Goal: Use online tool/utility: Utilize a website feature to perform a specific function

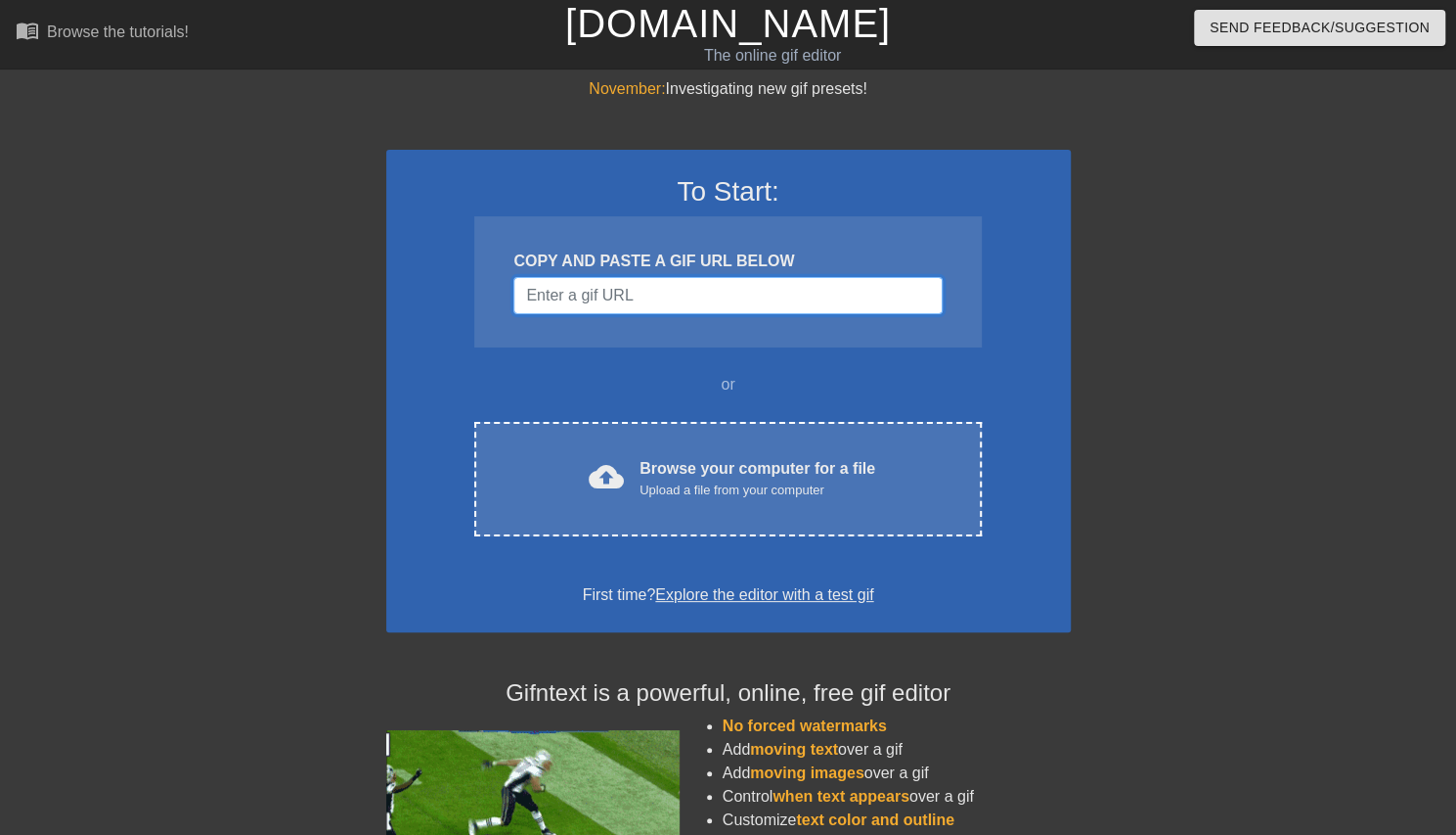
click at [646, 296] on input "Username" at bounding box center [728, 296] width 428 height 38
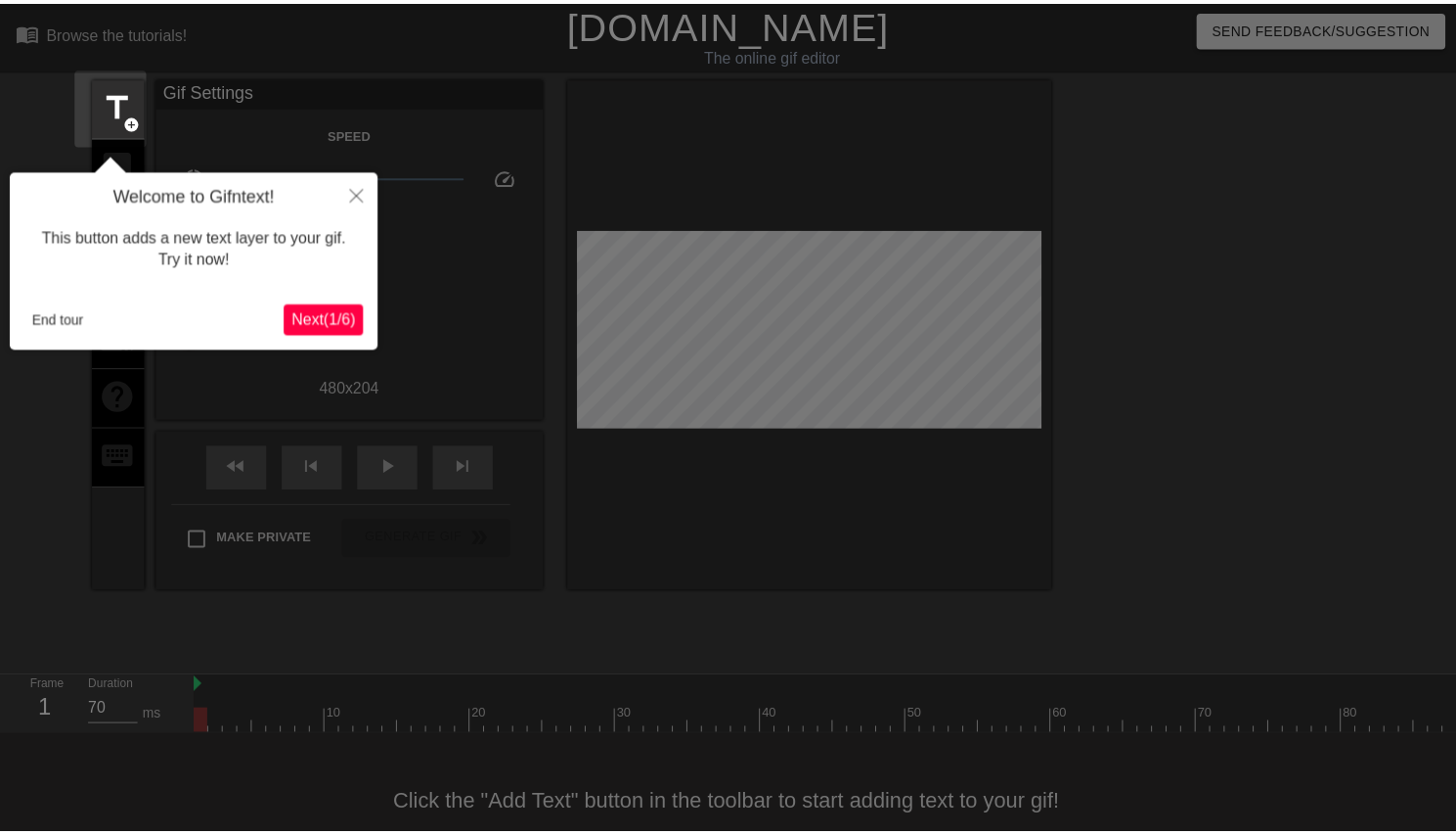
scroll to position [48, 0]
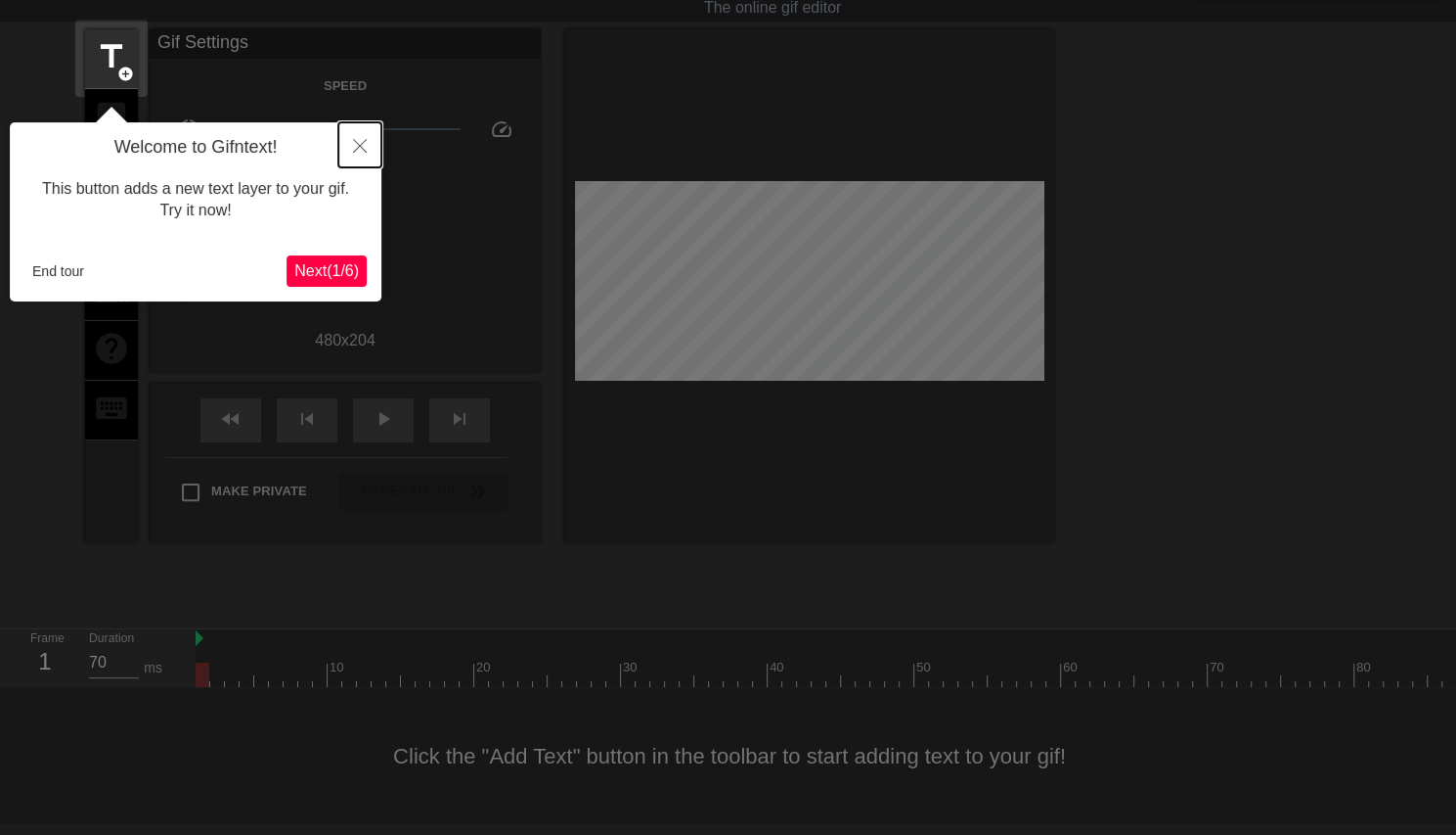
click at [354, 152] on icon "Close" at bounding box center [360, 146] width 14 height 14
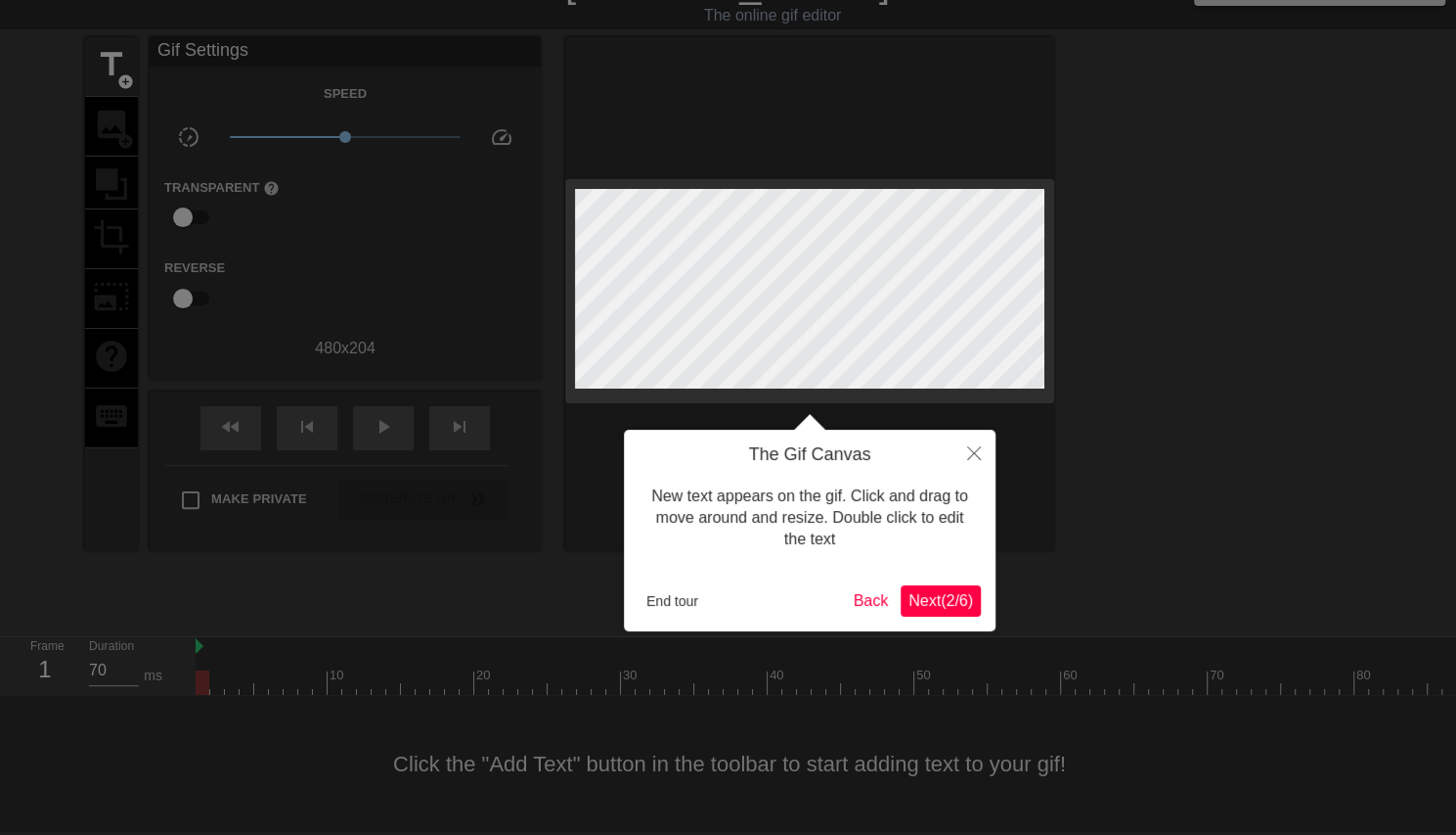
scroll to position [0, 0]
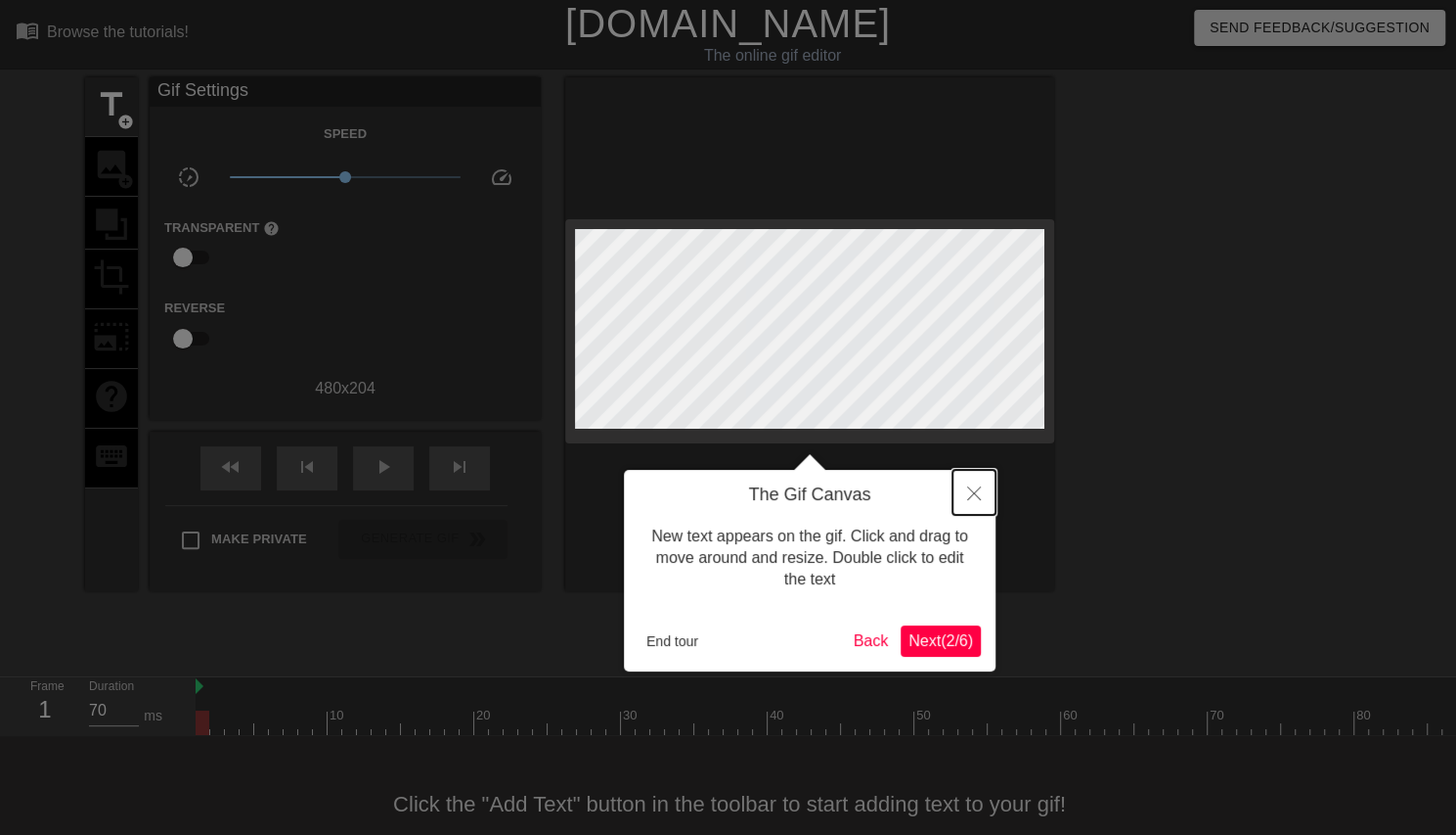
click at [983, 494] on button "Close" at bounding box center [975, 493] width 43 height 45
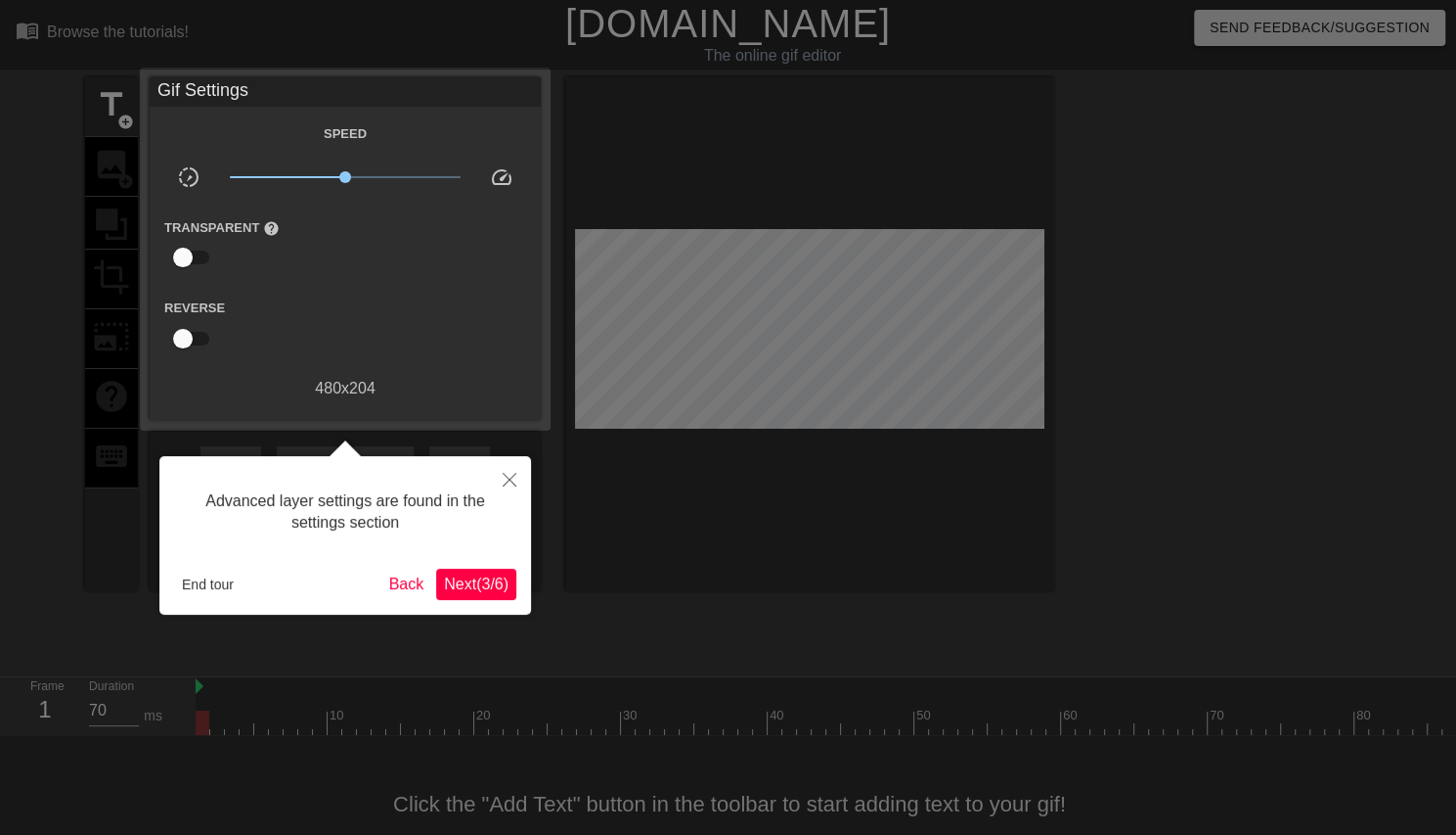
scroll to position [48, 0]
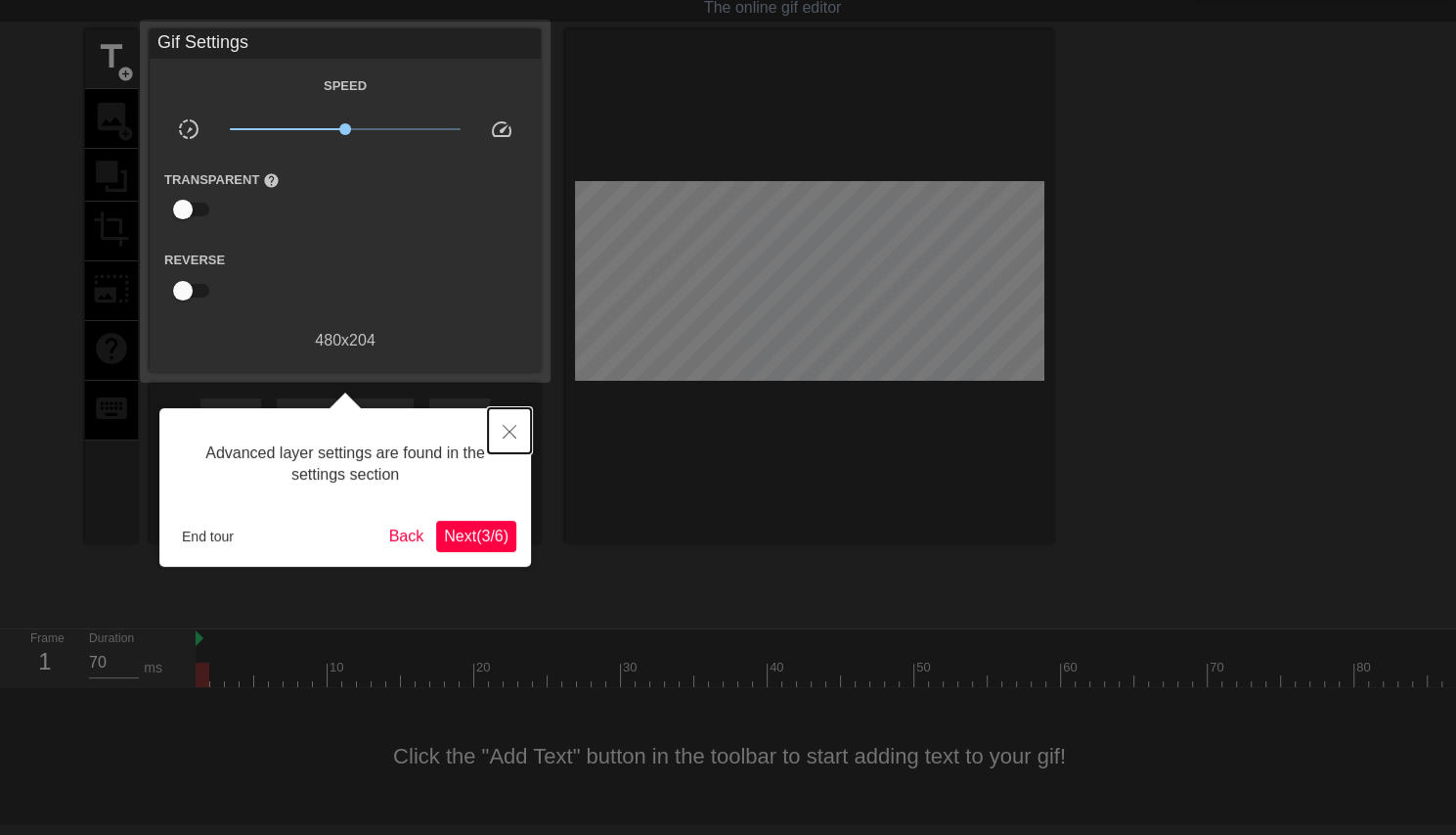
click at [497, 431] on button "Close" at bounding box center [510, 430] width 43 height 45
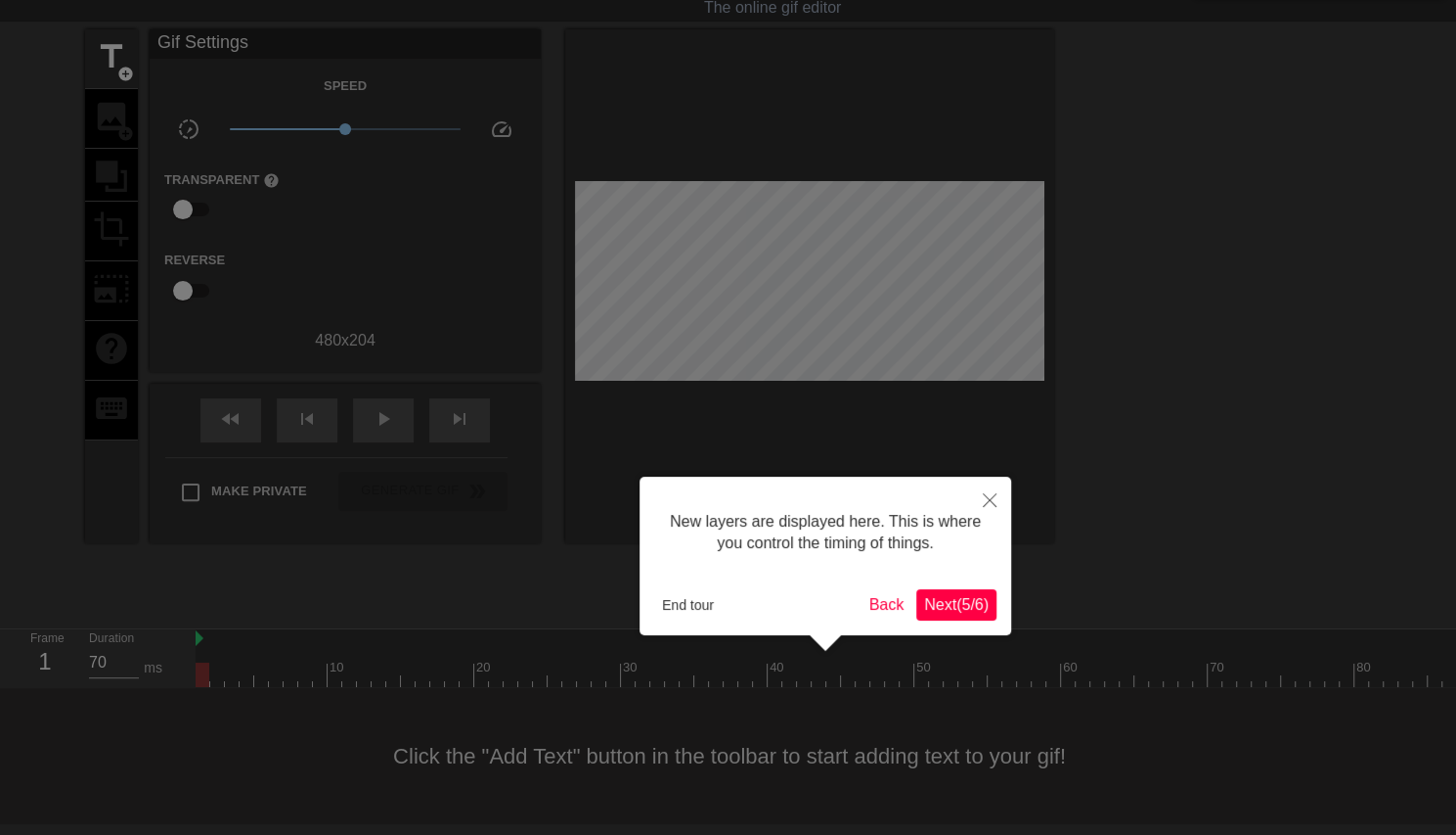
scroll to position [17, 0]
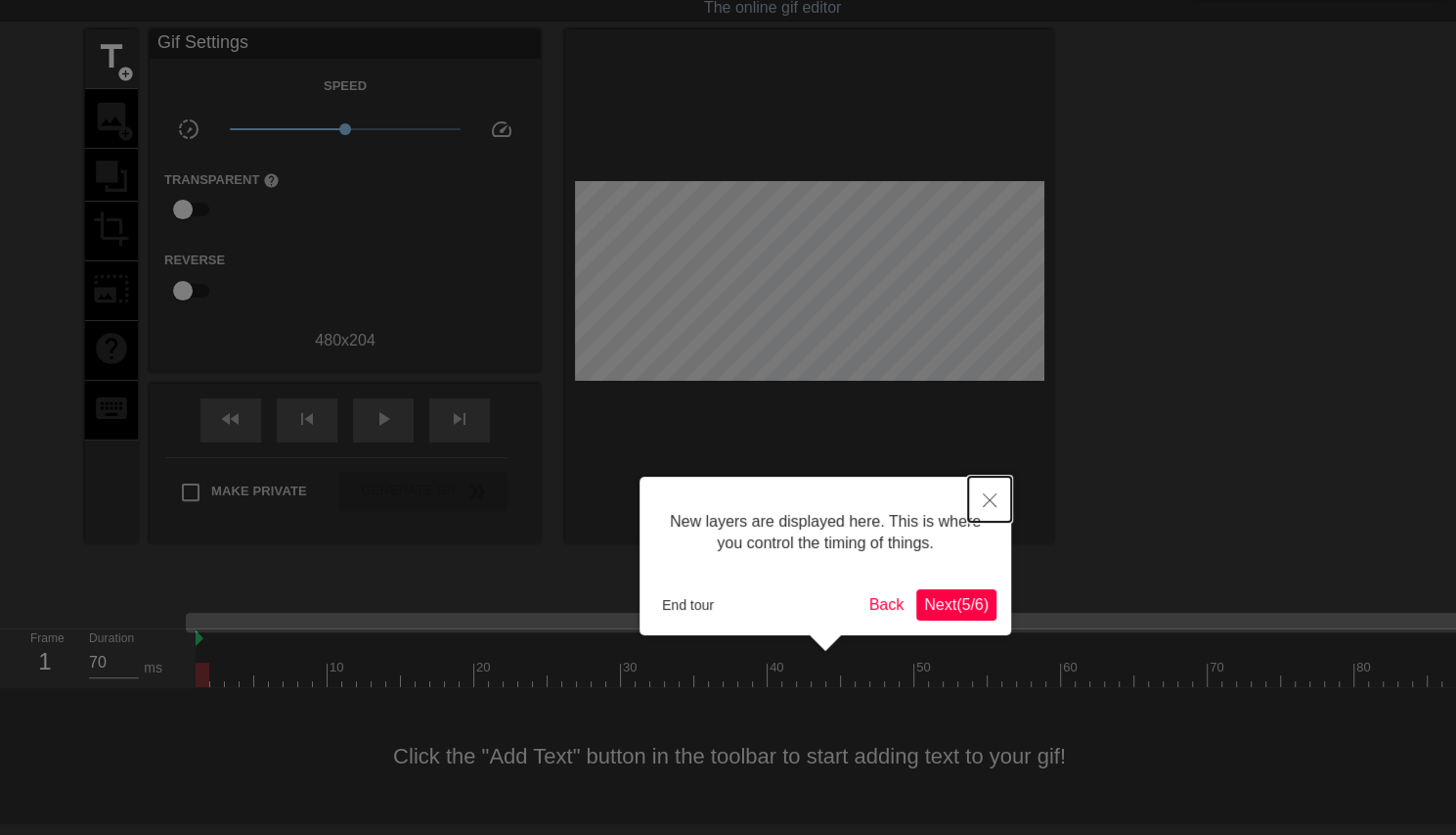
click at [983, 507] on icon "Close" at bounding box center [990, 500] width 14 height 14
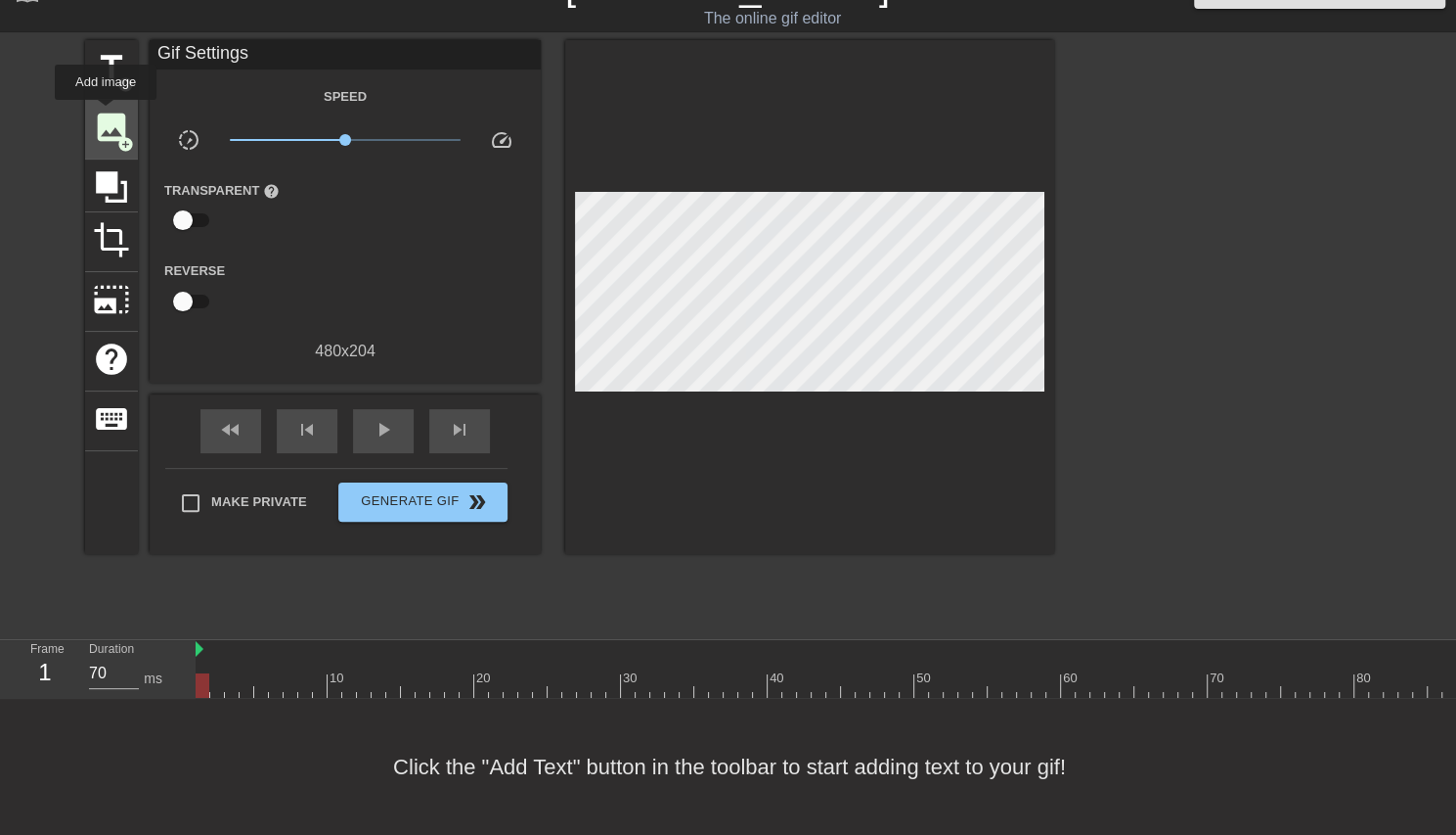
click at [106, 114] on span "image" at bounding box center [111, 127] width 37 height 38
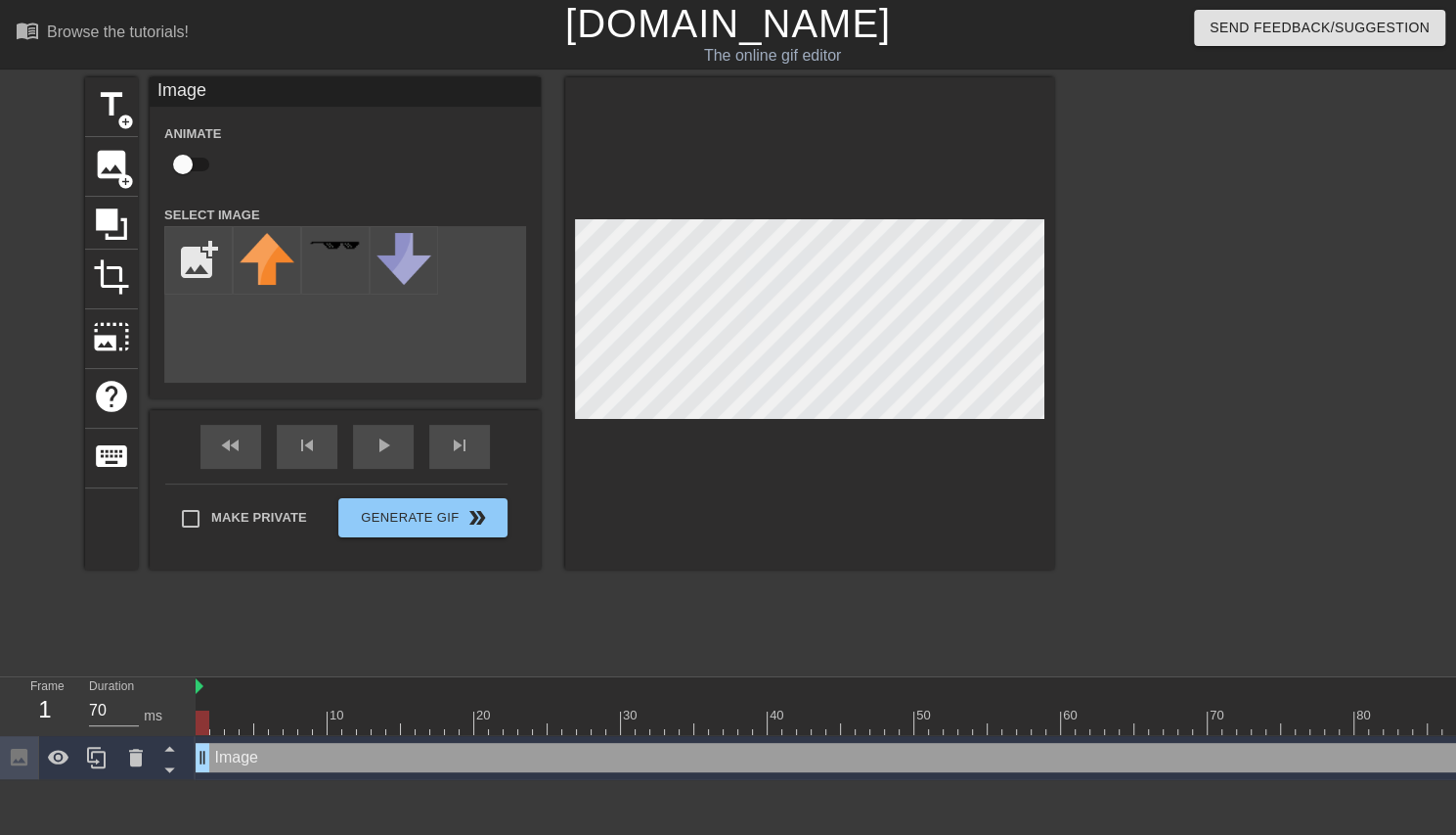
scroll to position [0, 0]
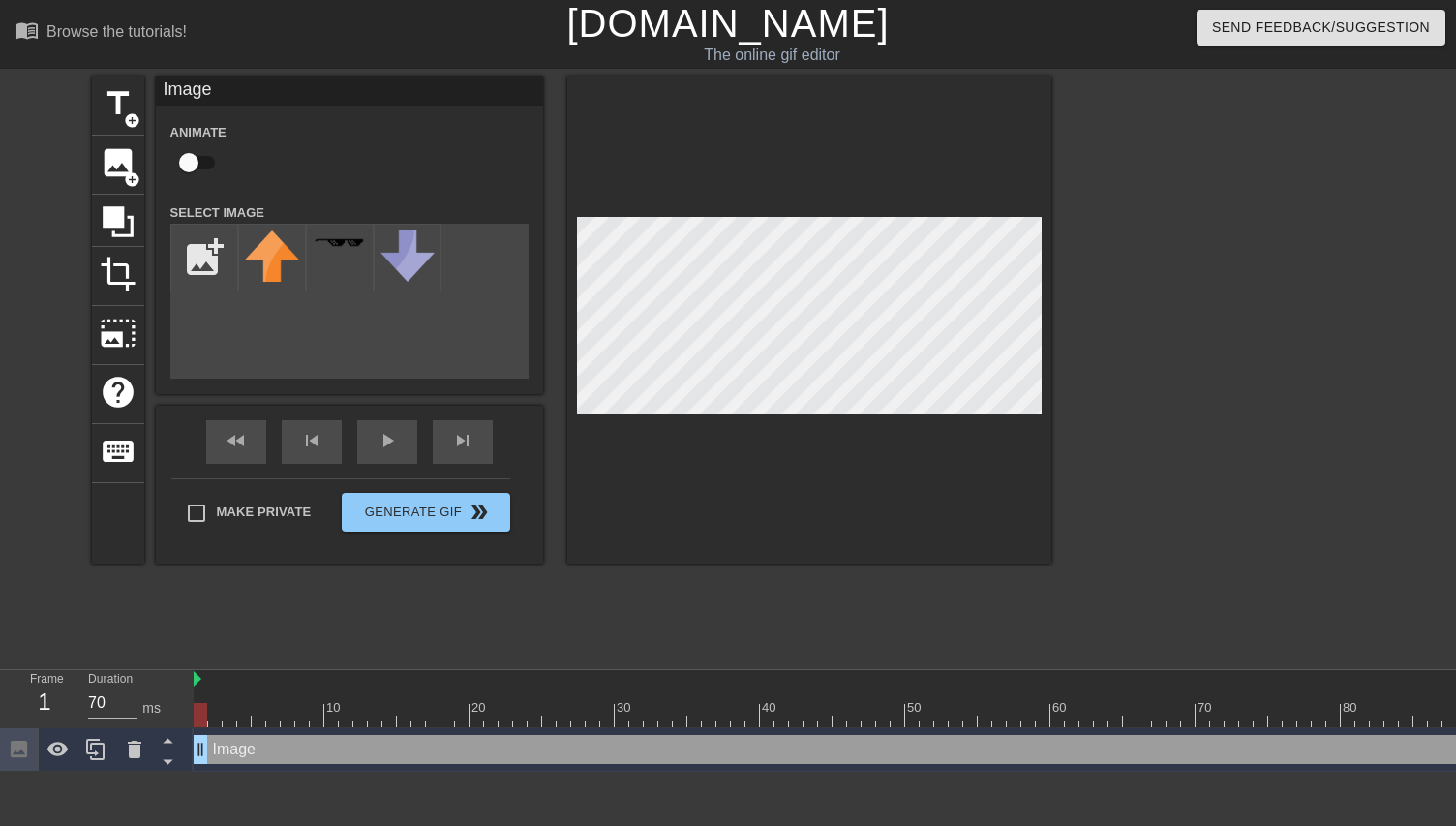
drag, startPoint x: 819, startPoint y: 430, endPoint x: 709, endPoint y: 532, distance: 150.0
click at [708, 527] on div at bounding box center [810, 319] width 484 height 487
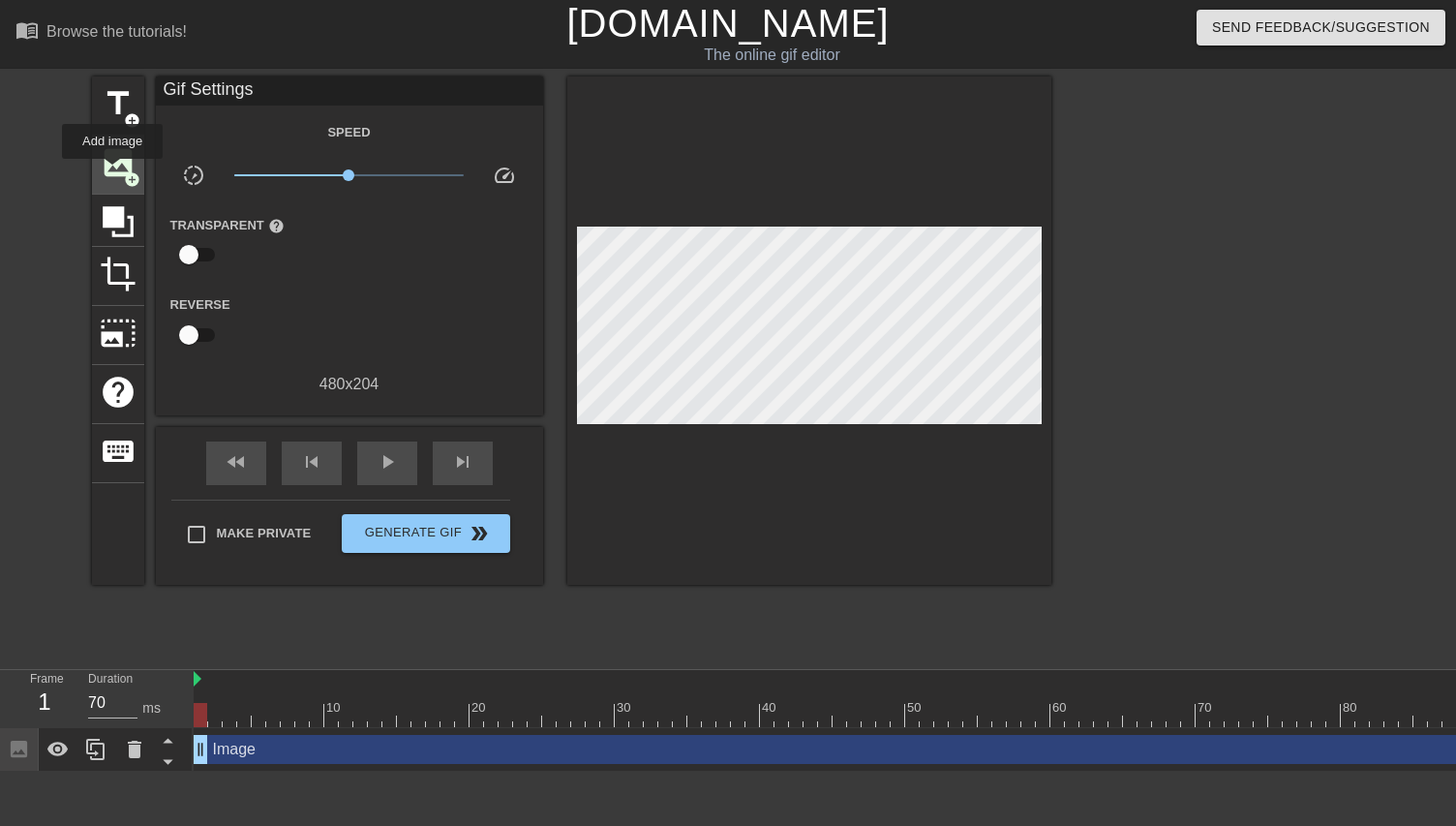
click at [112, 172] on span "image" at bounding box center [118, 163] width 37 height 37
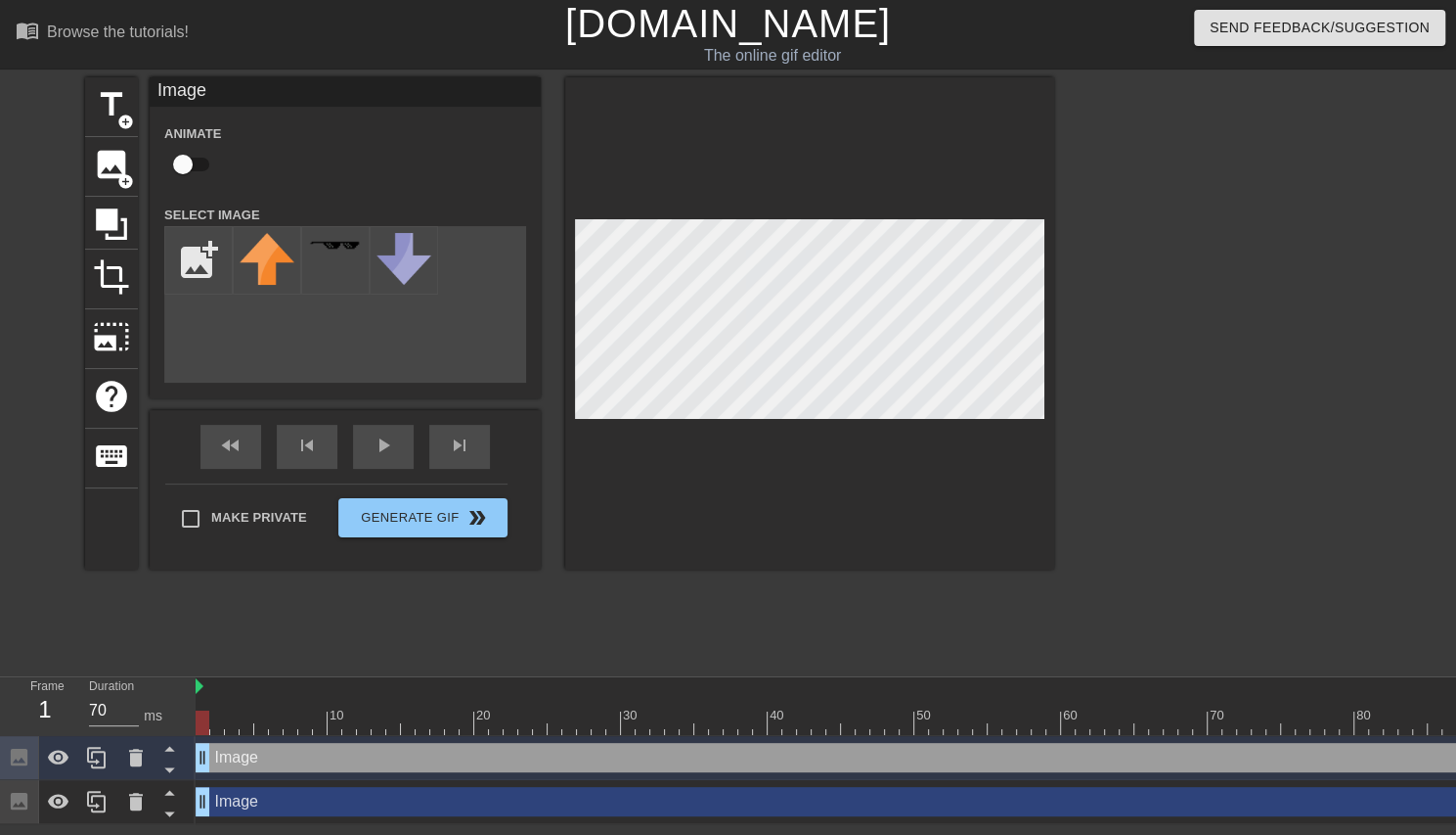
drag, startPoint x: 524, startPoint y: 218, endPoint x: 270, endPoint y: 323, distance: 274.8
click at [270, 323] on div "add_photo_alternate" at bounding box center [345, 304] width 362 height 157
click at [133, 753] on icon at bounding box center [136, 758] width 14 height 18
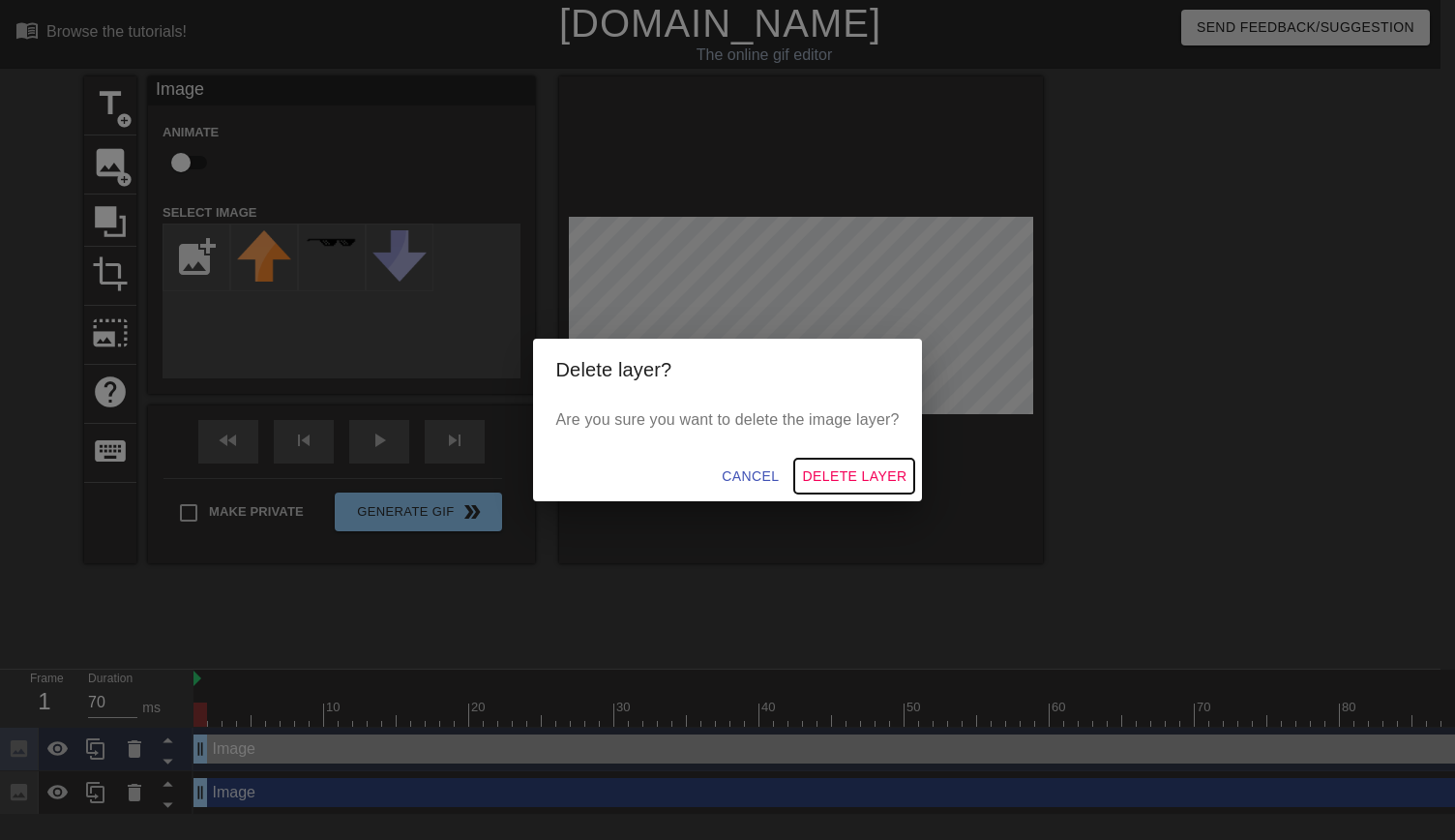
click at [855, 487] on span "Delete Layer" at bounding box center [854, 476] width 104 height 24
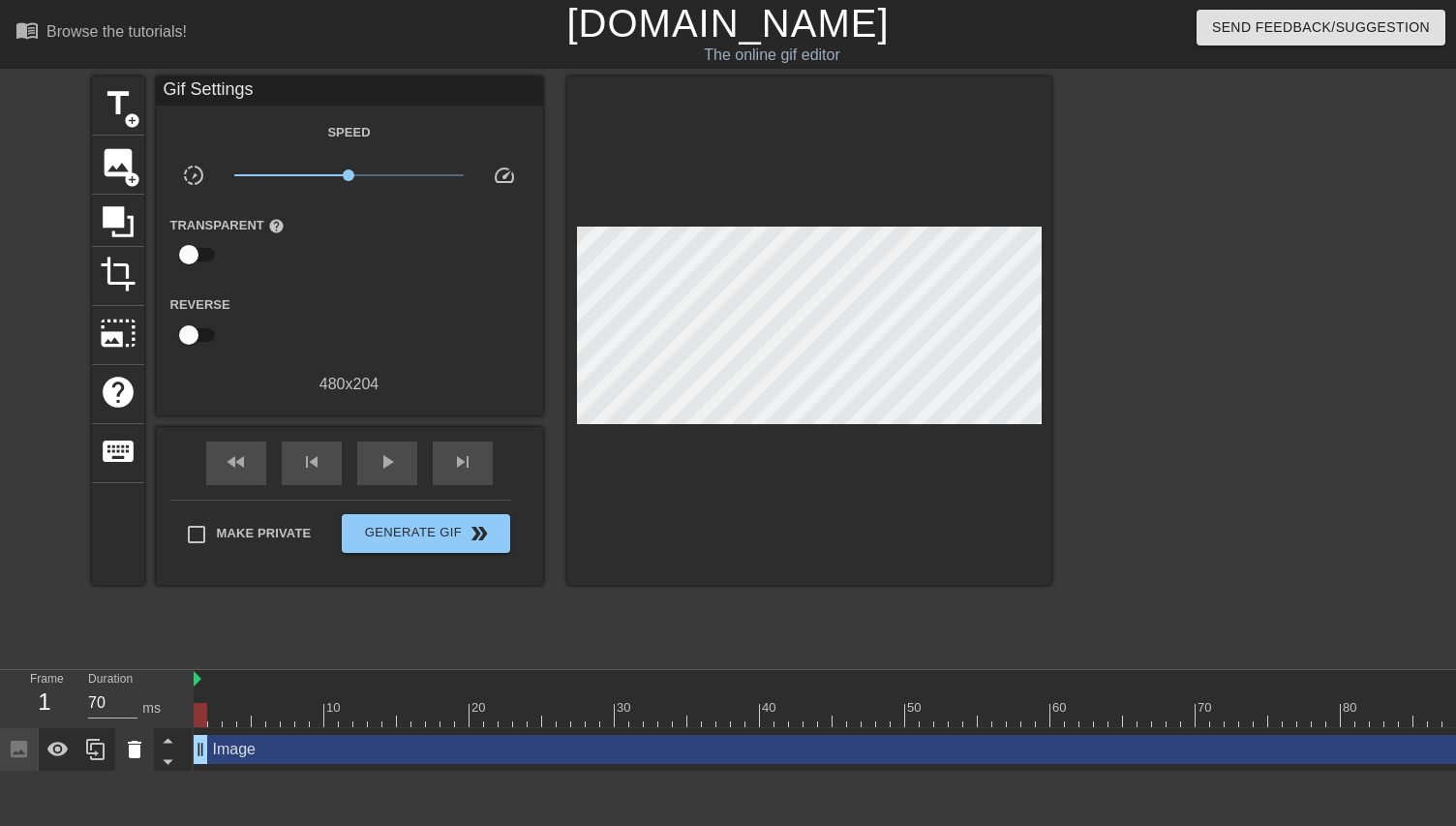
click at [134, 752] on icon at bounding box center [135, 750] width 14 height 18
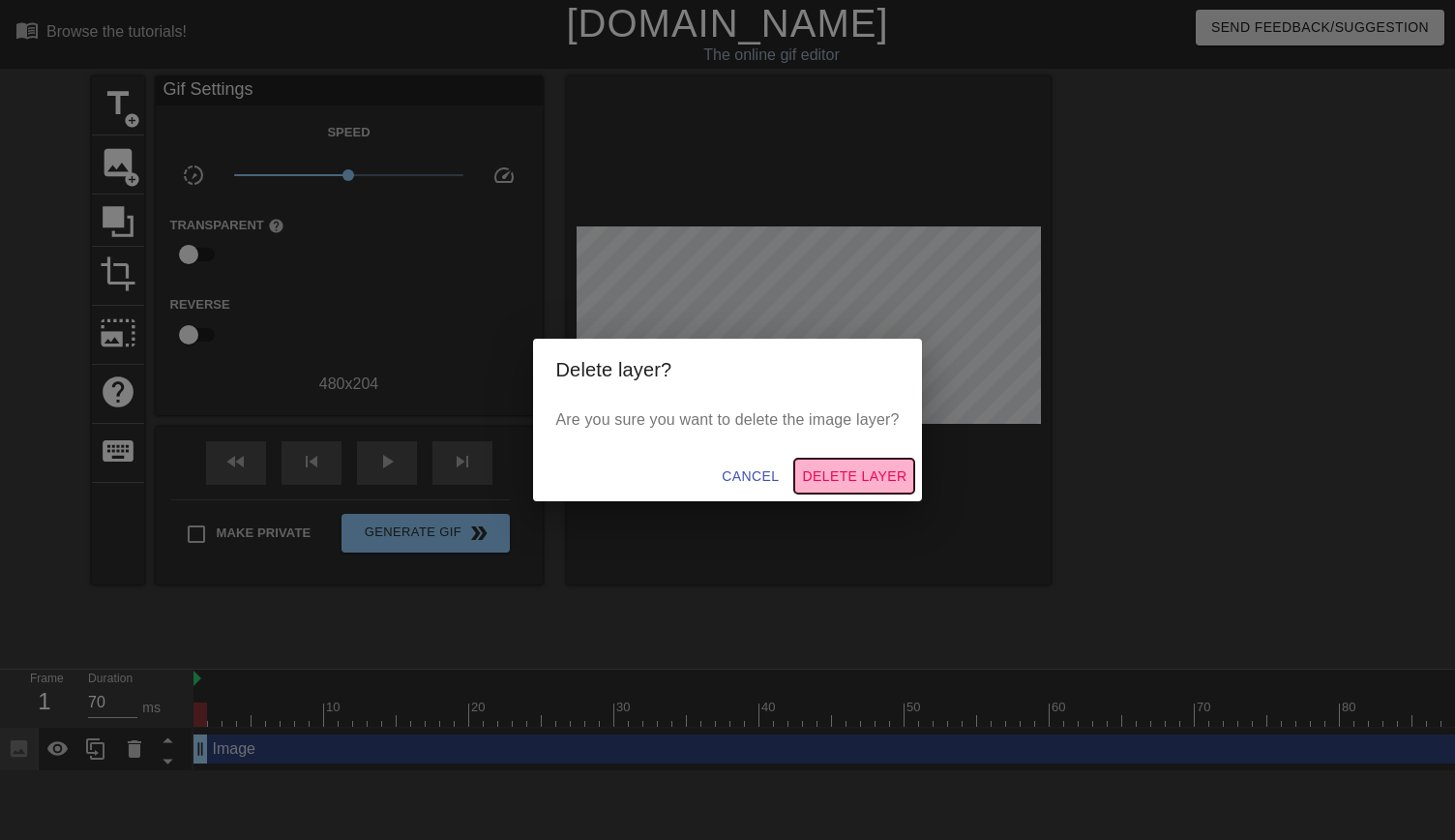
click at [852, 467] on span "Delete Layer" at bounding box center [854, 476] width 104 height 24
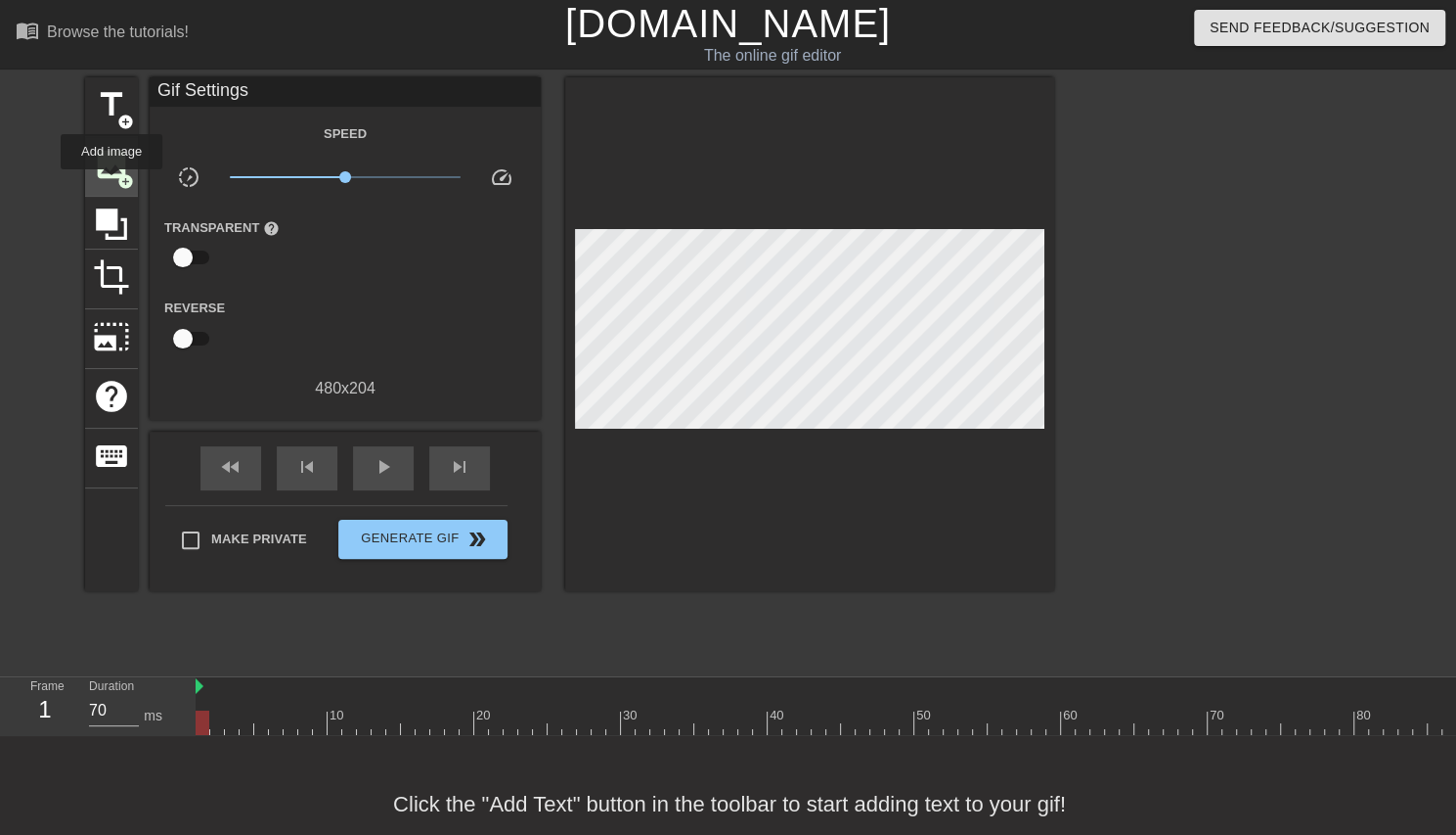
click at [111, 183] on div "image add_circle" at bounding box center [111, 167] width 53 height 59
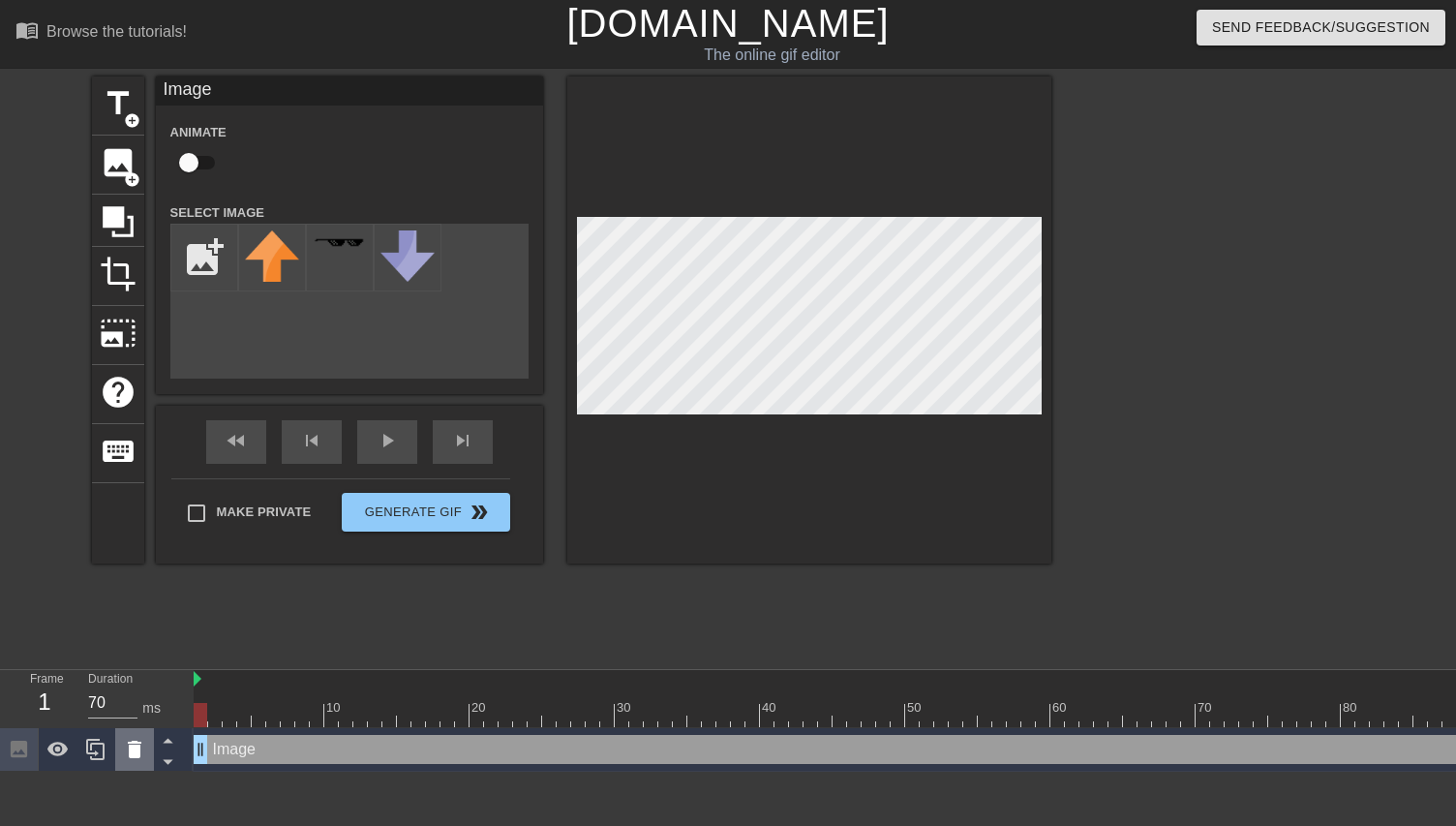
click at [136, 753] on icon at bounding box center [135, 750] width 14 height 18
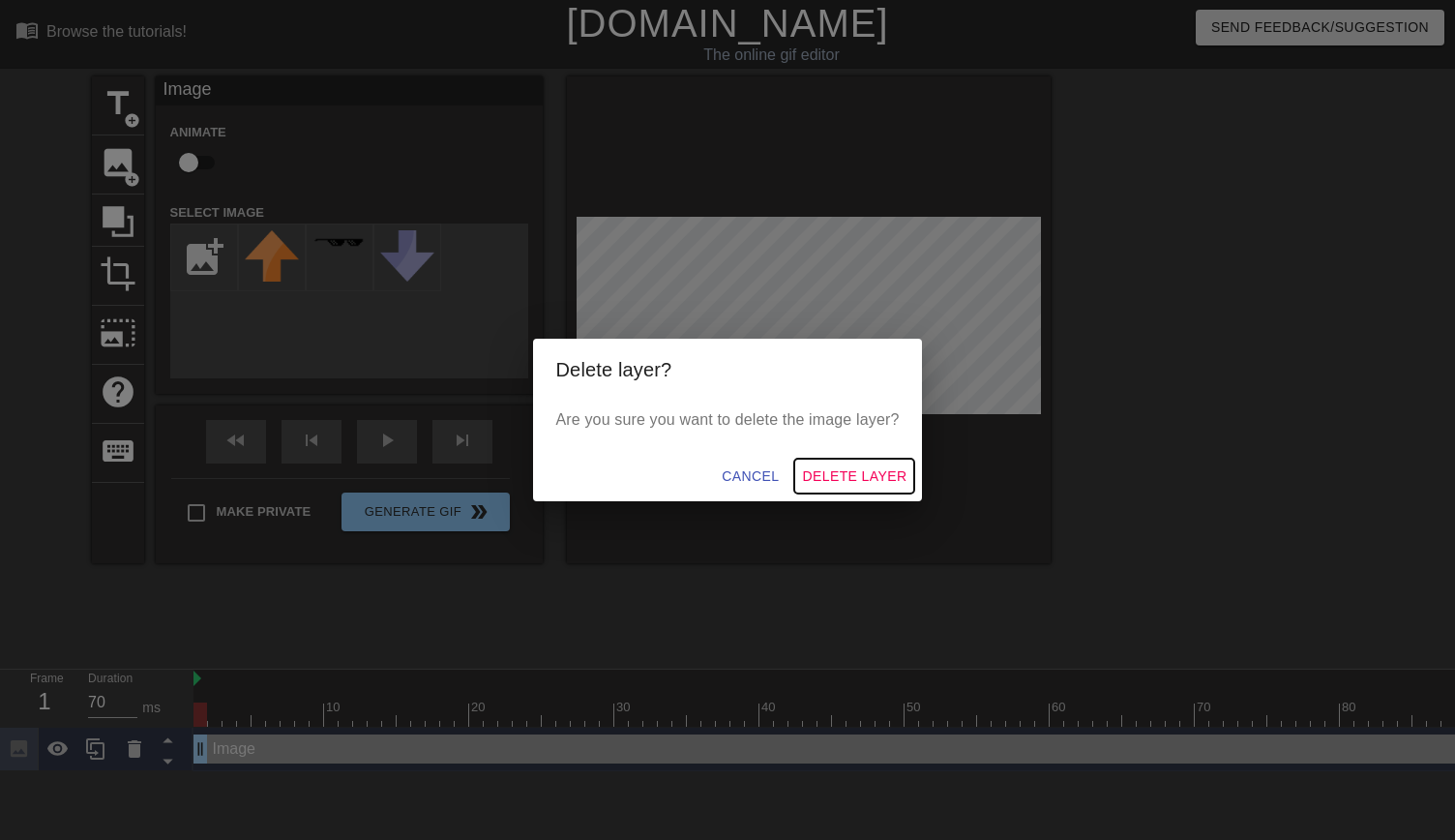
click at [852, 462] on button "Delete Layer" at bounding box center [854, 476] width 120 height 36
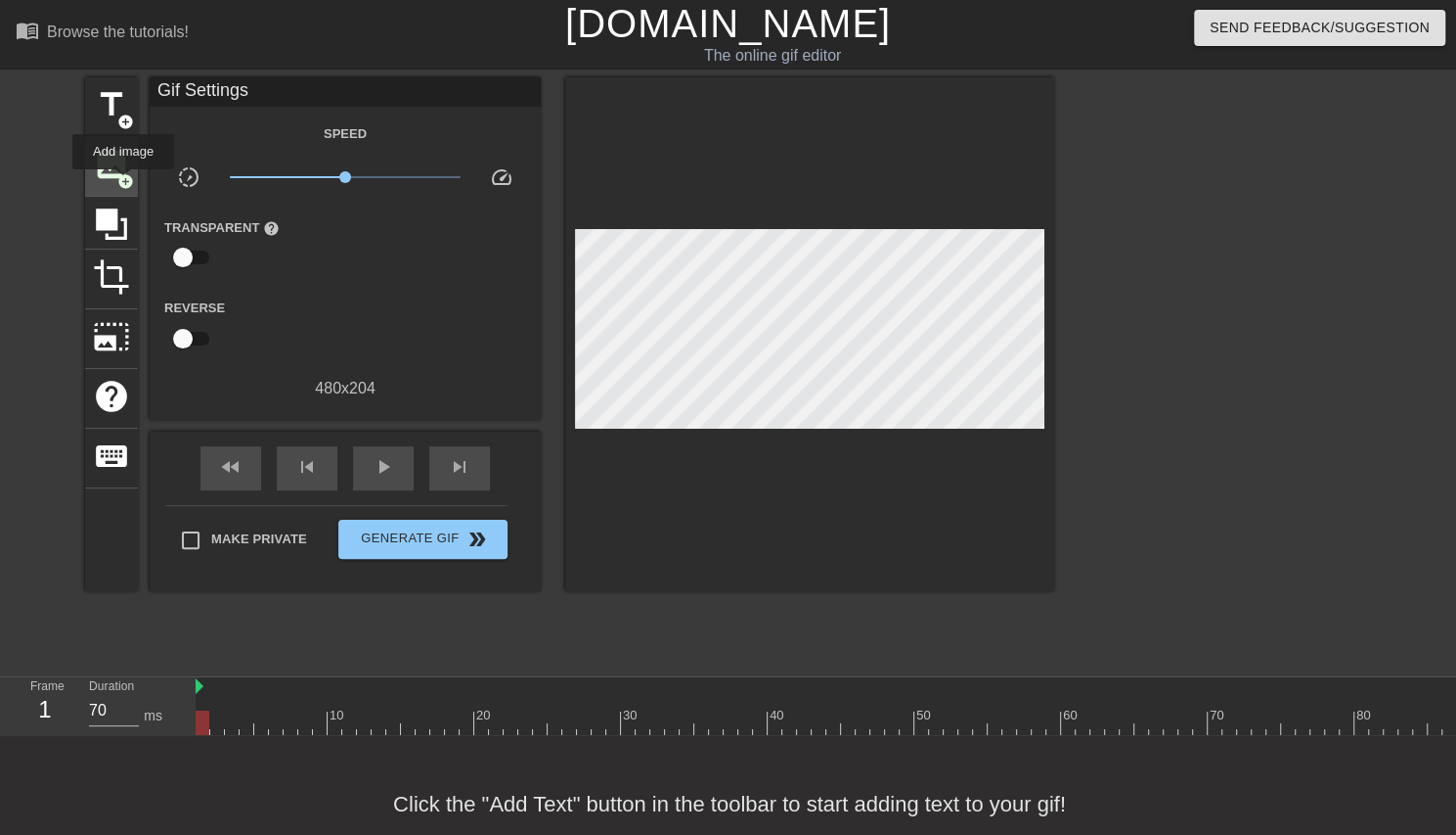
click at [123, 183] on span "add_circle" at bounding box center [125, 182] width 17 height 17
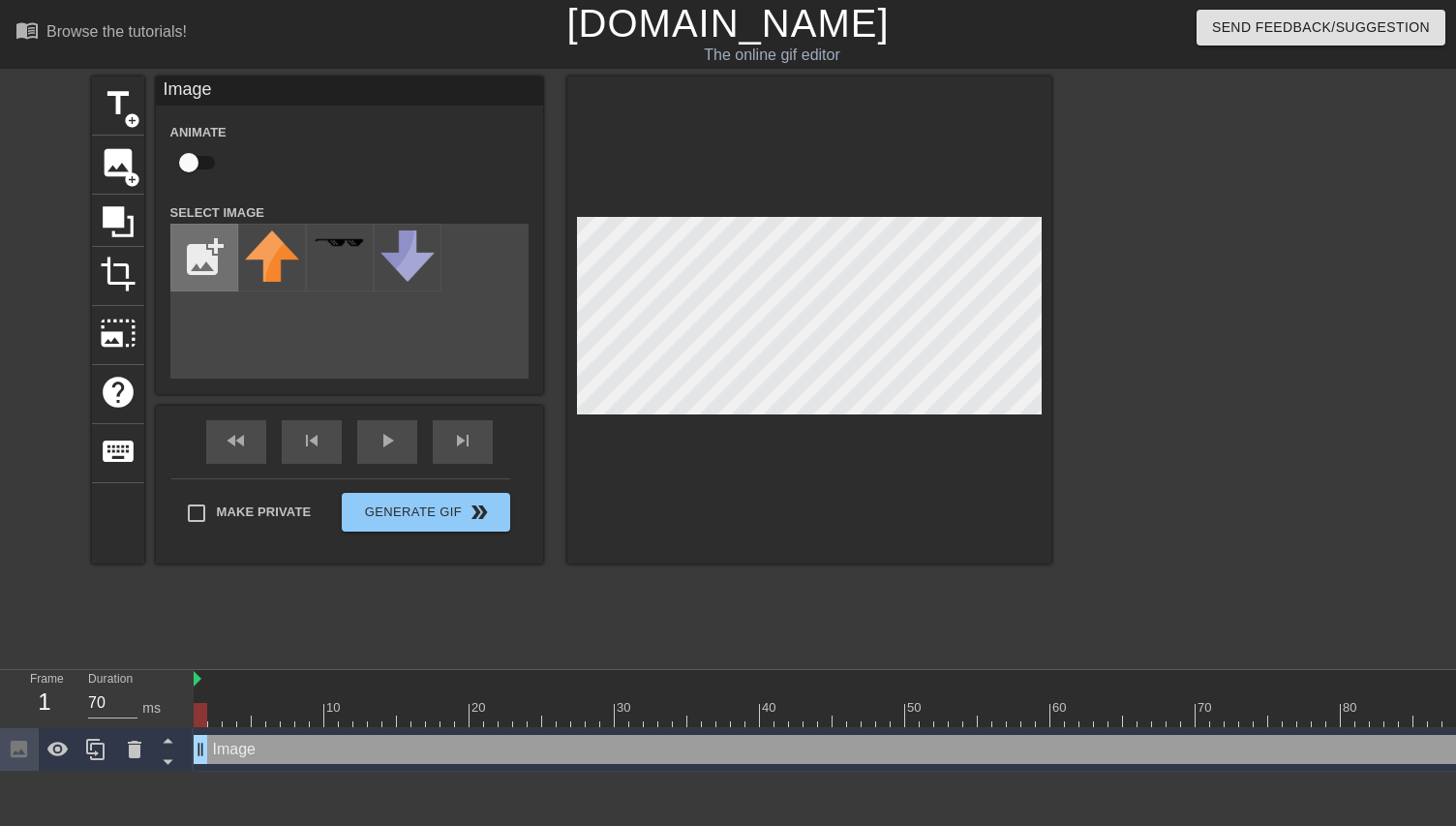
click at [193, 256] on input "file" at bounding box center [204, 257] width 65 height 65
type input "C:\fakepath\Screenshot_1.png"
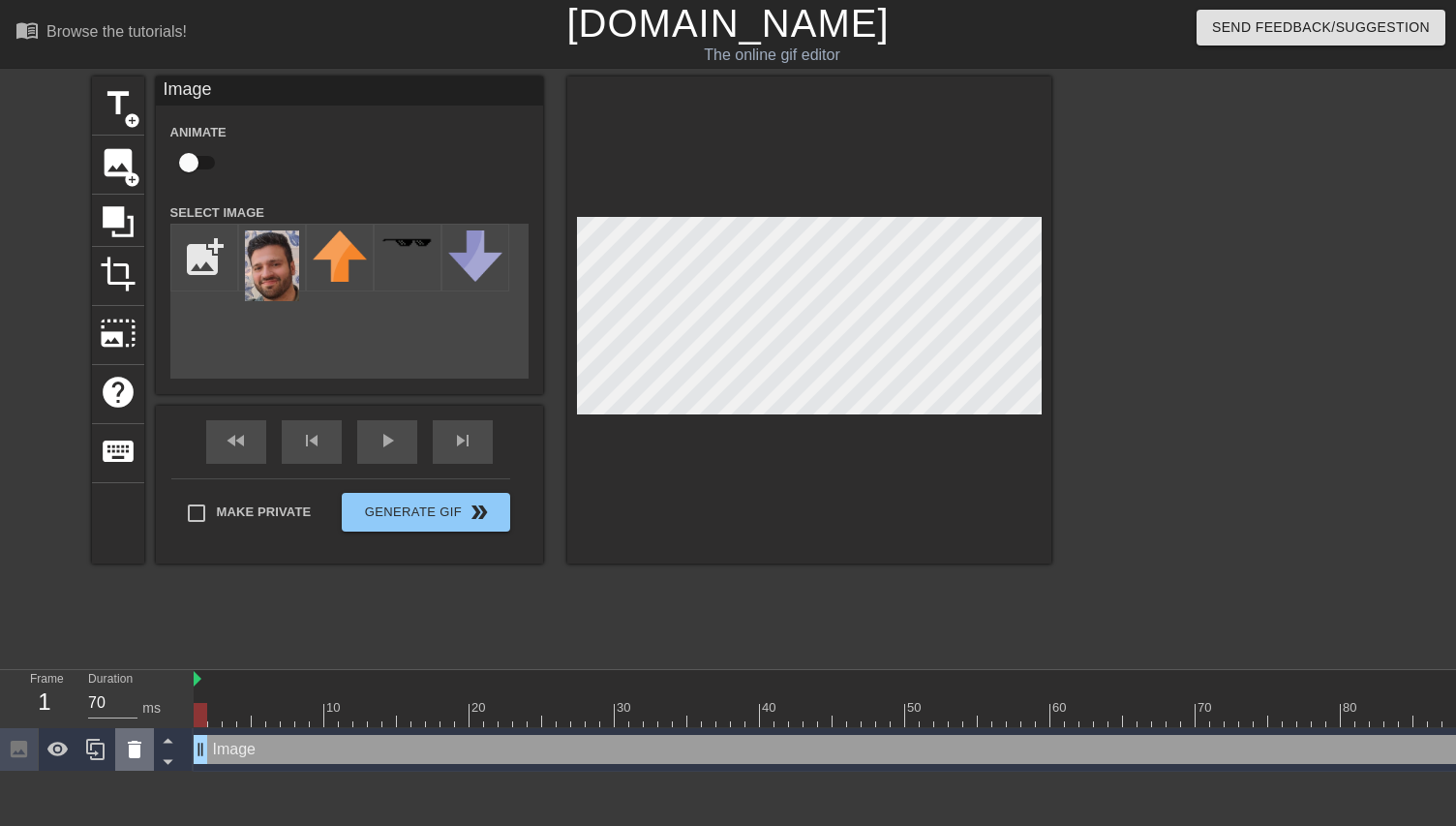
click at [134, 751] on icon at bounding box center [135, 750] width 14 height 18
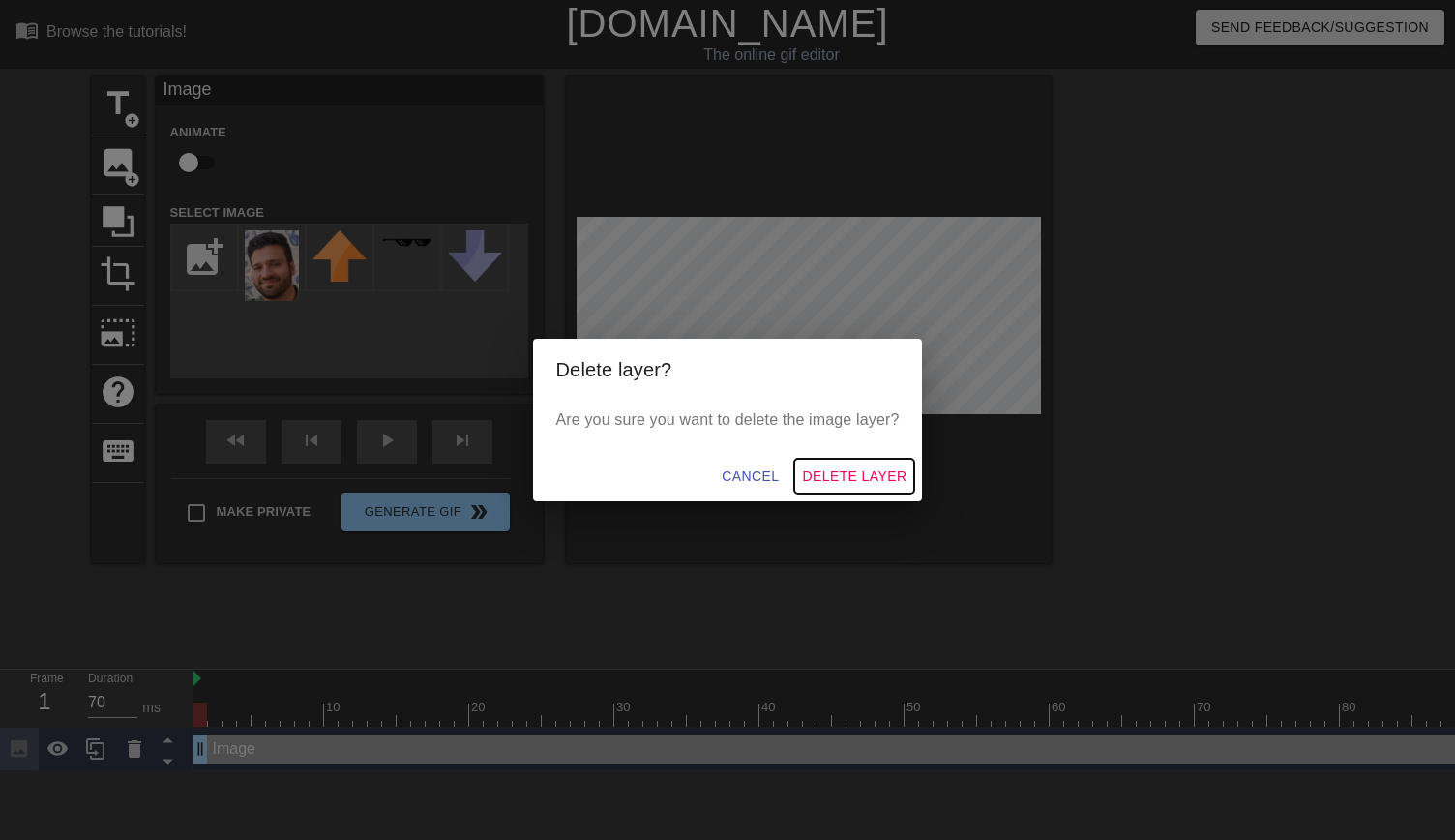
click at [846, 471] on span "Delete Layer" at bounding box center [854, 476] width 104 height 24
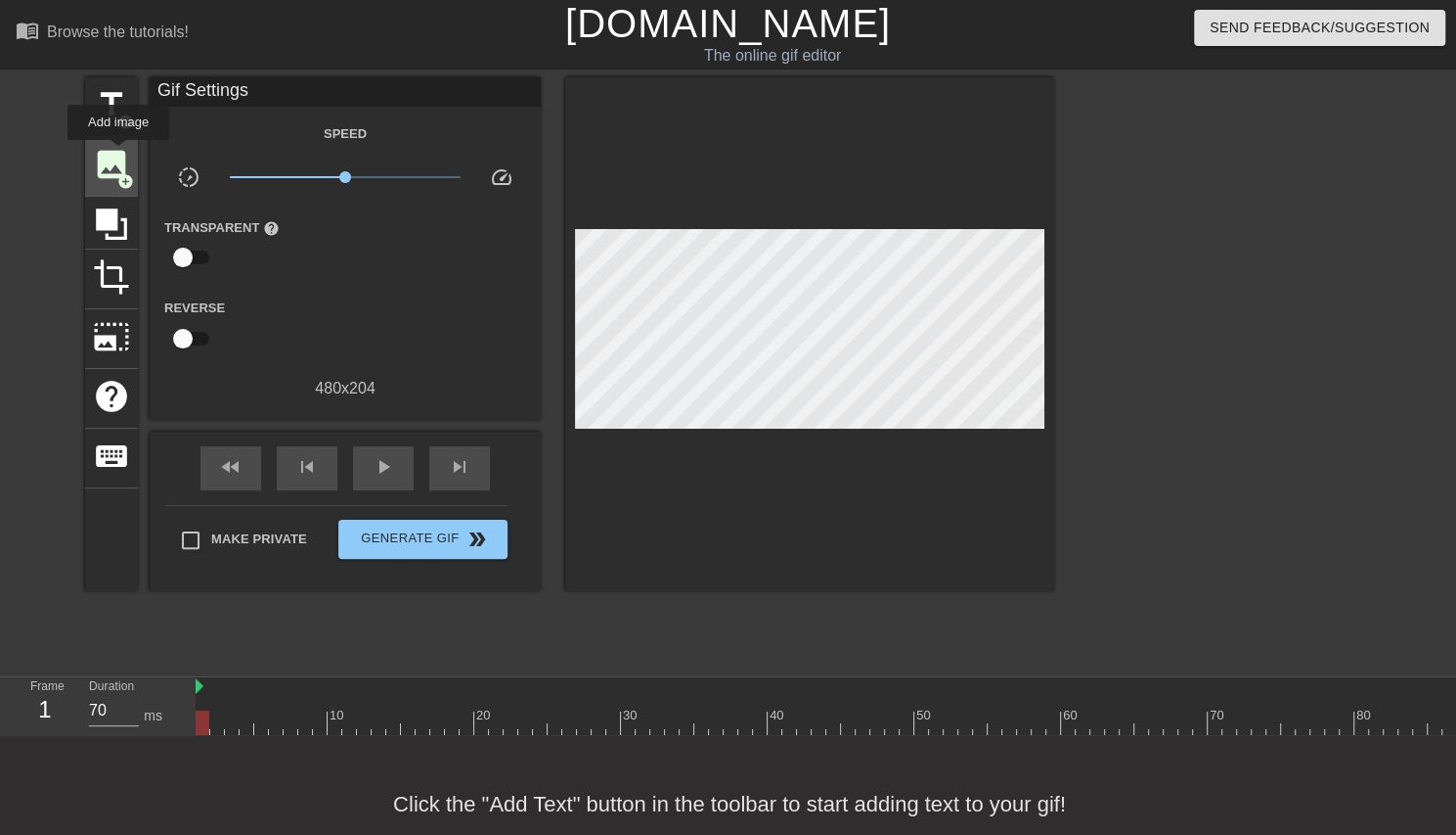
click at [118, 154] on span "image" at bounding box center [111, 165] width 37 height 38
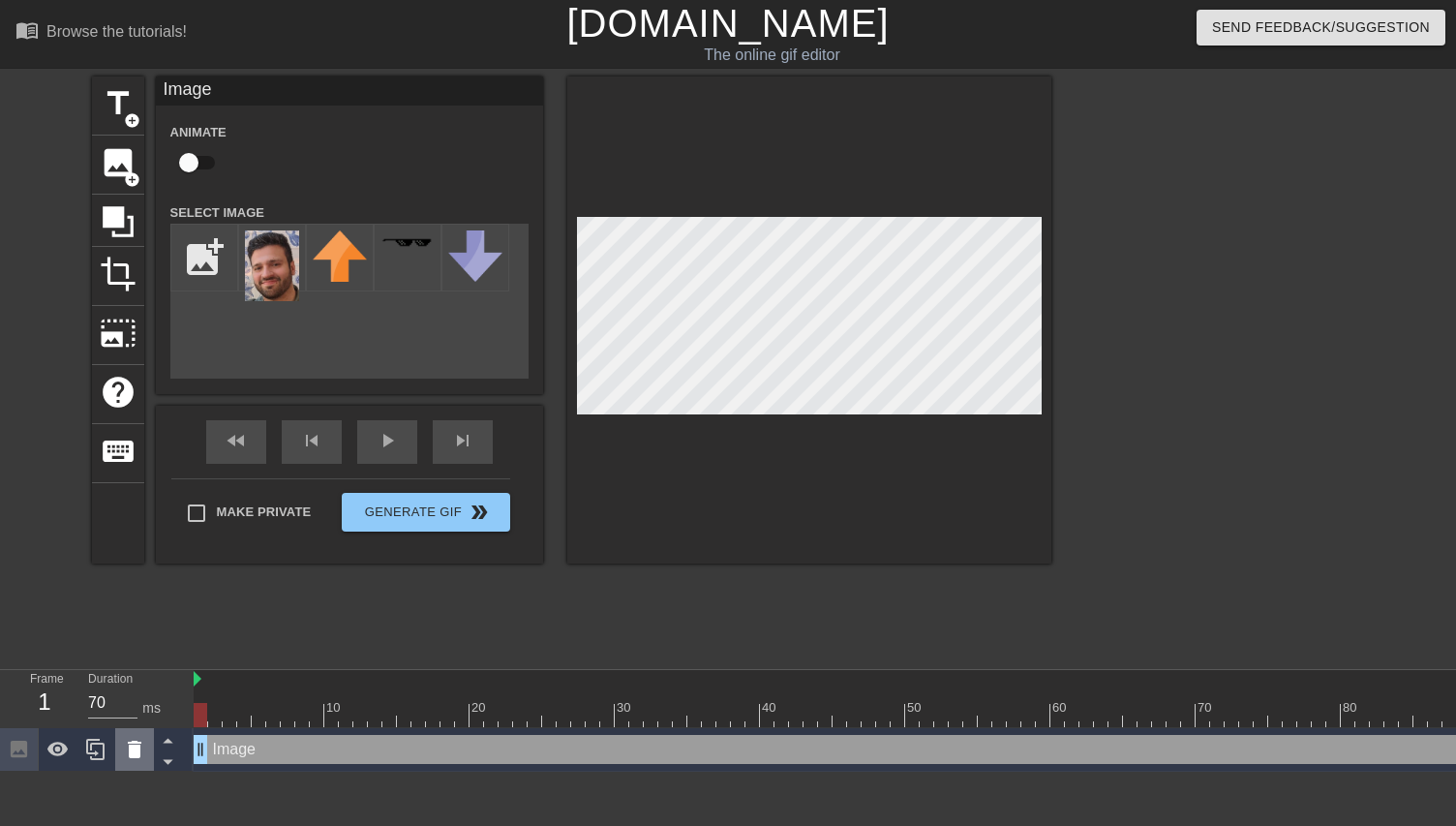
click at [140, 755] on icon at bounding box center [135, 750] width 14 height 18
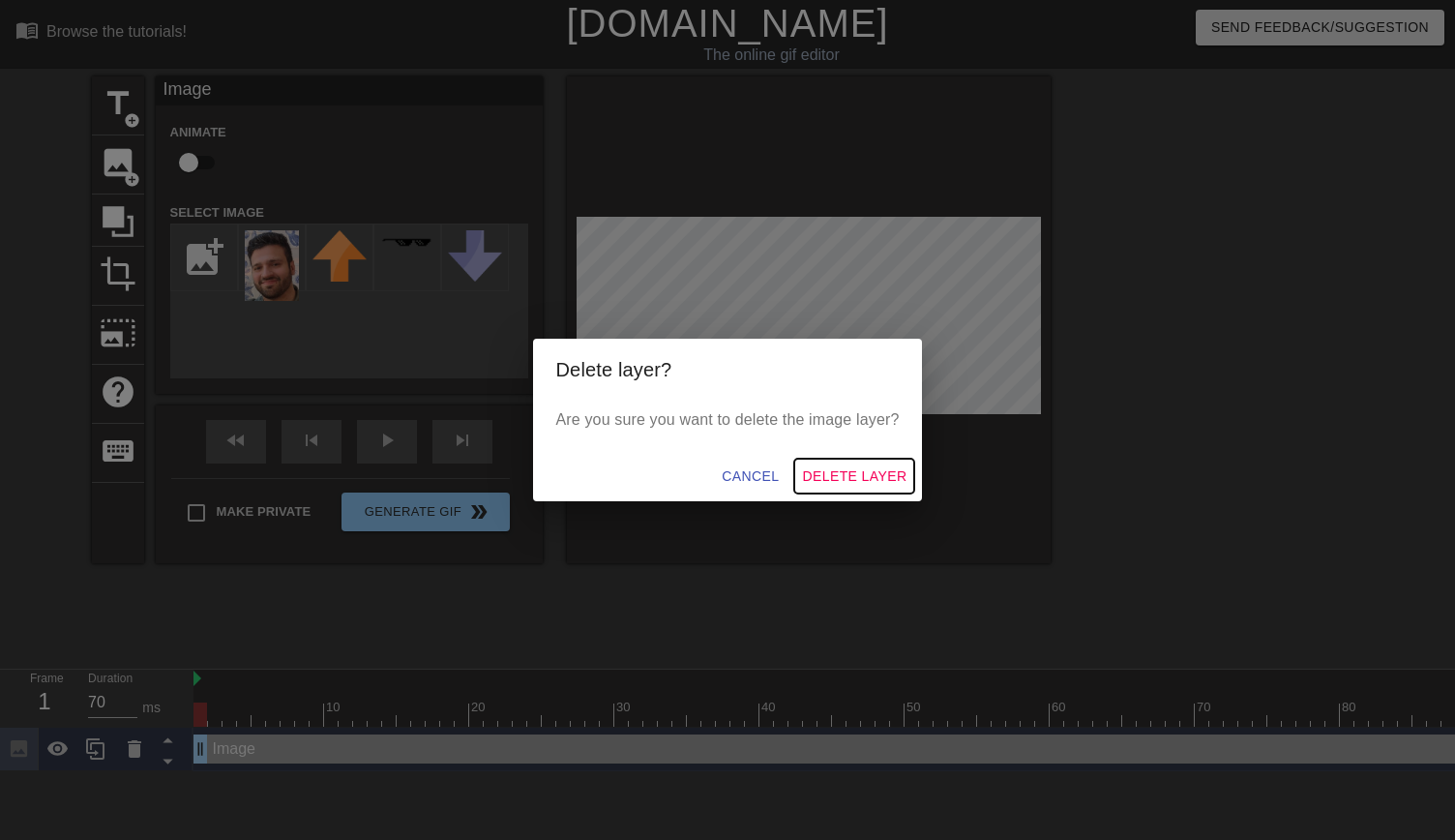
click at [833, 483] on span "Delete Layer" at bounding box center [854, 476] width 104 height 24
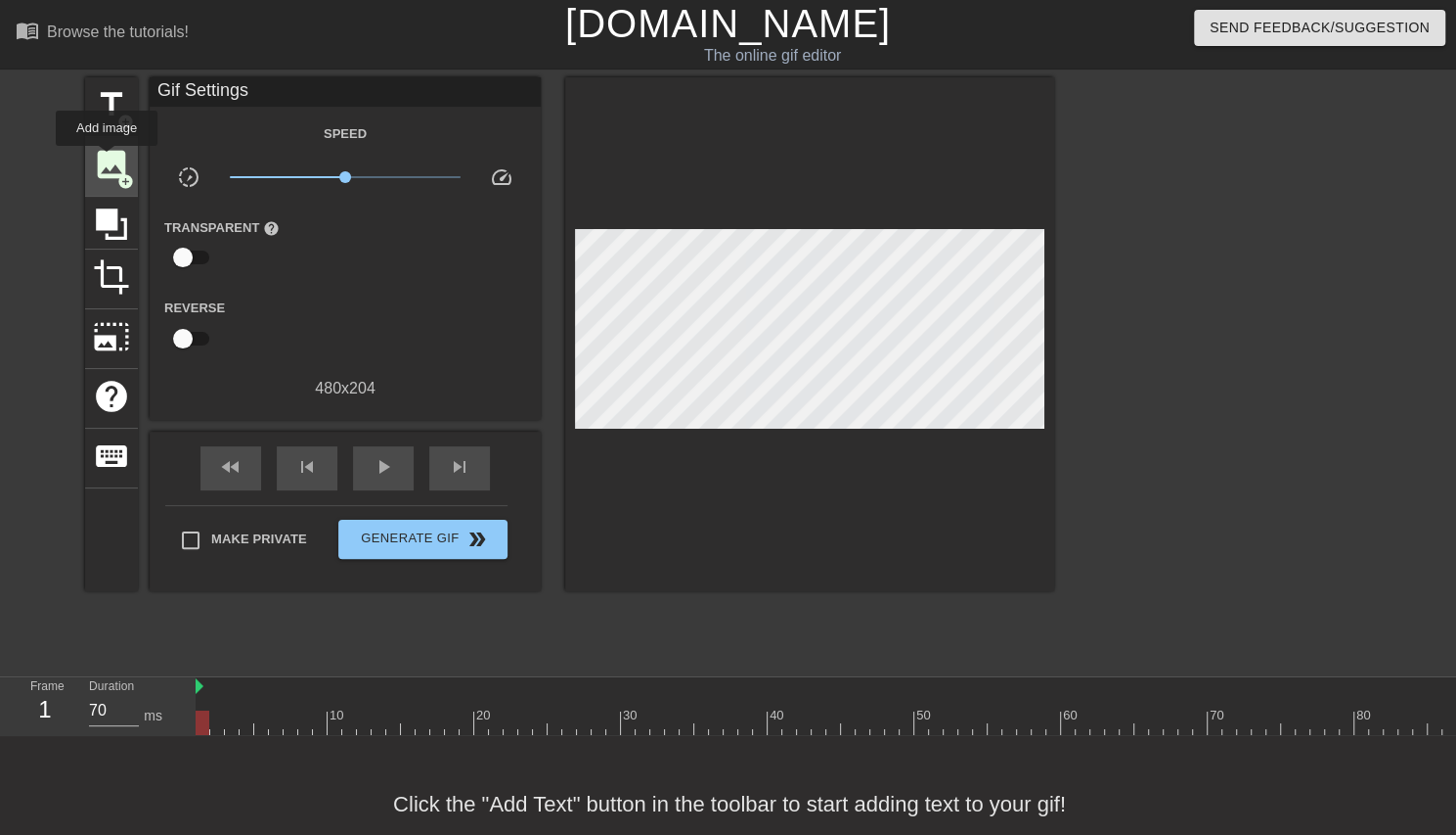
click at [107, 160] on span "image" at bounding box center [111, 165] width 37 height 38
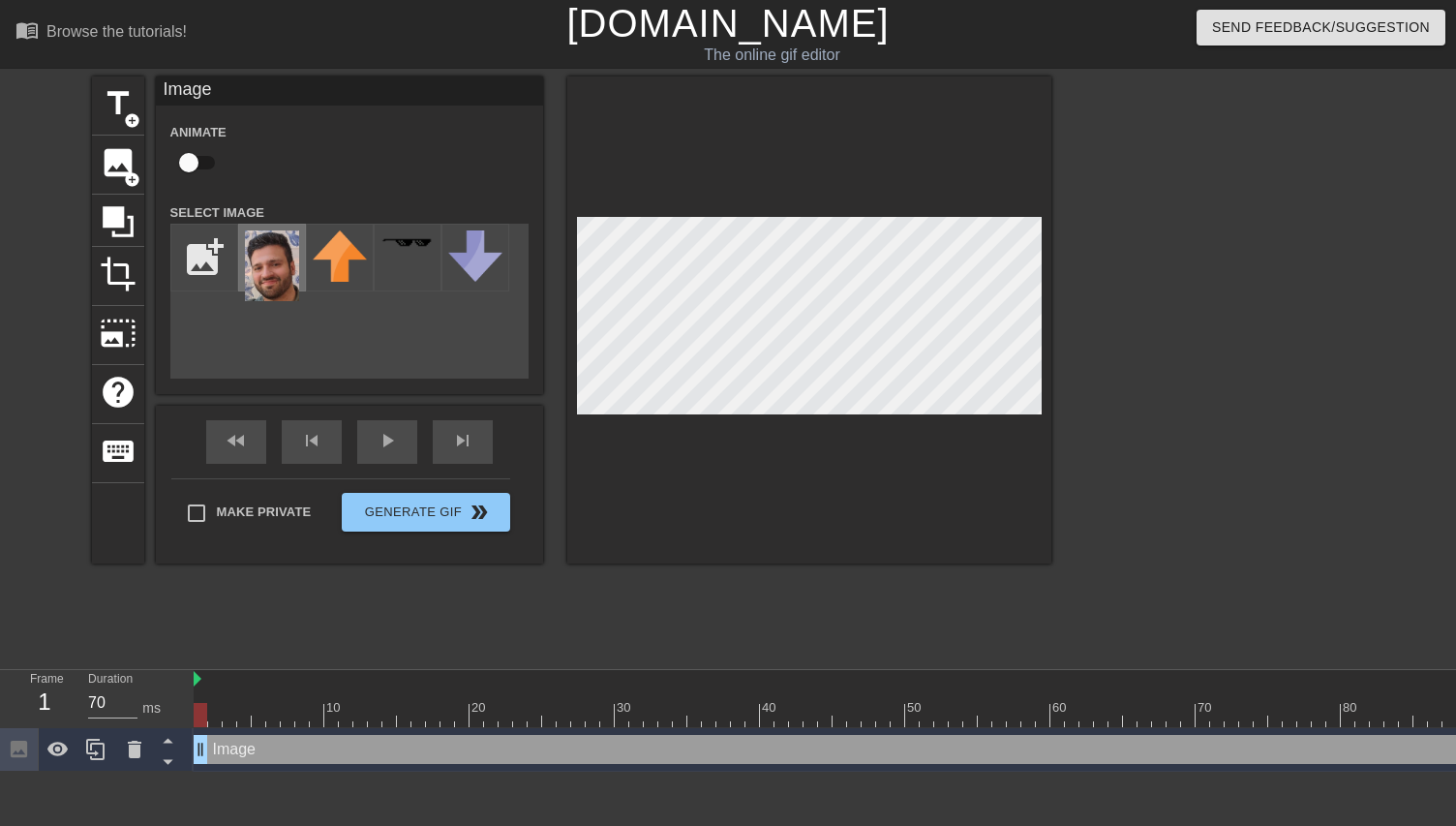
click at [260, 263] on img at bounding box center [272, 266] width 55 height 70
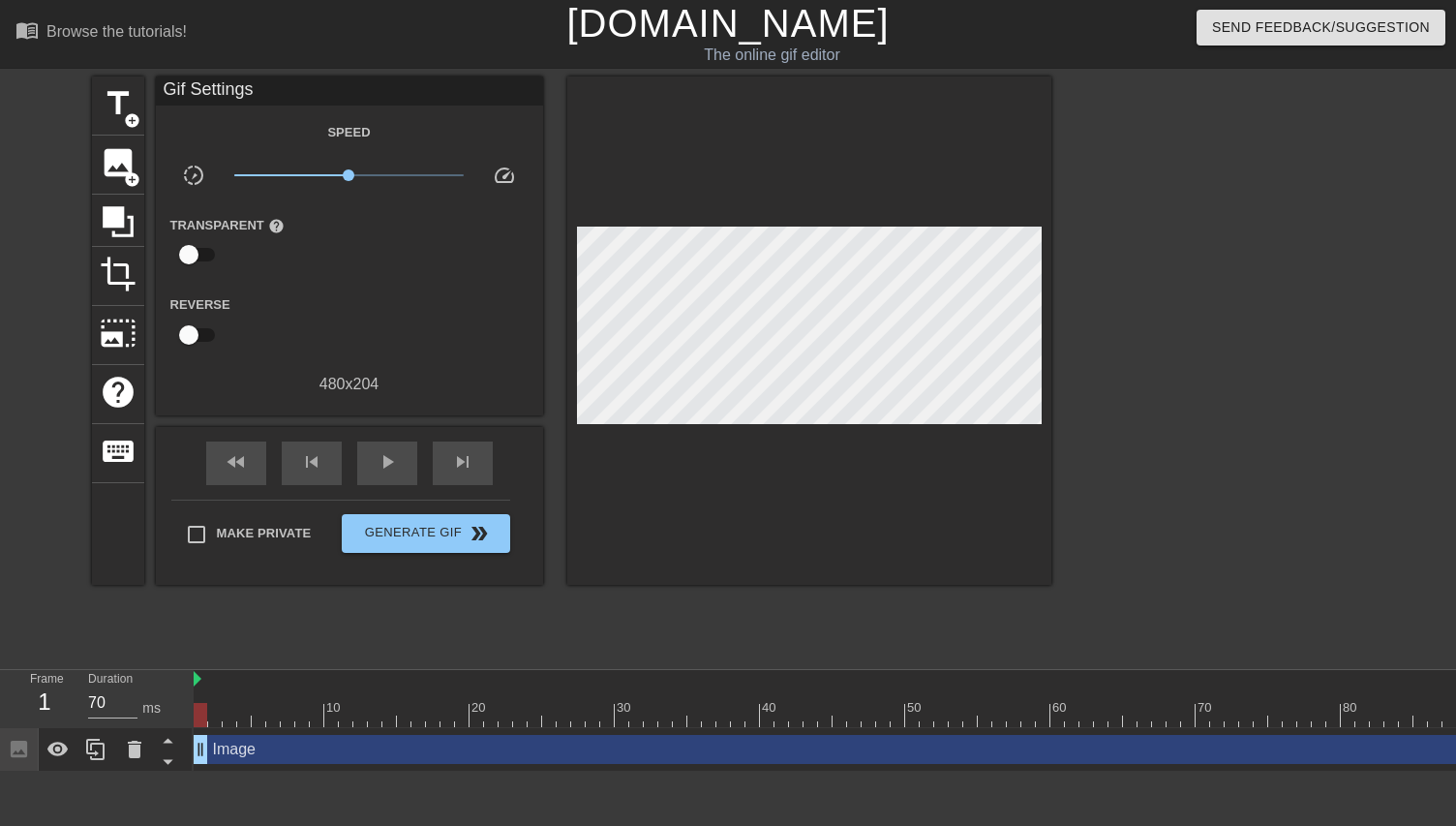
click at [869, 416] on div at bounding box center [810, 330] width 484 height 509
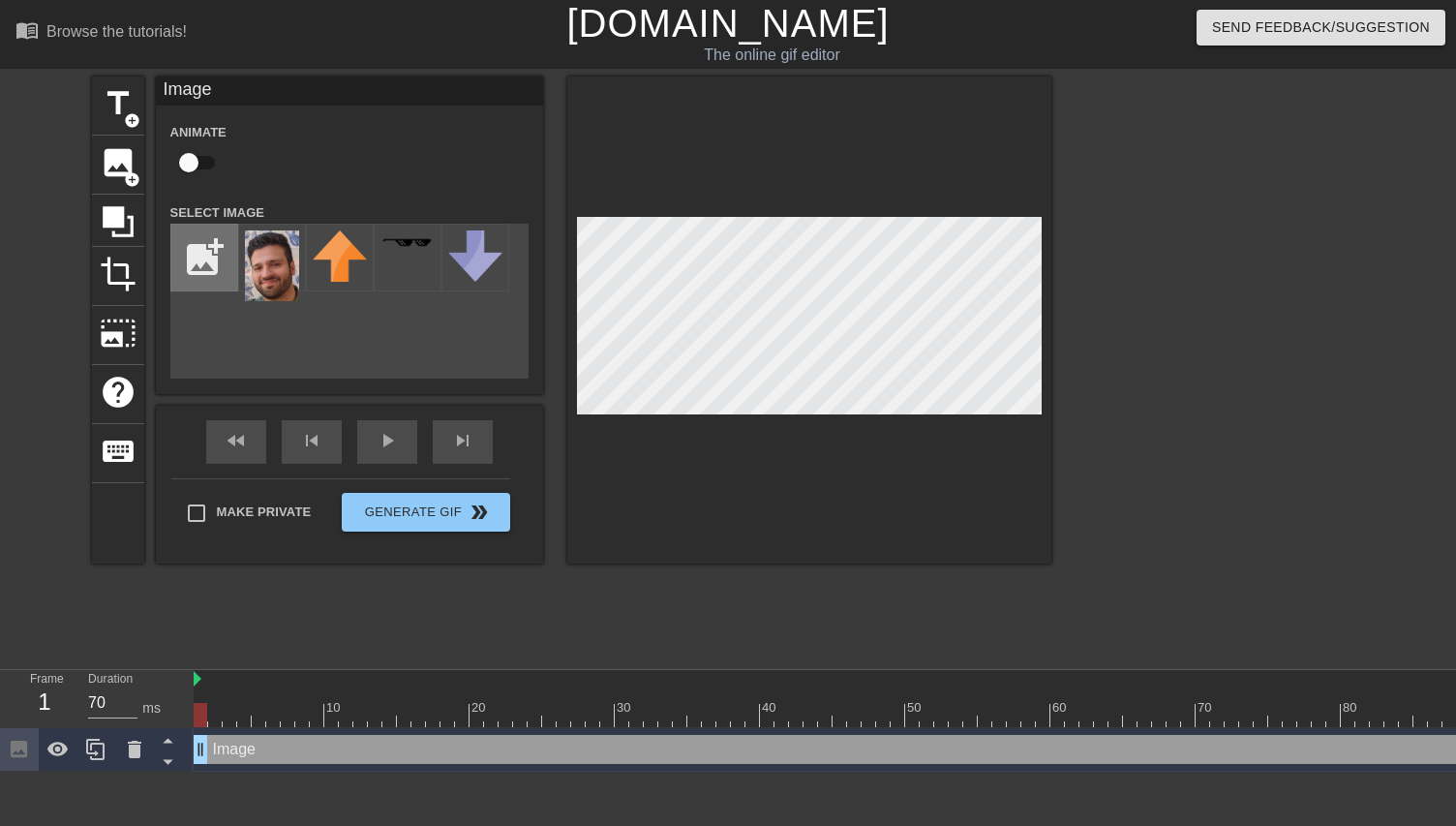
click at [189, 251] on input "file" at bounding box center [204, 257] width 65 height 65
type input "C:\fakepath\Screenshot_2.png"
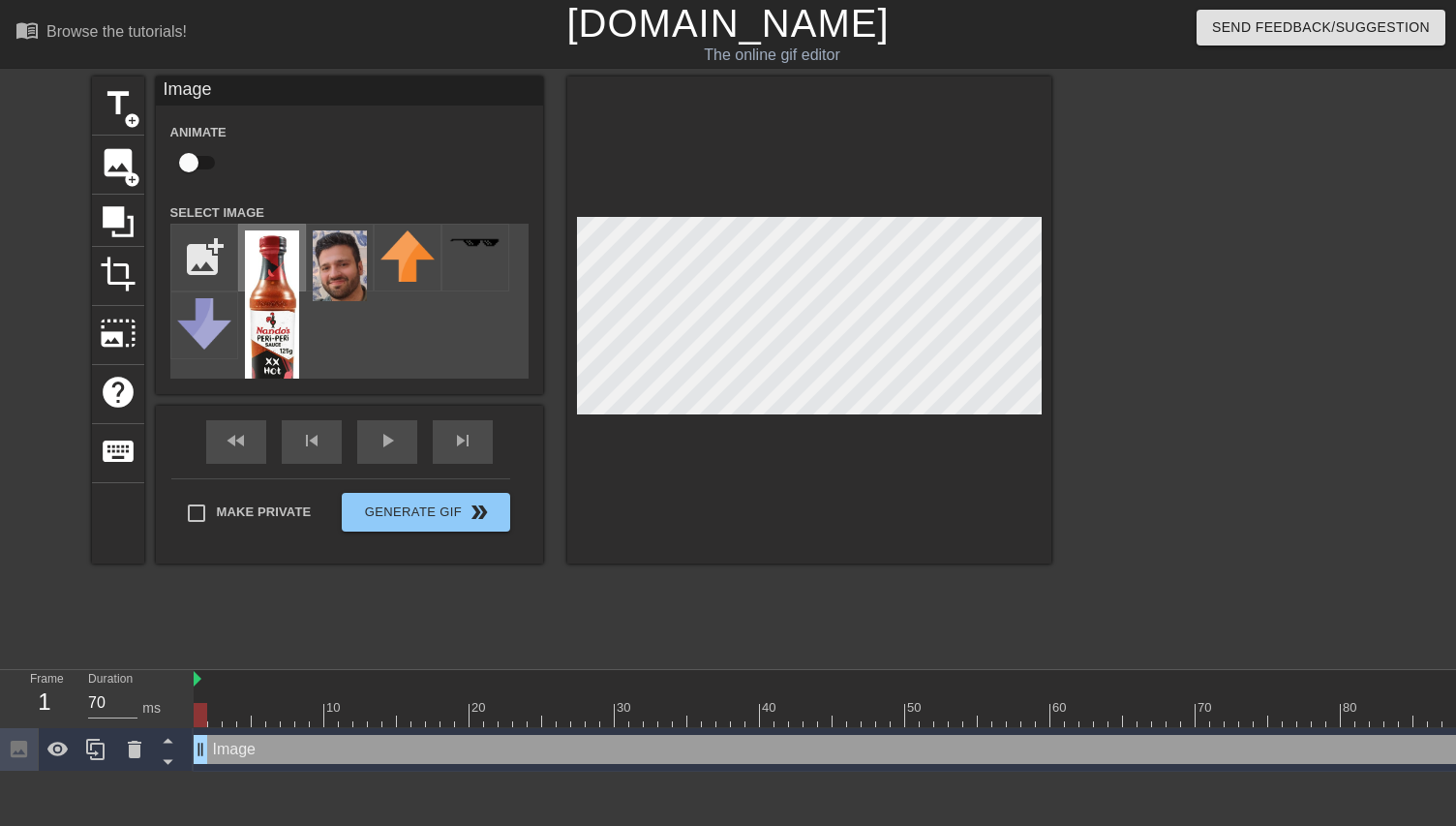
click at [279, 322] on img at bounding box center [272, 320] width 55 height 181
drag, startPoint x: 339, startPoint y: 290, endPoint x: 327, endPoint y: 288, distance: 12.2
click at [327, 288] on img at bounding box center [340, 266] width 55 height 70
click at [275, 268] on img at bounding box center [272, 320] width 55 height 181
click at [323, 257] on img at bounding box center [340, 266] width 55 height 70
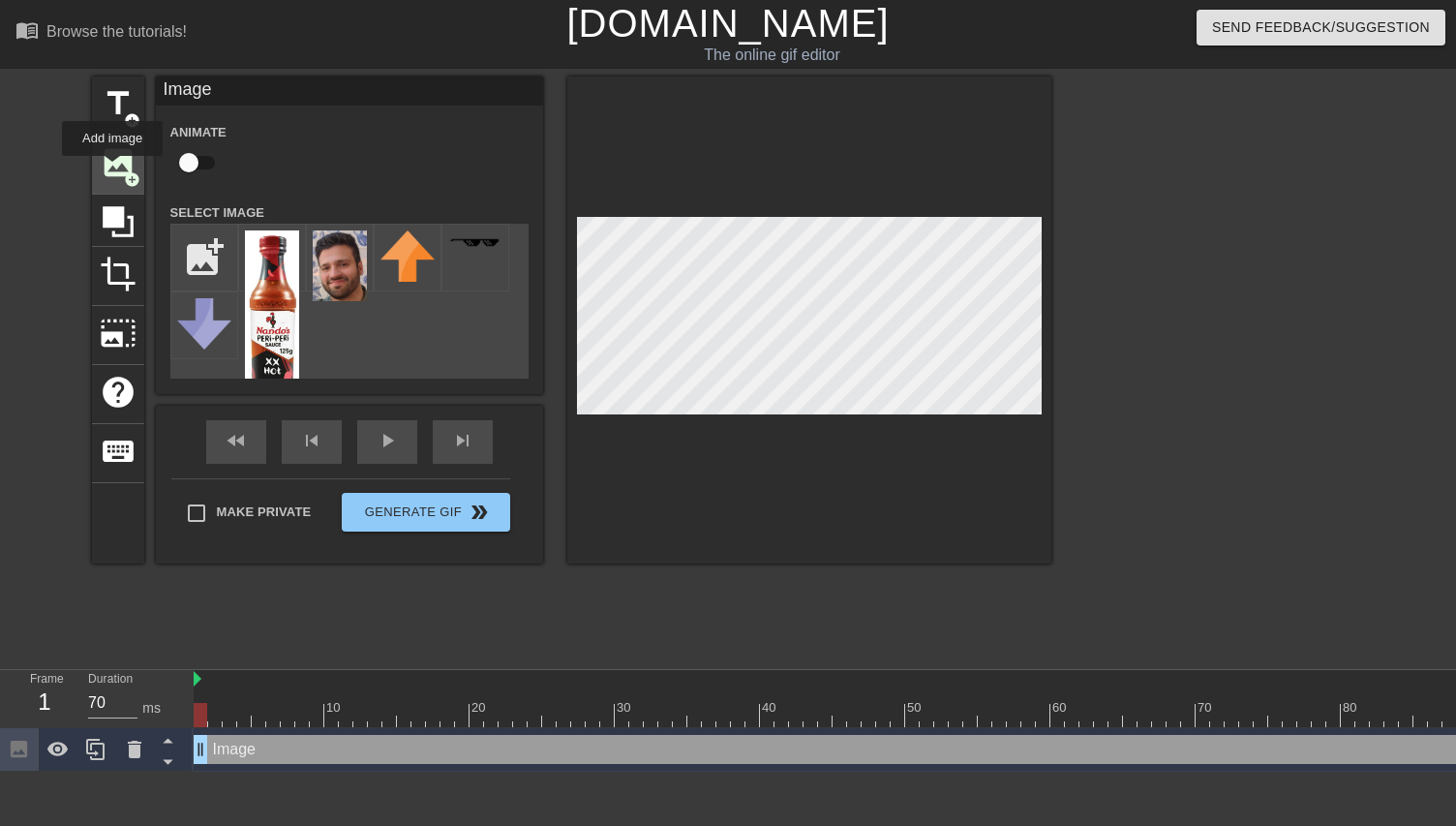
click at [112, 170] on span "image" at bounding box center [118, 163] width 37 height 37
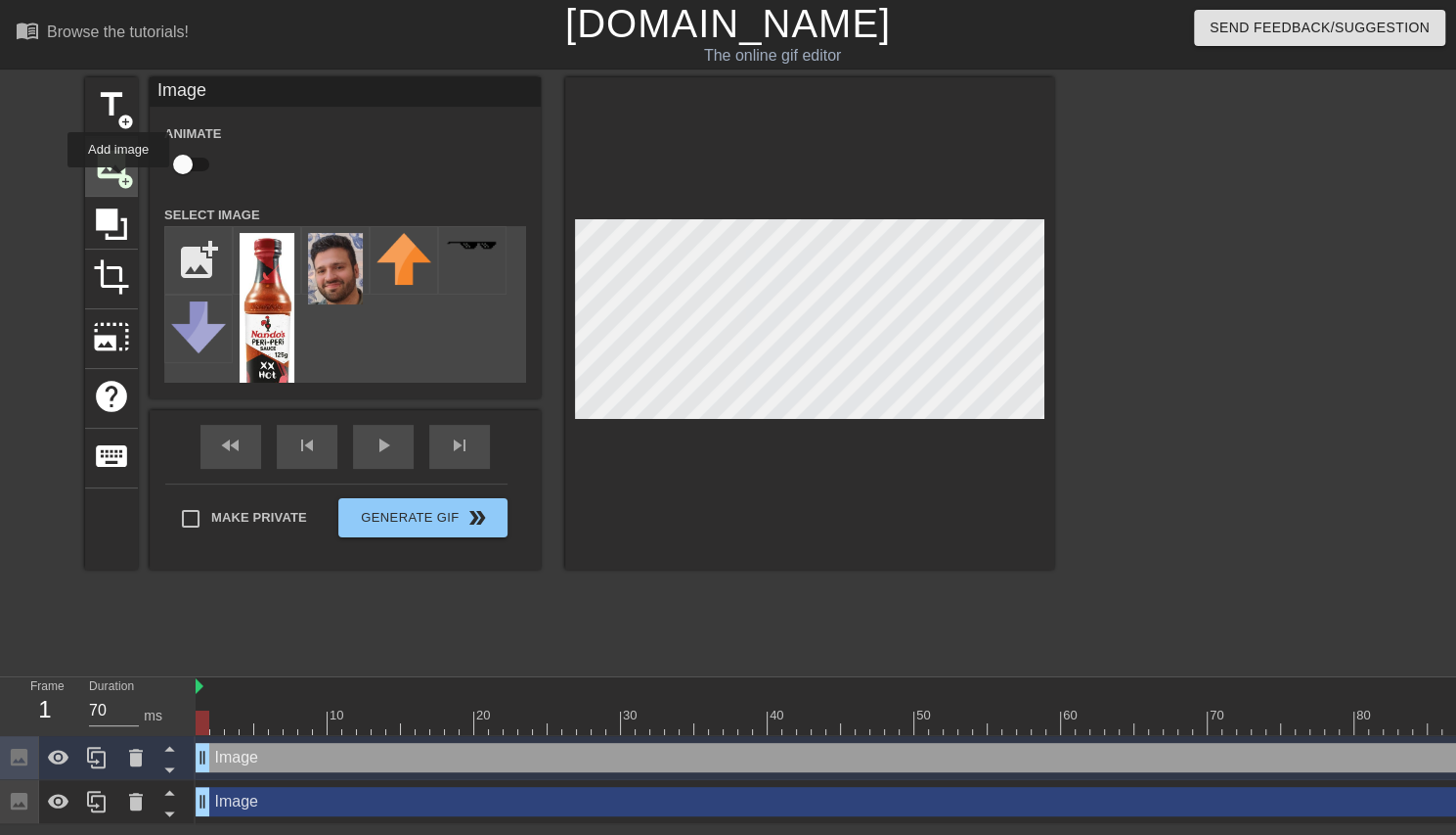
click at [118, 181] on span "add_circle" at bounding box center [125, 182] width 17 height 17
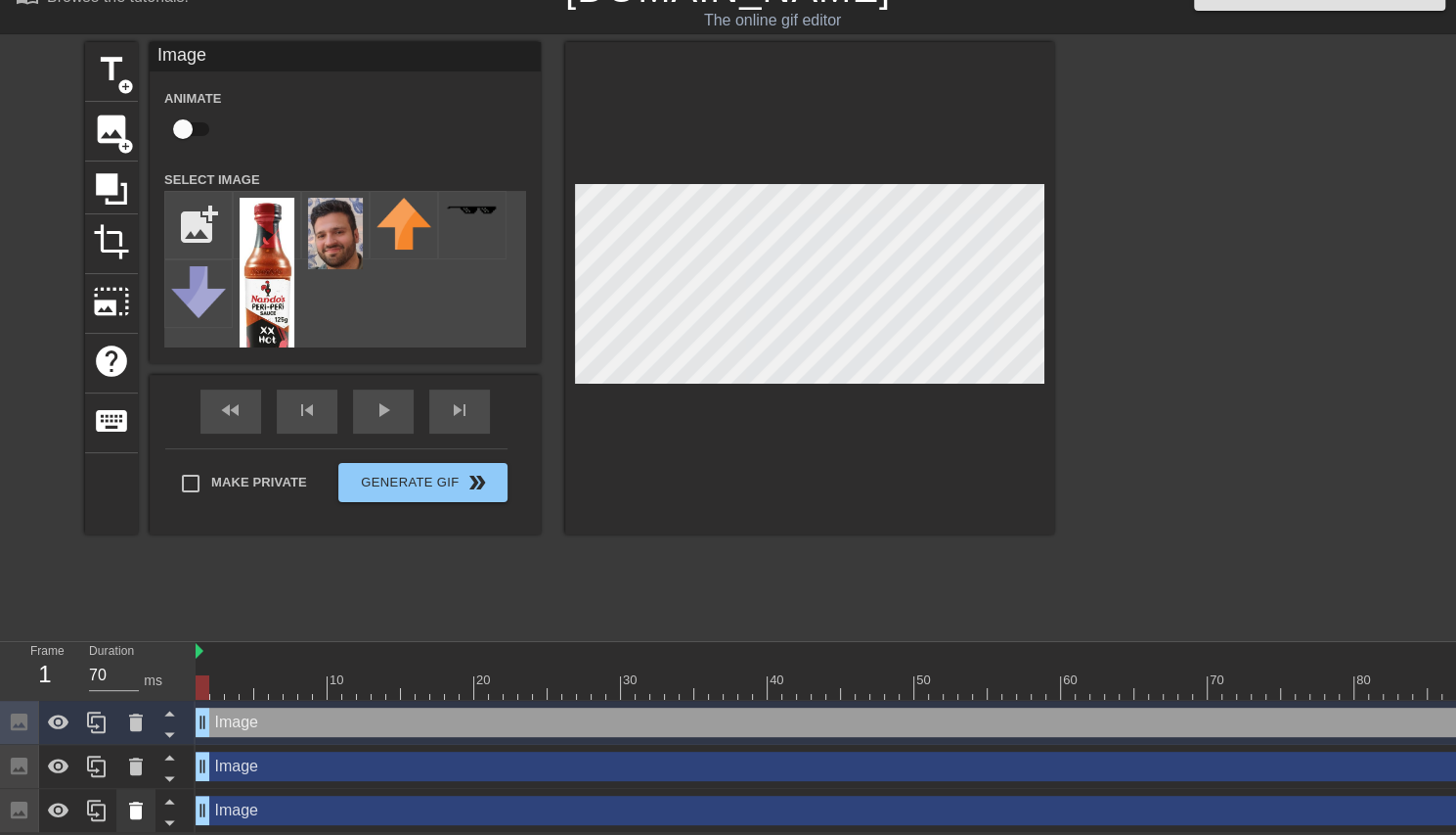
click at [143, 802] on icon at bounding box center [136, 810] width 24 height 24
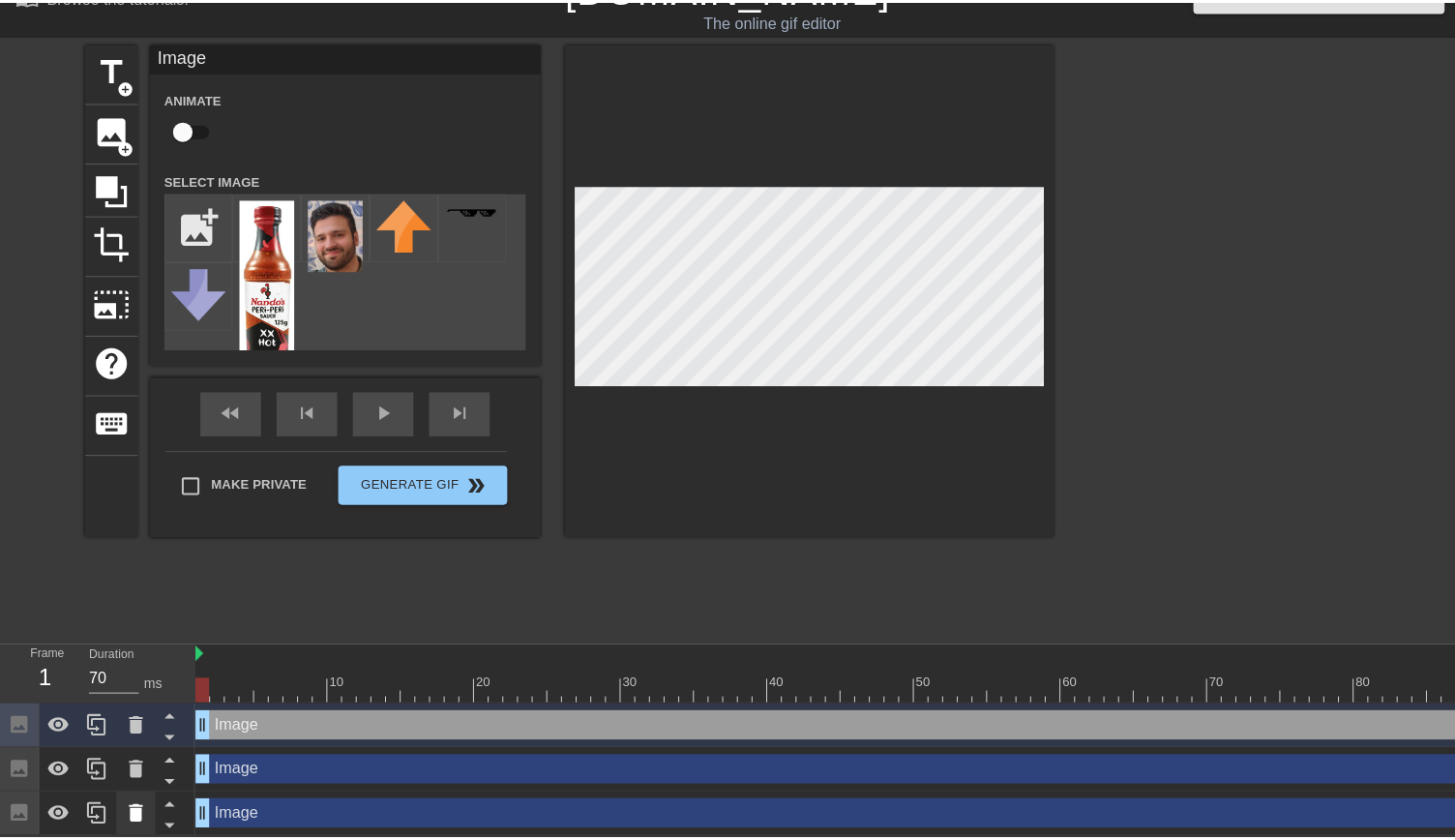
scroll to position [33, 0]
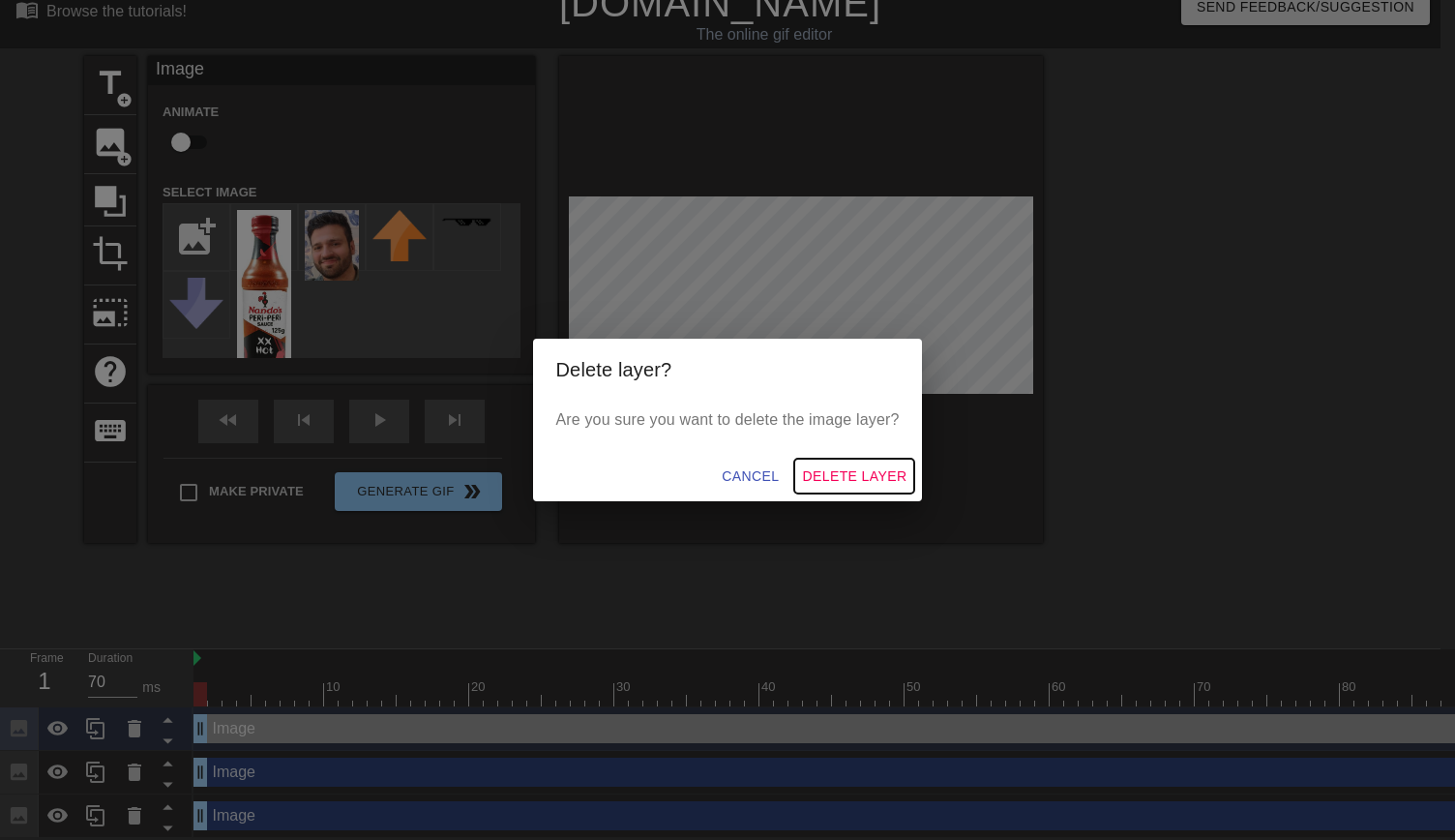
click at [840, 479] on span "Delete Layer" at bounding box center [854, 476] width 104 height 24
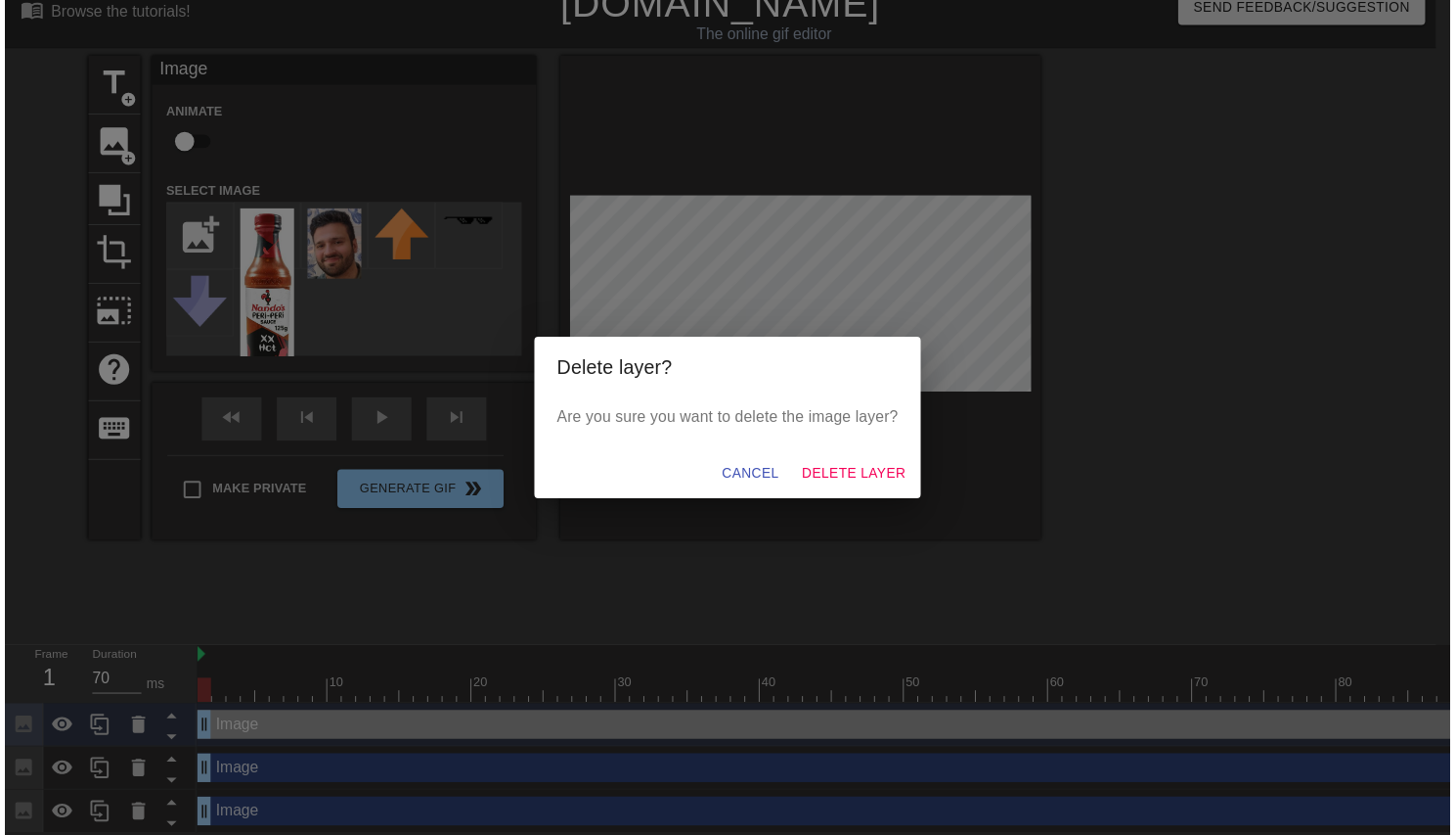
scroll to position [4, 0]
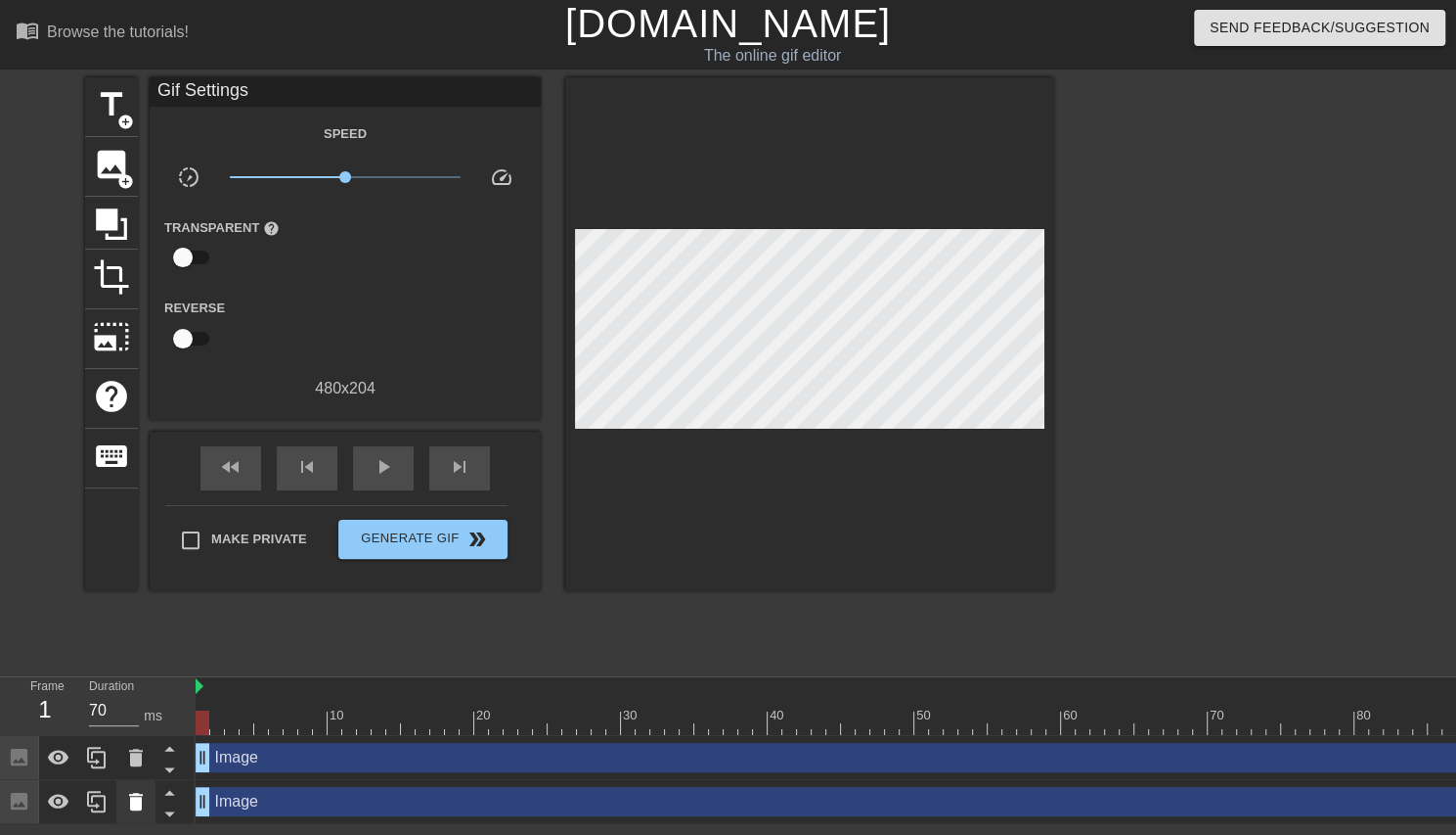
click at [141, 793] on icon at bounding box center [136, 801] width 14 height 18
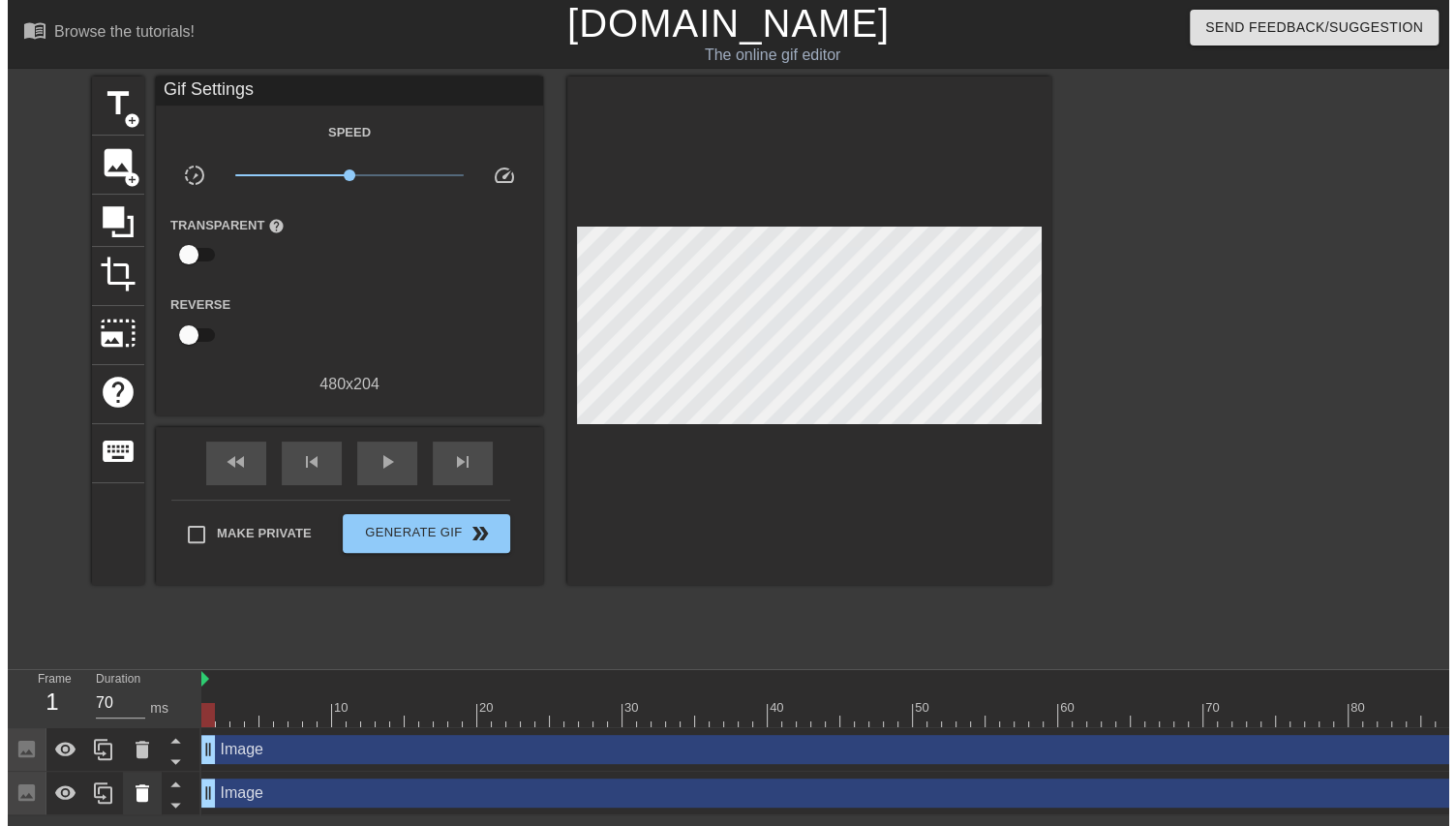
scroll to position [0, 0]
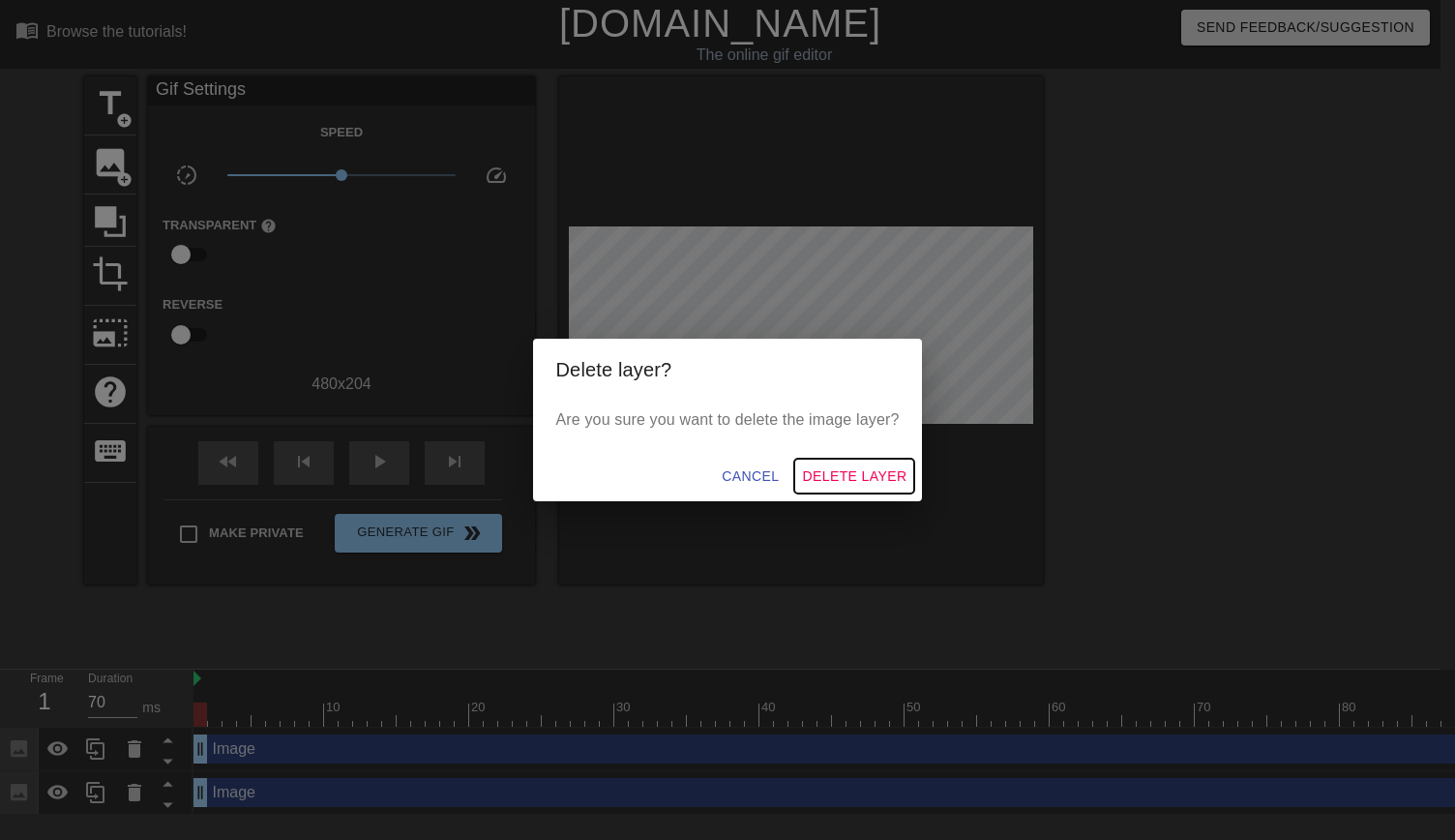
click at [861, 475] on span "Delete Layer" at bounding box center [854, 476] width 104 height 24
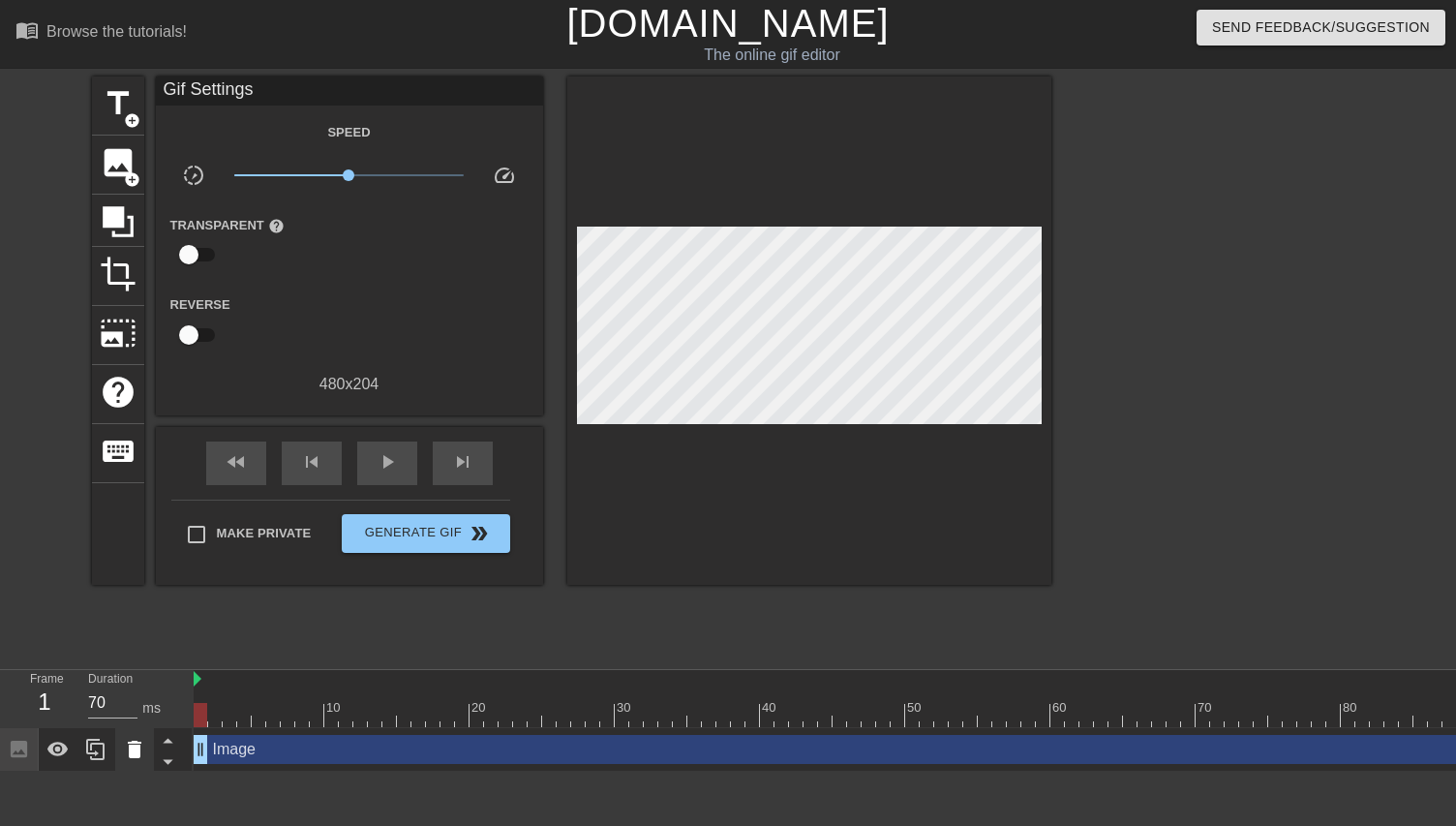
click at [134, 745] on icon at bounding box center [135, 750] width 23 height 23
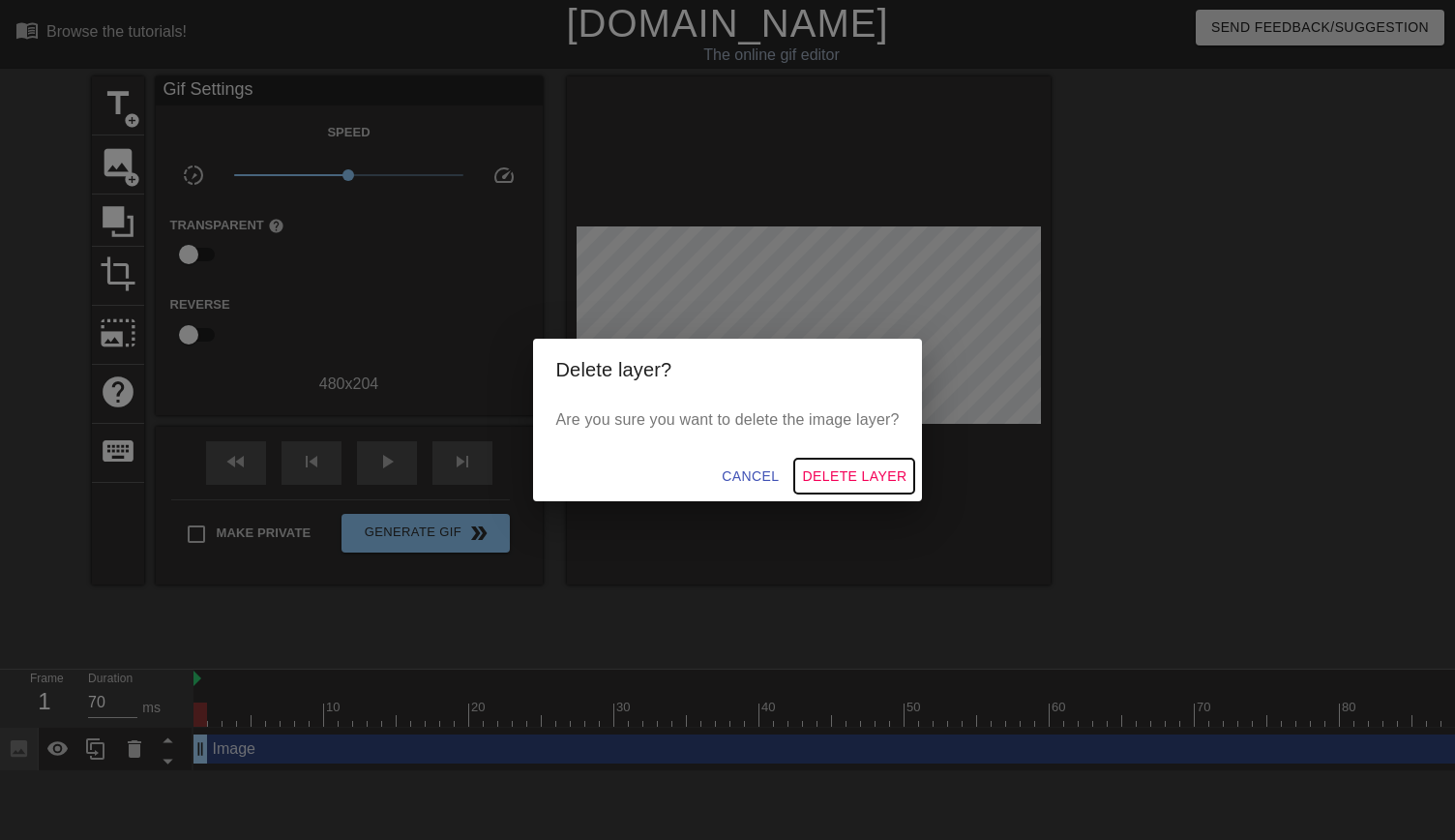
click at [837, 481] on span "Delete Layer" at bounding box center [854, 476] width 104 height 24
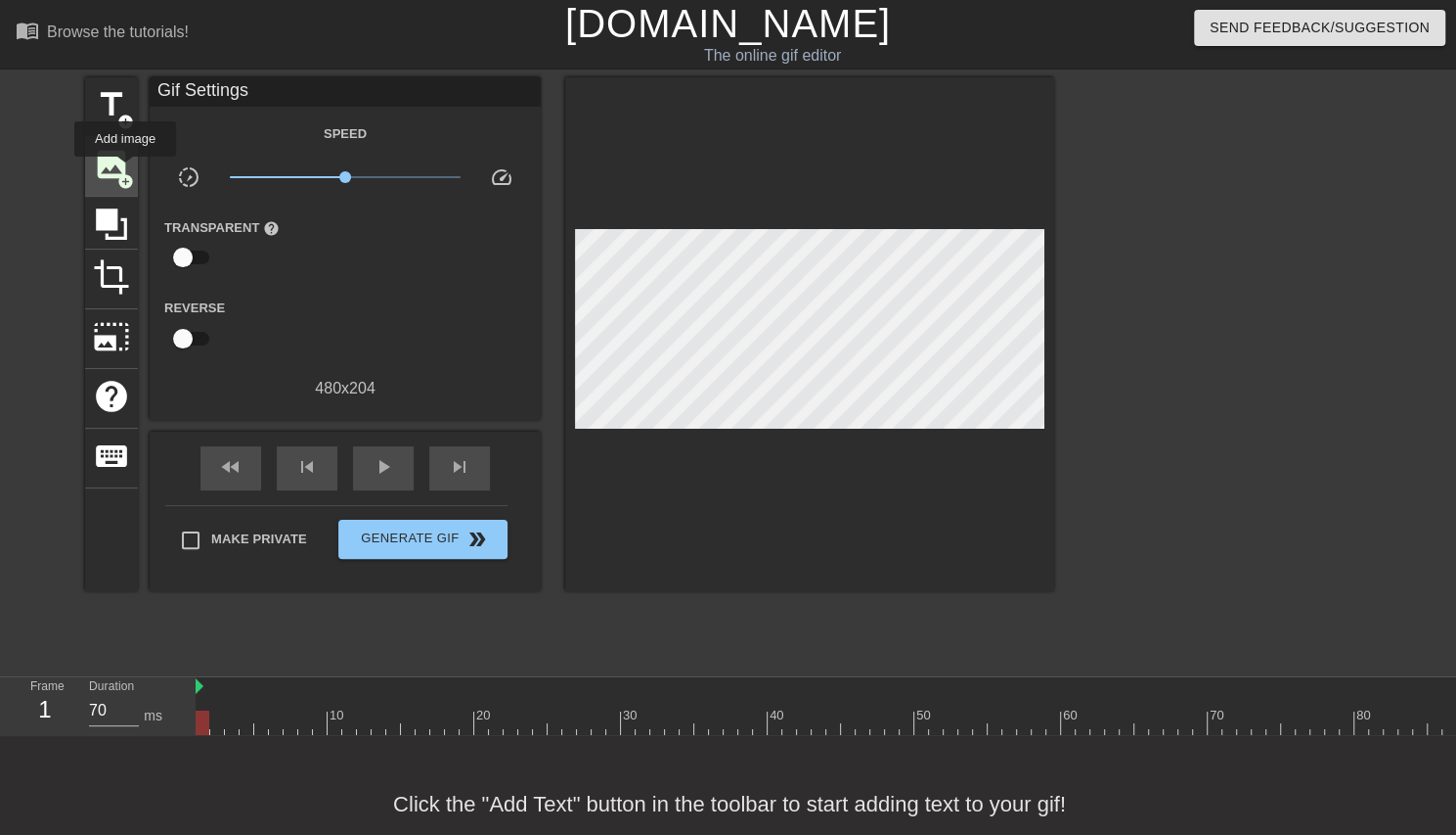
click at [119, 166] on span "image" at bounding box center [111, 165] width 37 height 38
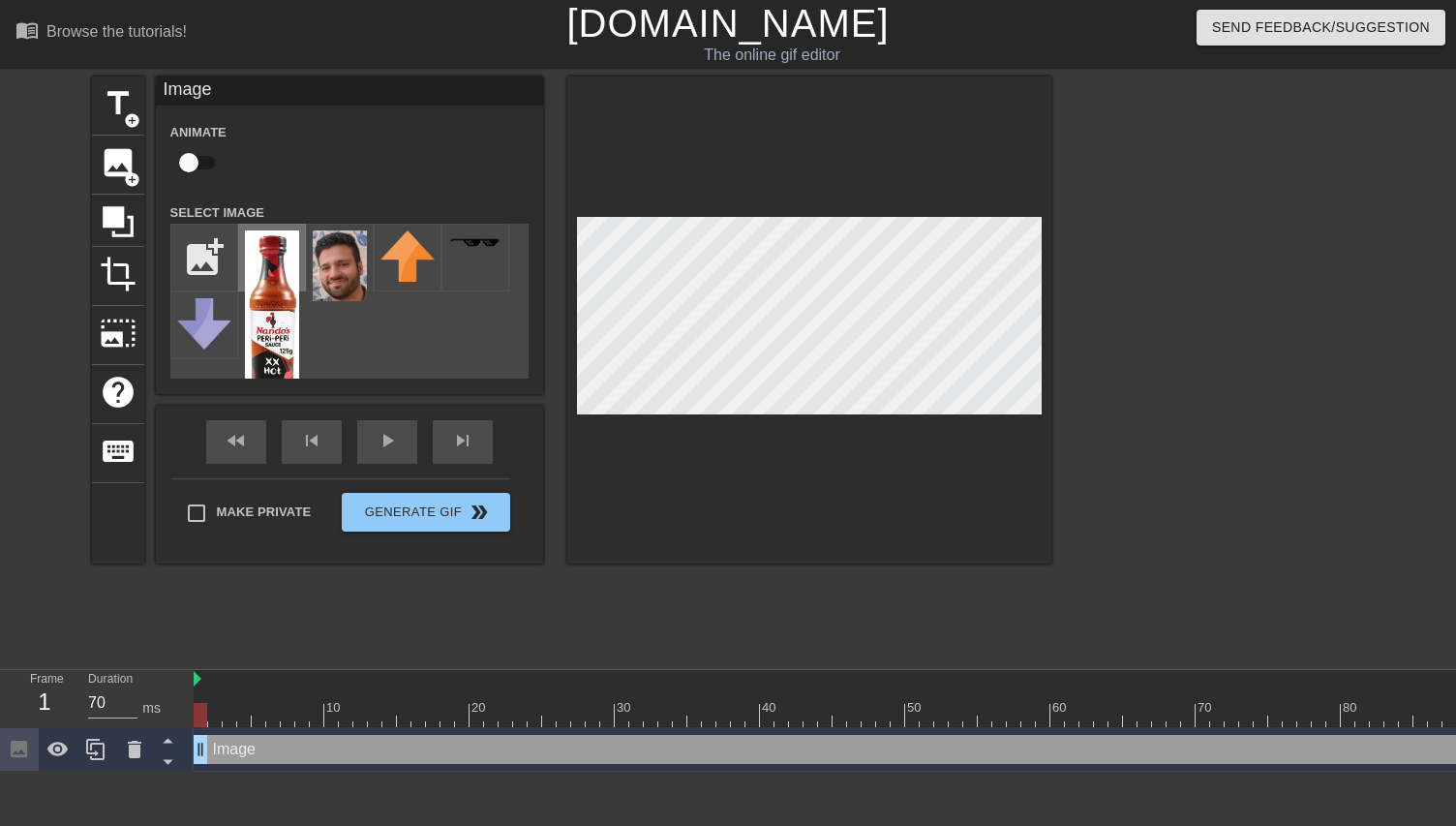
click at [262, 301] on img at bounding box center [272, 320] width 55 height 181
drag, startPoint x: 336, startPoint y: 278, endPoint x: 319, endPoint y: 357, distance: 80.8
click at [319, 357] on div "add_photo_alternate" at bounding box center [350, 301] width 358 height 155
click at [313, 283] on img at bounding box center [340, 266] width 55 height 70
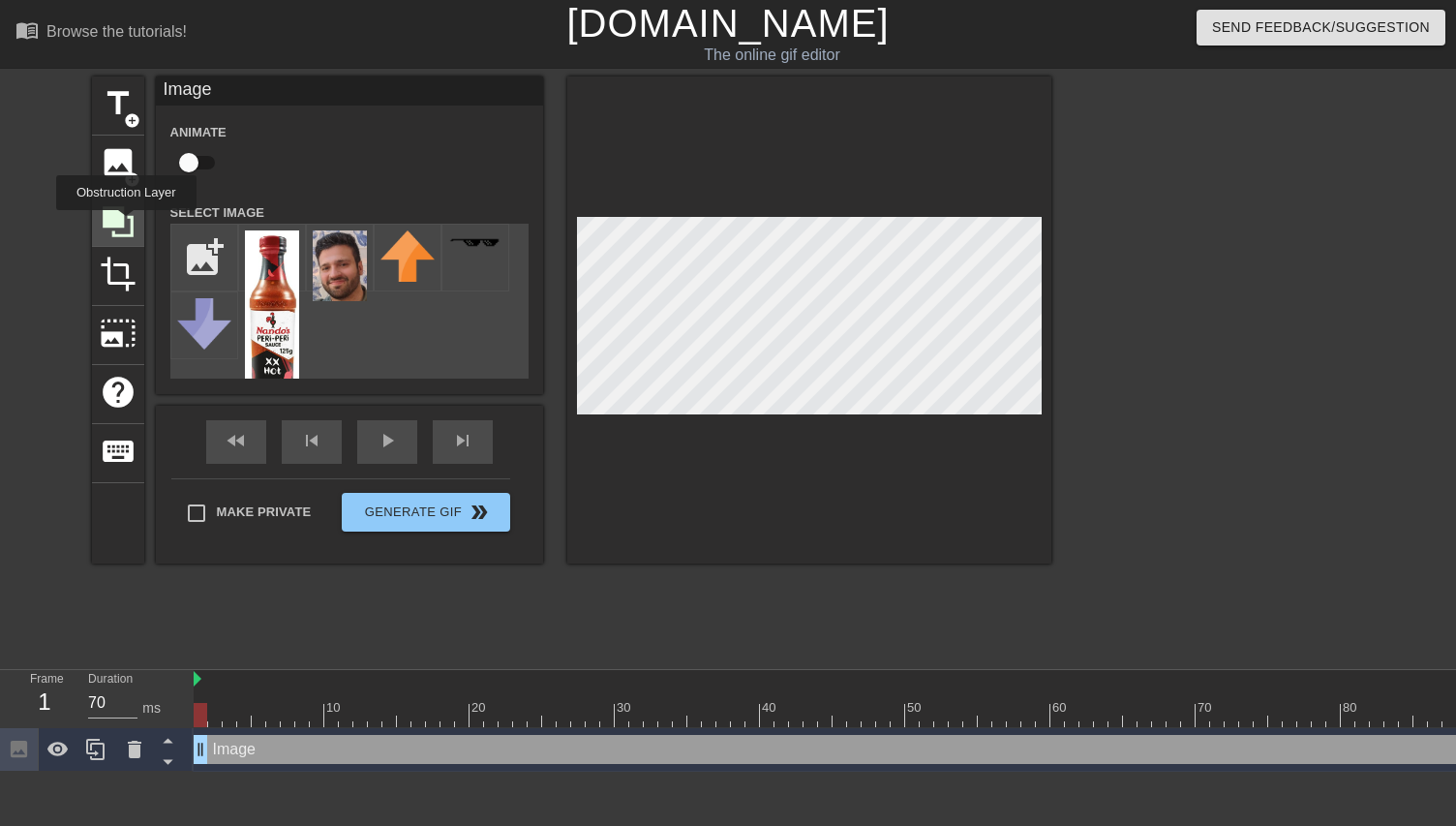
click at [126, 224] on icon at bounding box center [118, 222] width 37 height 37
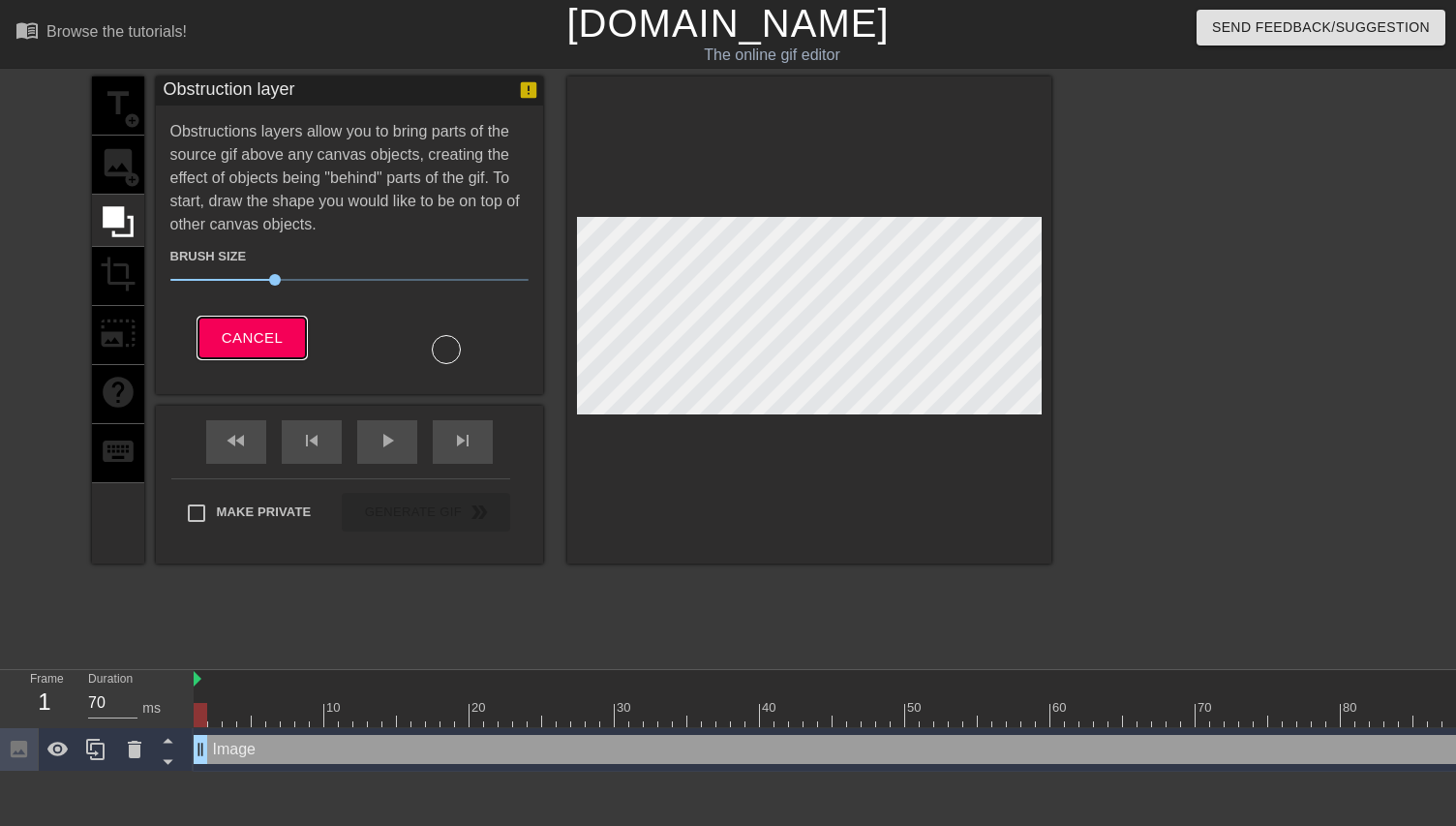
click at [243, 338] on span "Cancel" at bounding box center [252, 338] width 61 height 25
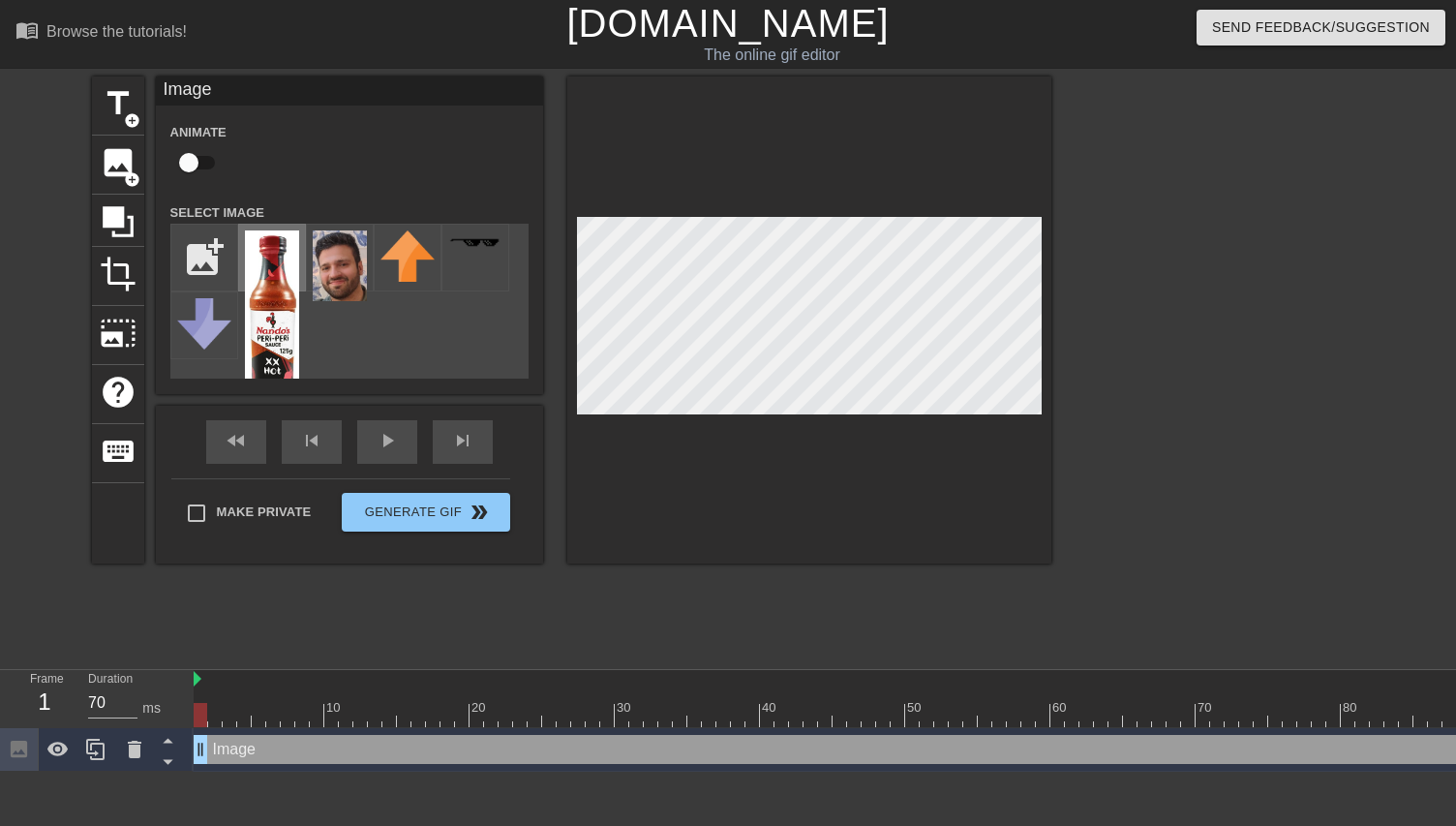
click at [265, 305] on img at bounding box center [272, 320] width 55 height 181
click at [125, 172] on span "add_circle" at bounding box center [132, 180] width 17 height 17
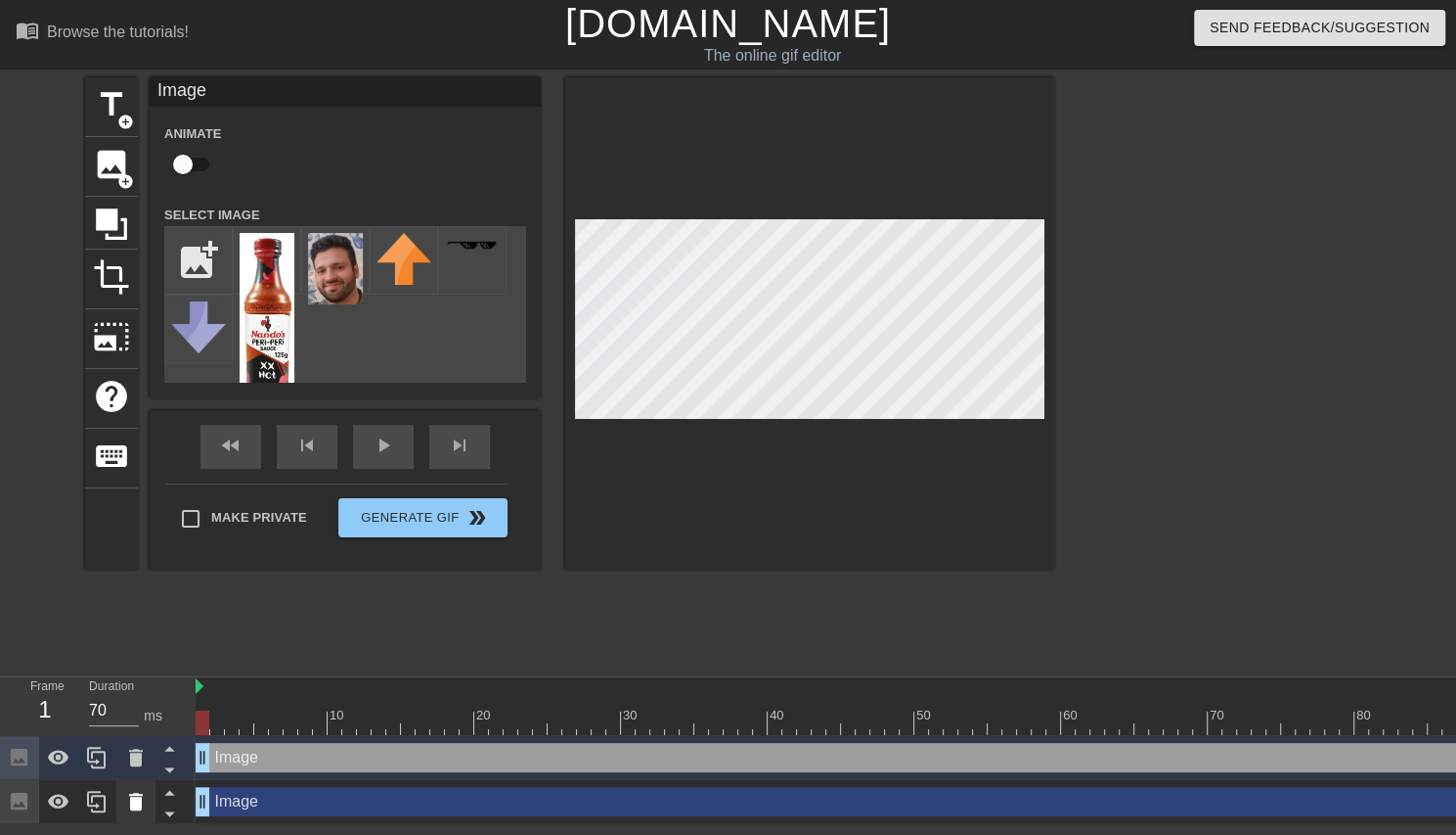
click at [137, 804] on icon at bounding box center [136, 801] width 14 height 18
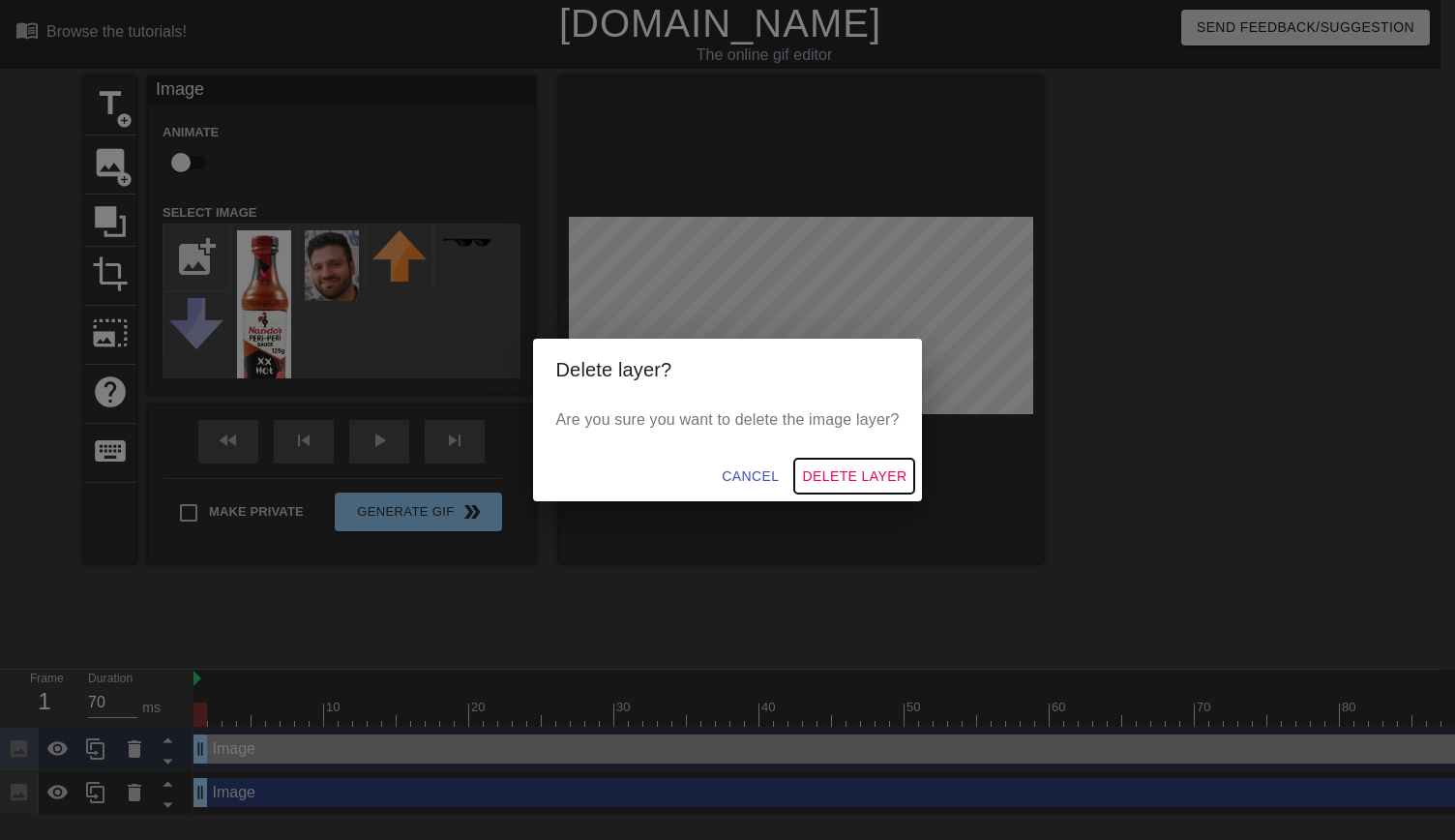
click at [864, 471] on span "Delete Layer" at bounding box center [854, 476] width 104 height 24
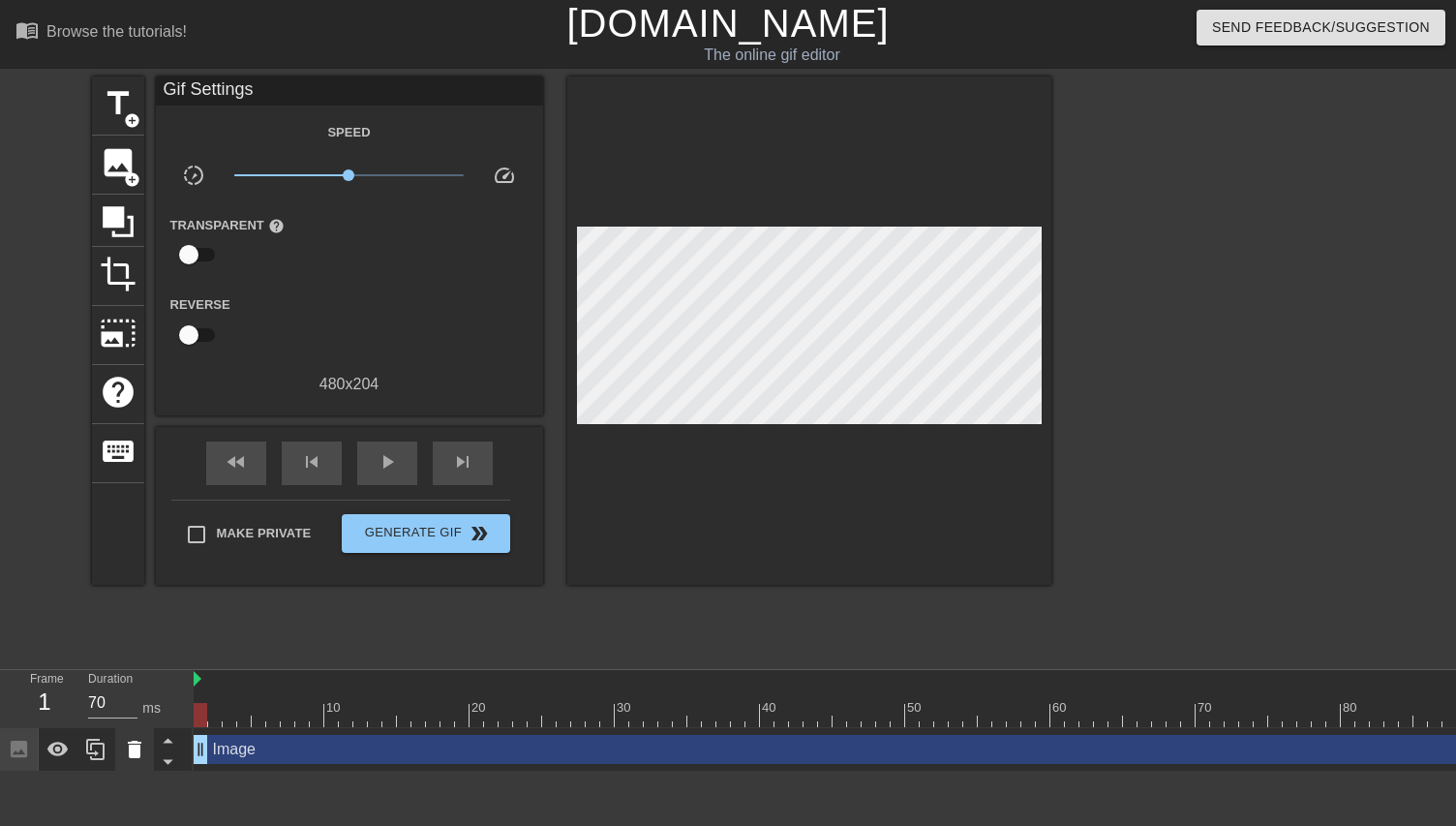
click at [120, 758] on div at bounding box center [135, 750] width 39 height 43
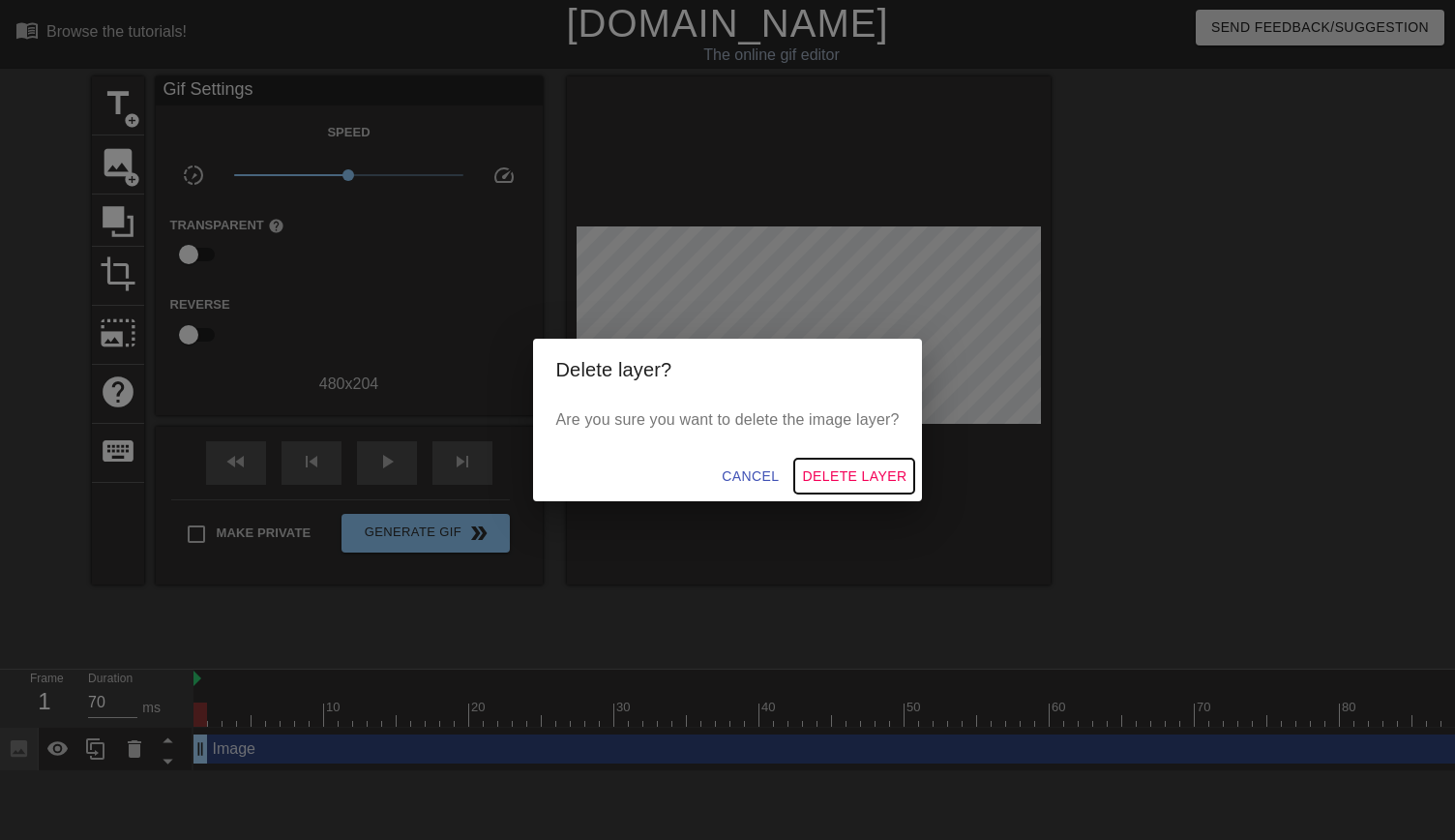
click at [849, 475] on span "Delete Layer" at bounding box center [854, 476] width 104 height 24
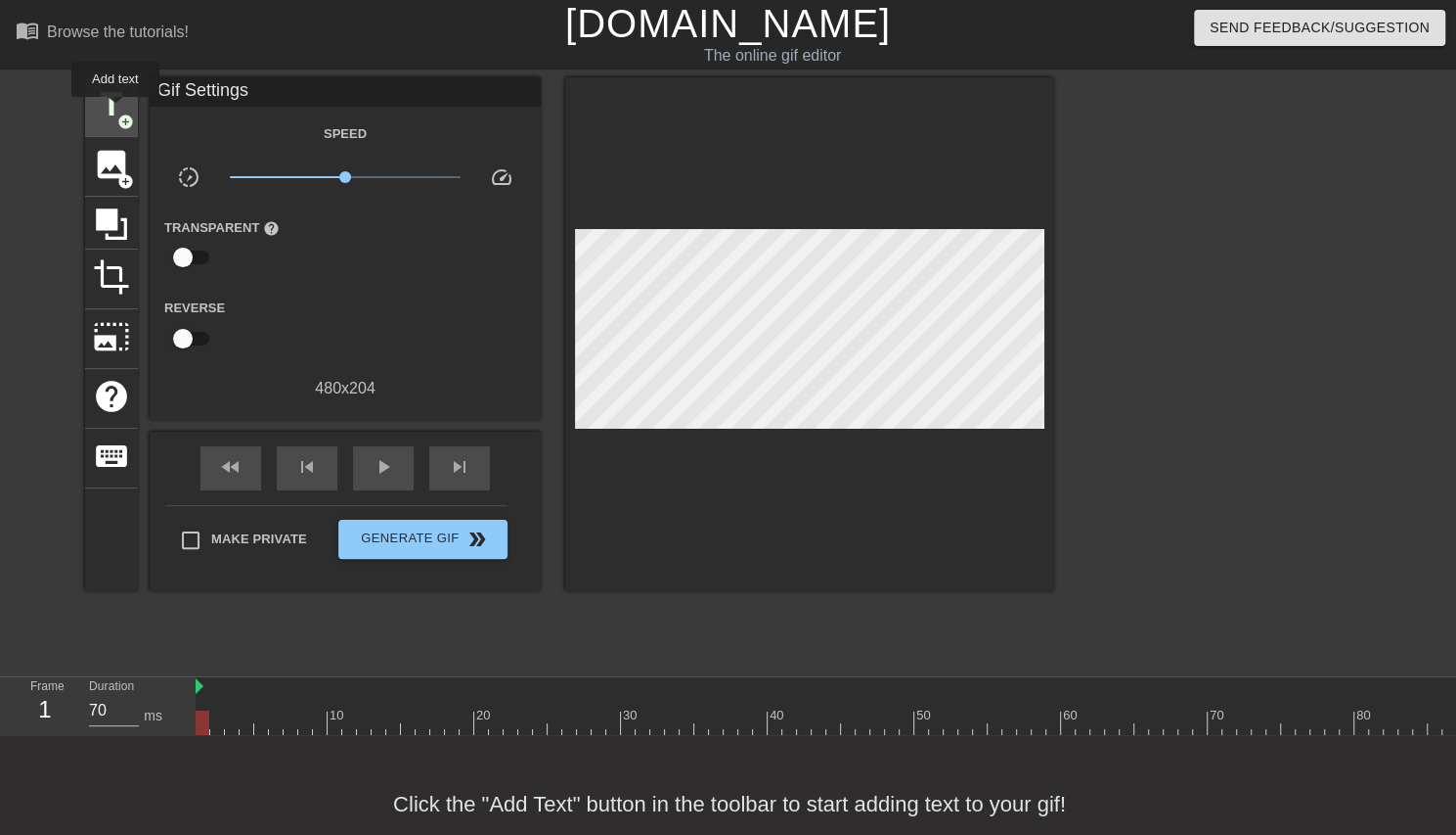
click at [115, 111] on span "title" at bounding box center [111, 105] width 37 height 38
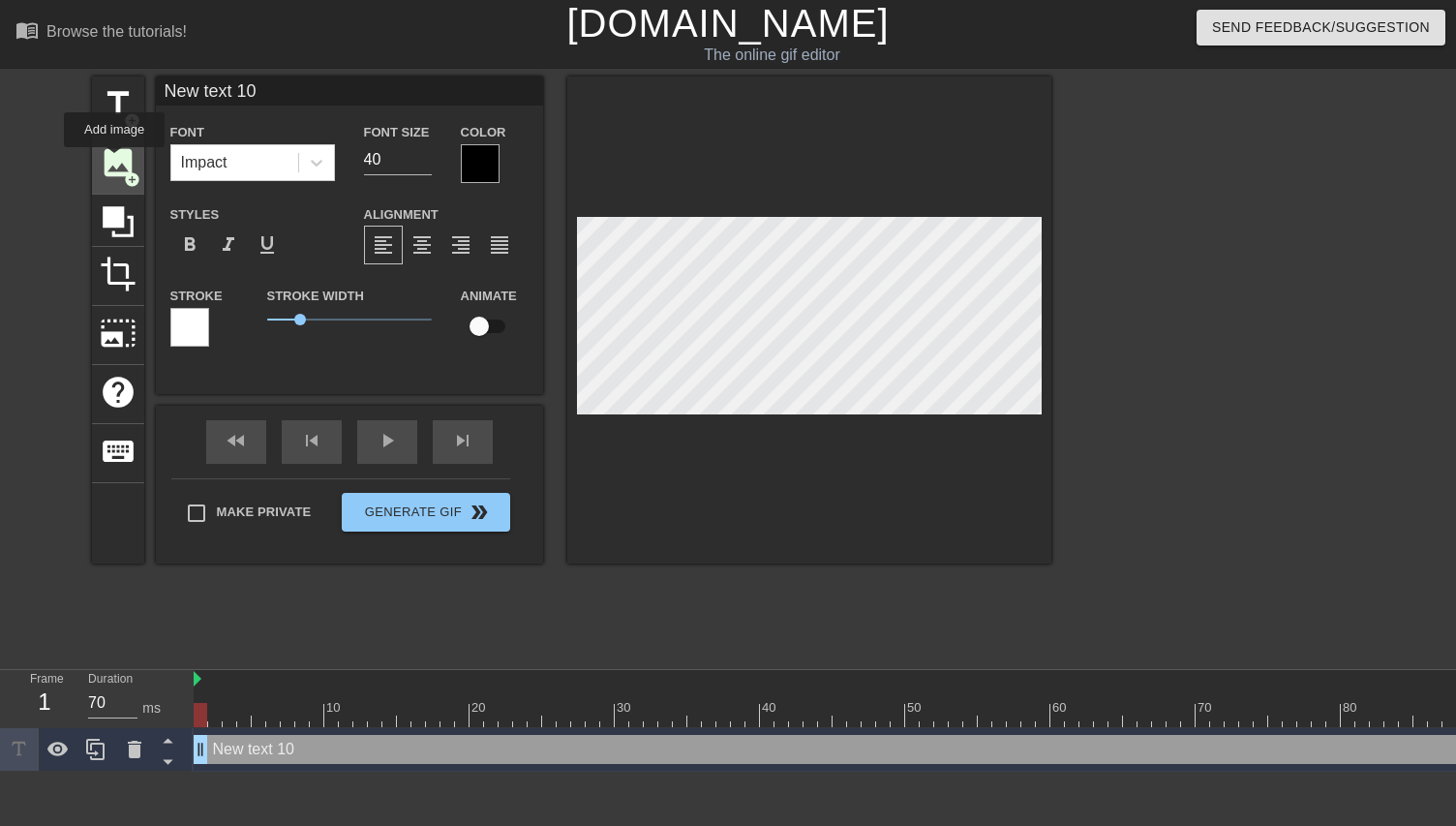
click at [114, 161] on span "image" at bounding box center [118, 163] width 37 height 37
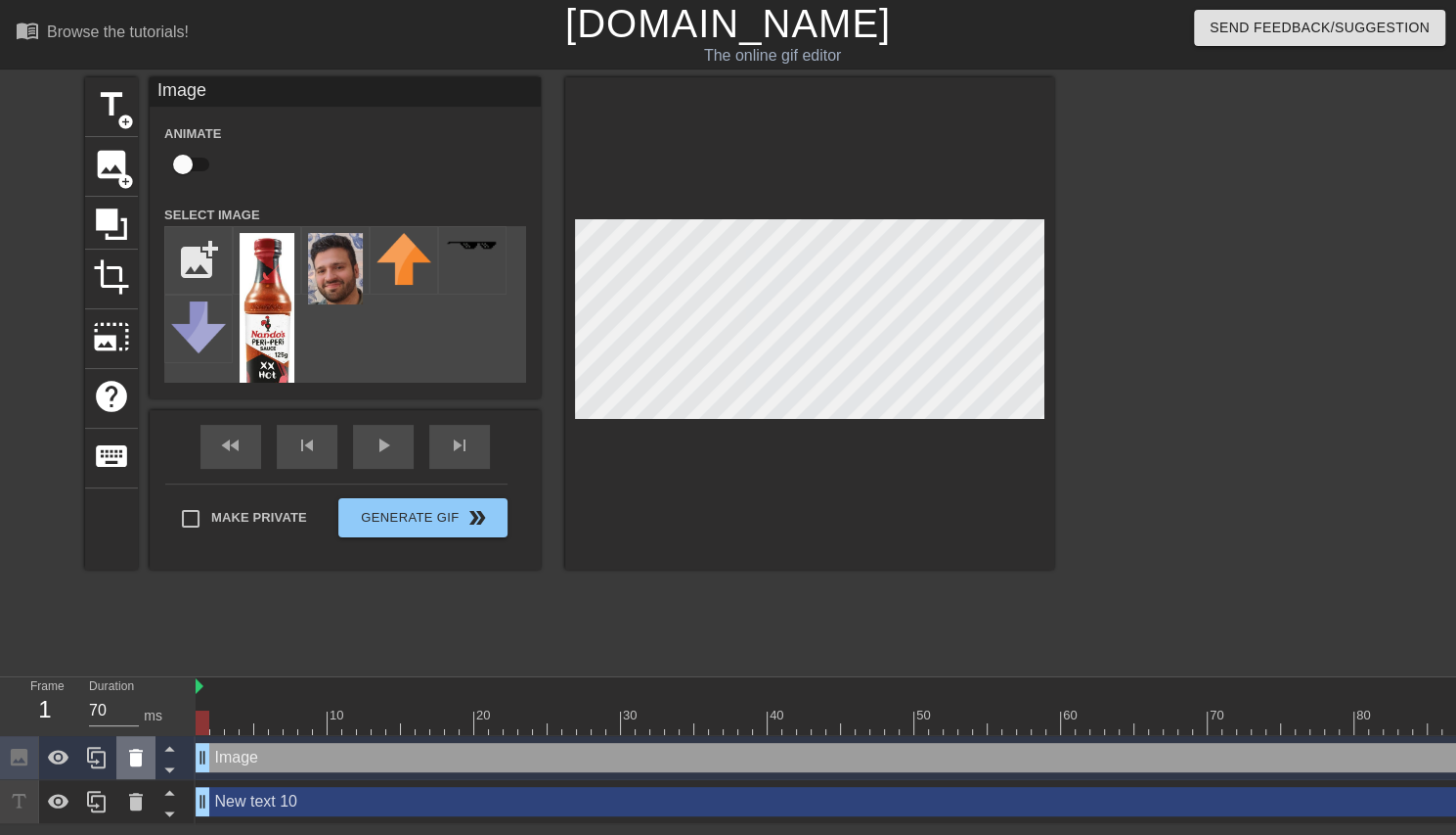
click at [128, 760] on icon at bounding box center [136, 758] width 24 height 24
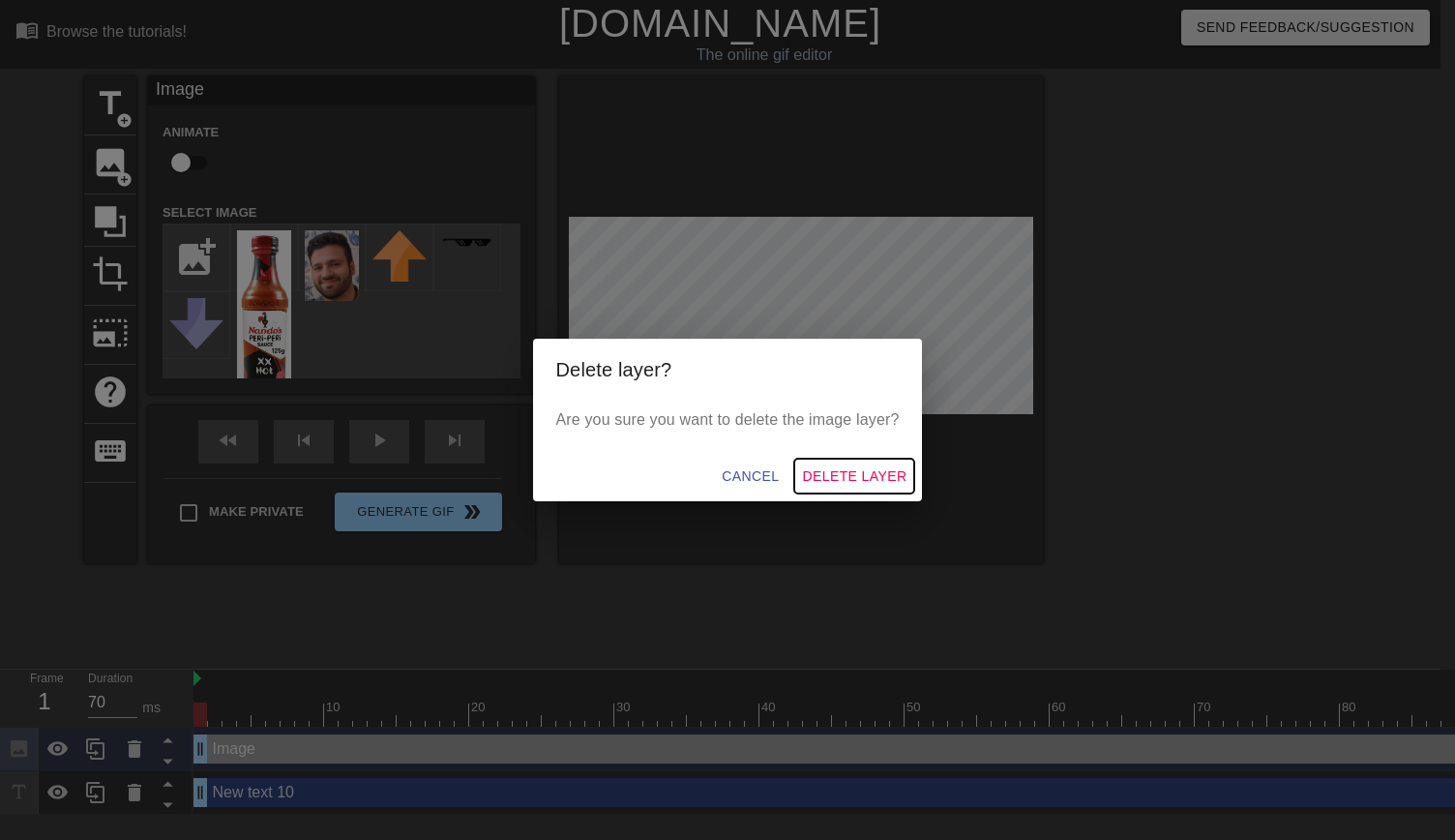
click at [884, 477] on span "Delete Layer" at bounding box center [854, 476] width 104 height 24
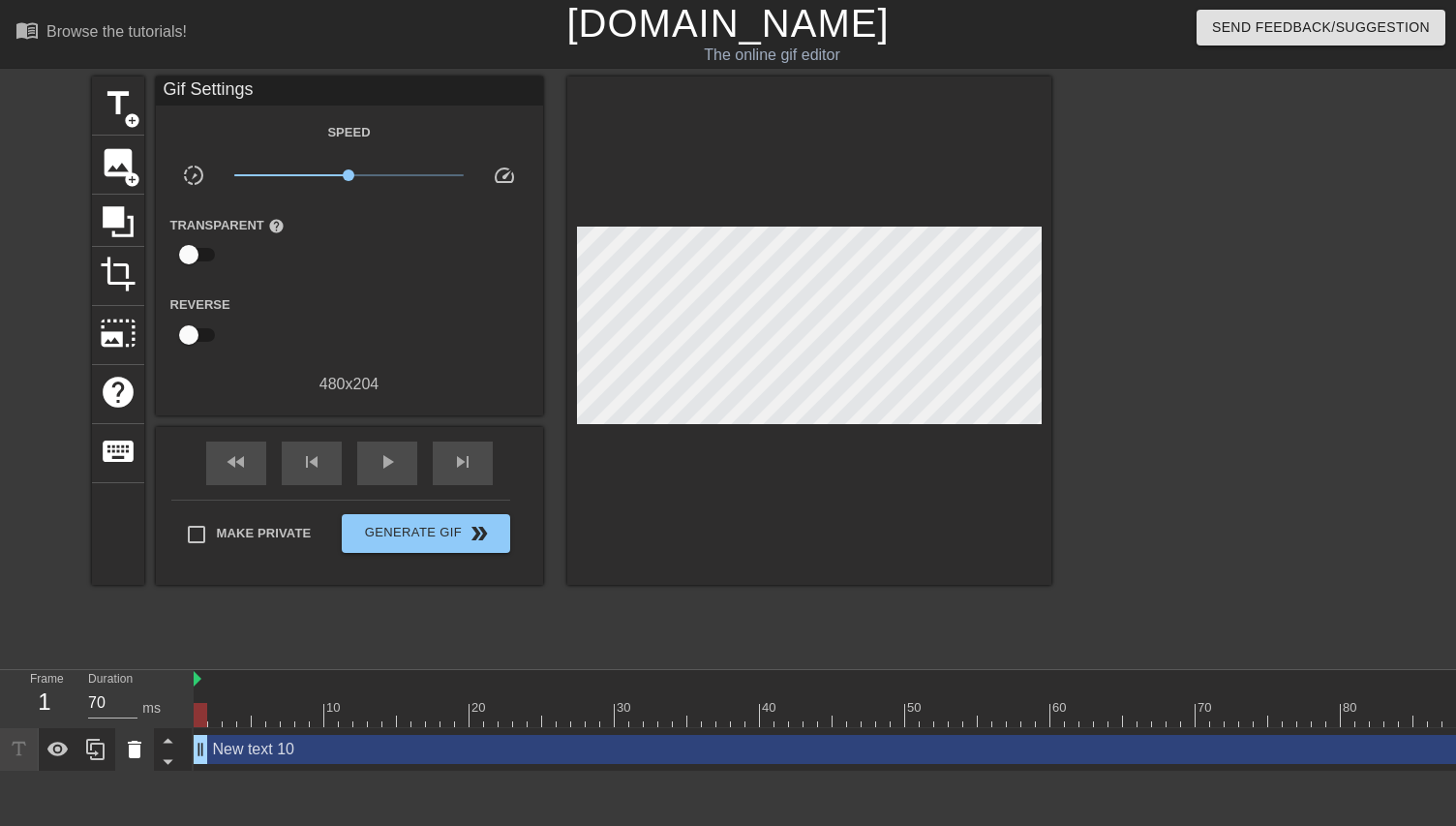
click at [146, 750] on icon at bounding box center [135, 750] width 23 height 23
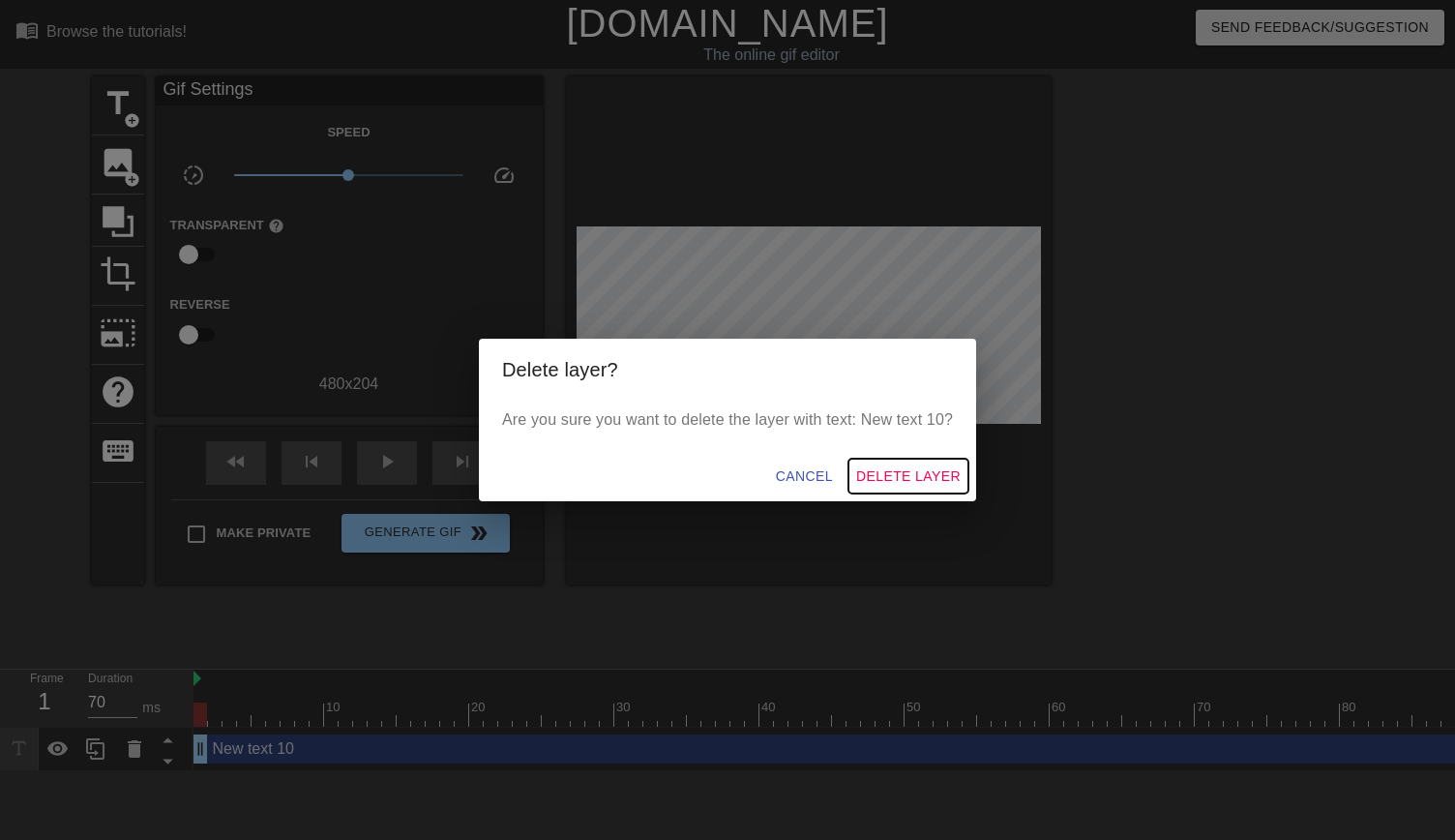
click at [908, 472] on span "Delete Layer" at bounding box center [909, 476] width 104 height 24
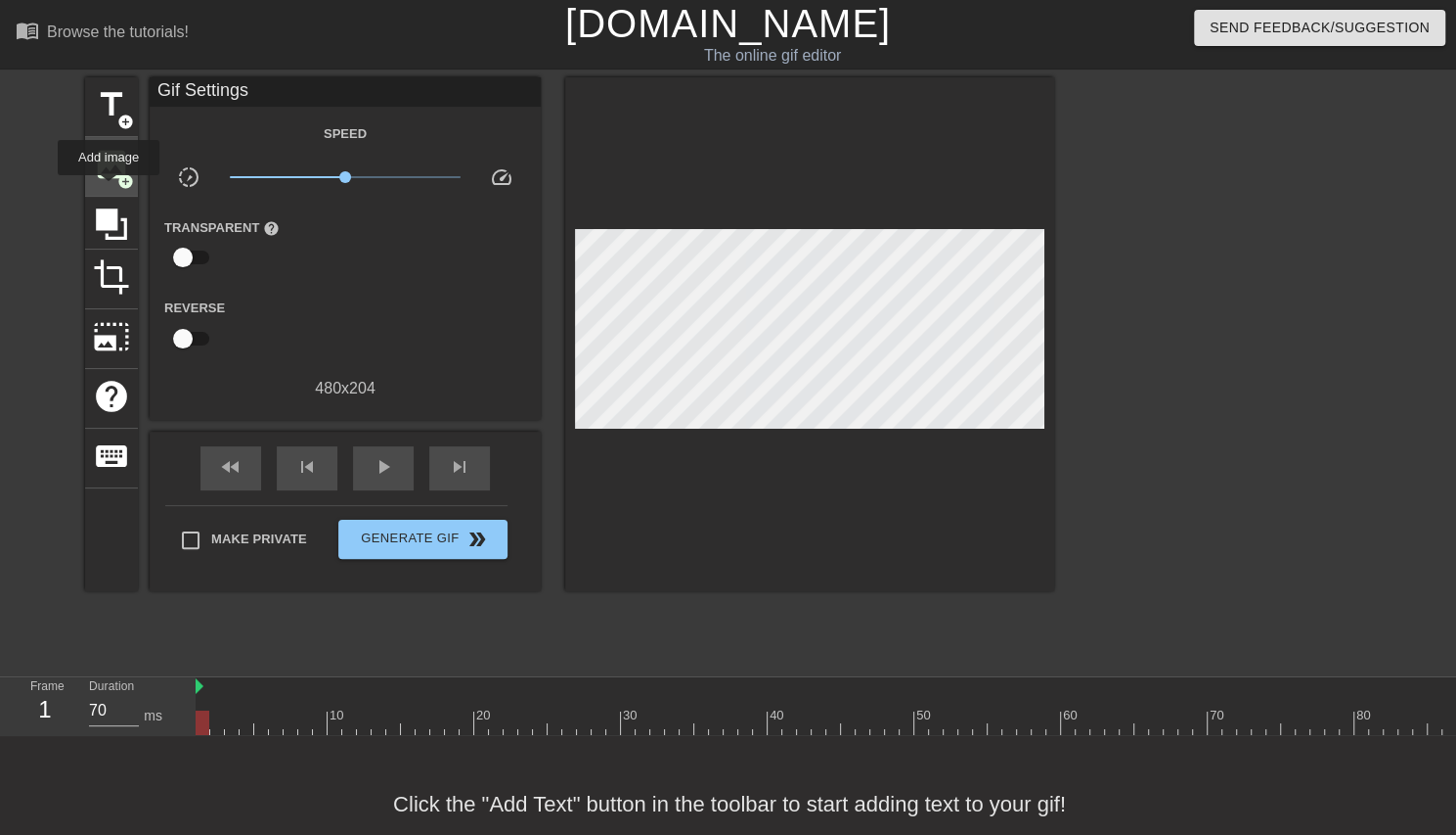
click at [109, 189] on div "image add_circle" at bounding box center [111, 167] width 53 height 59
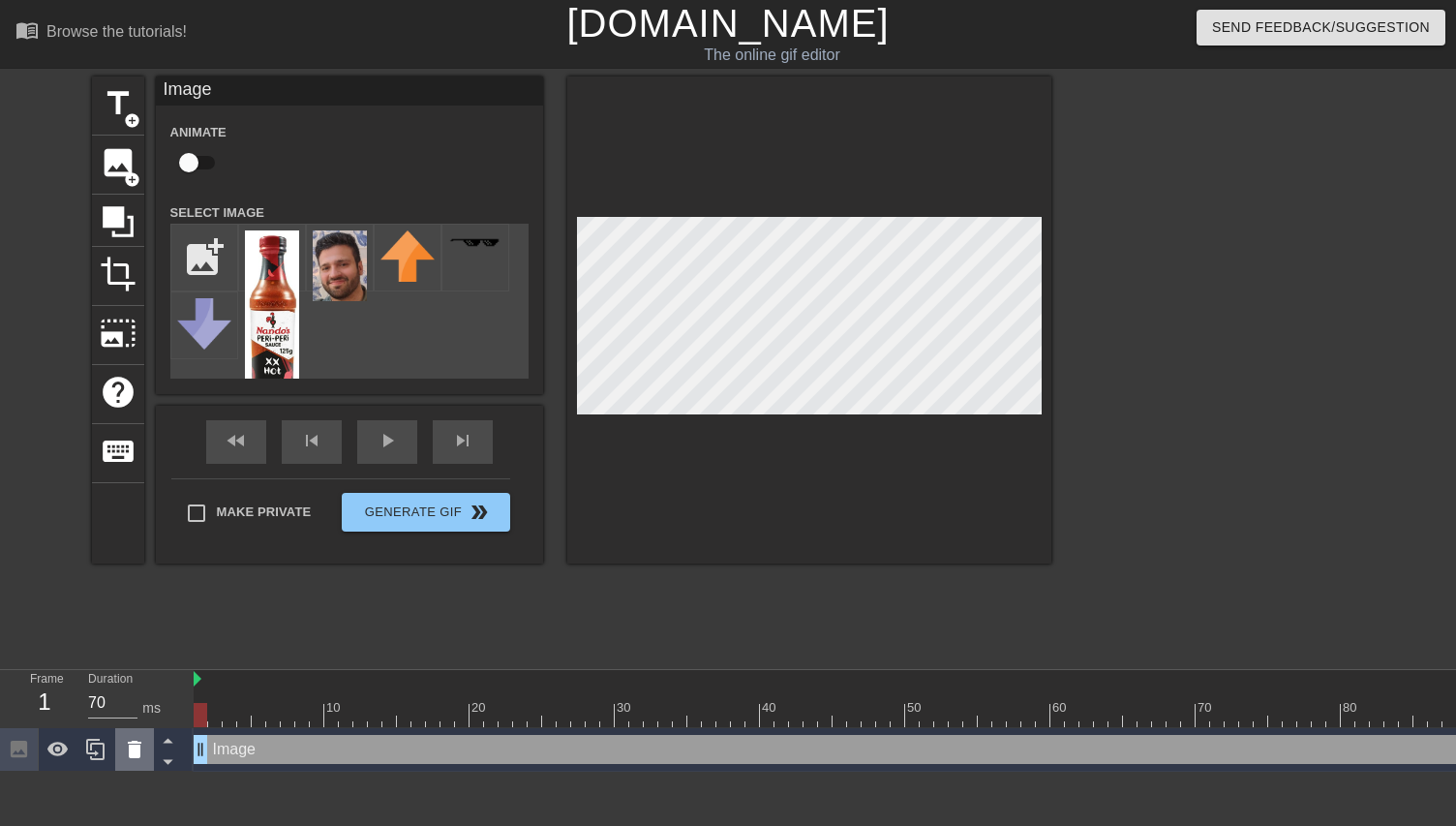
click at [138, 752] on icon at bounding box center [135, 750] width 14 height 18
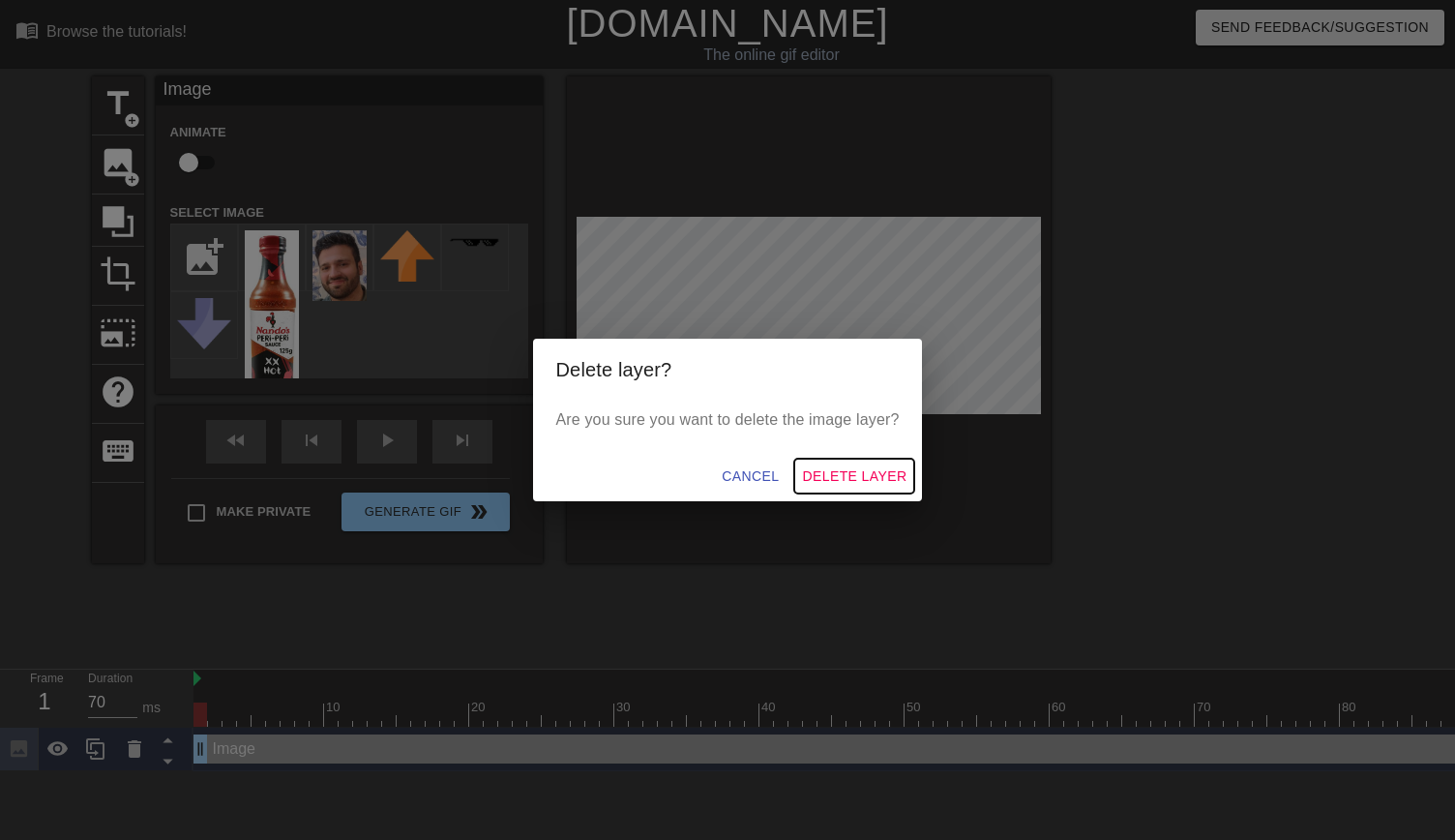
click at [837, 483] on span "Delete Layer" at bounding box center [854, 476] width 104 height 24
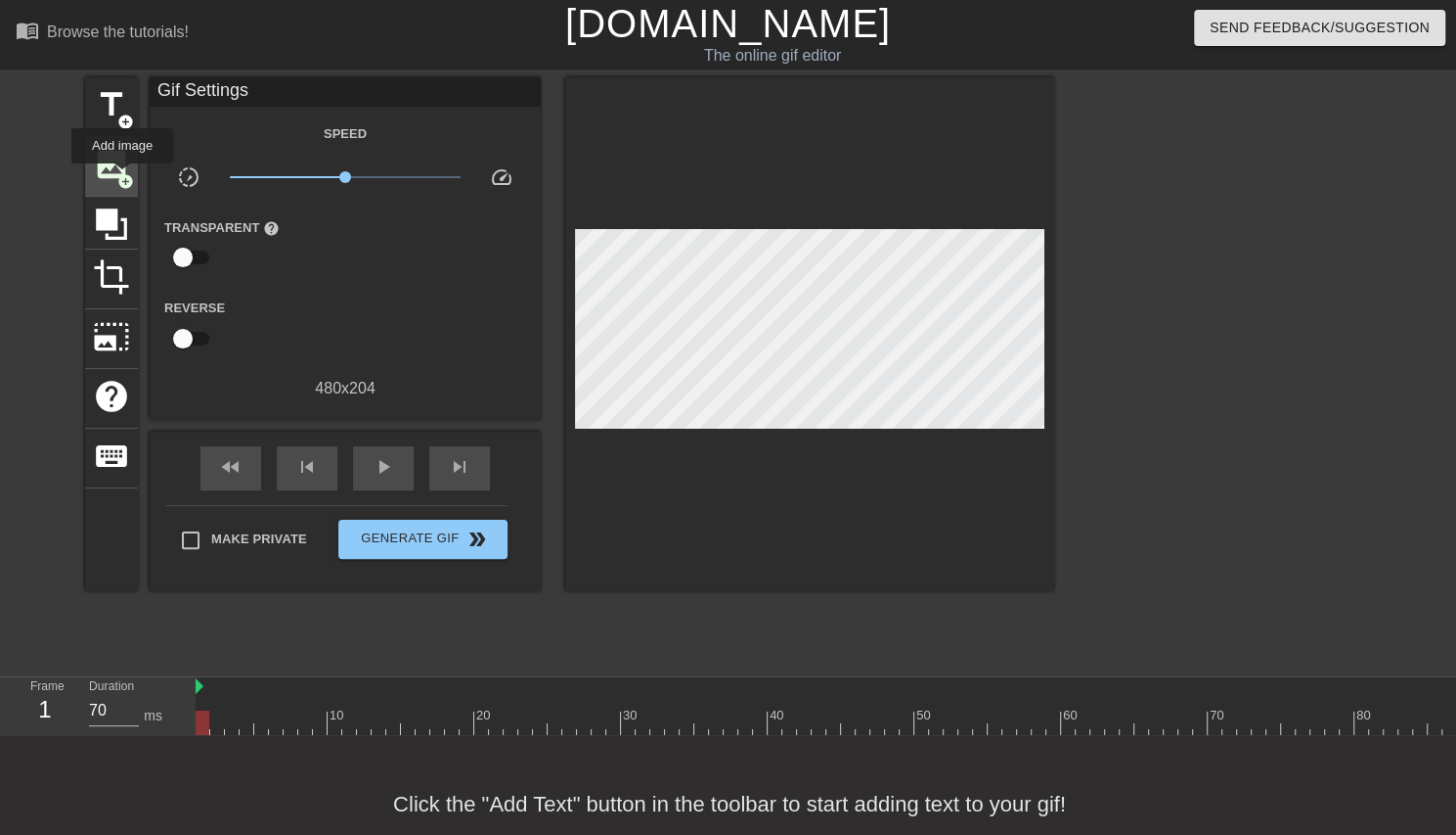
click at [121, 174] on span "add_circle" at bounding box center [125, 182] width 17 height 17
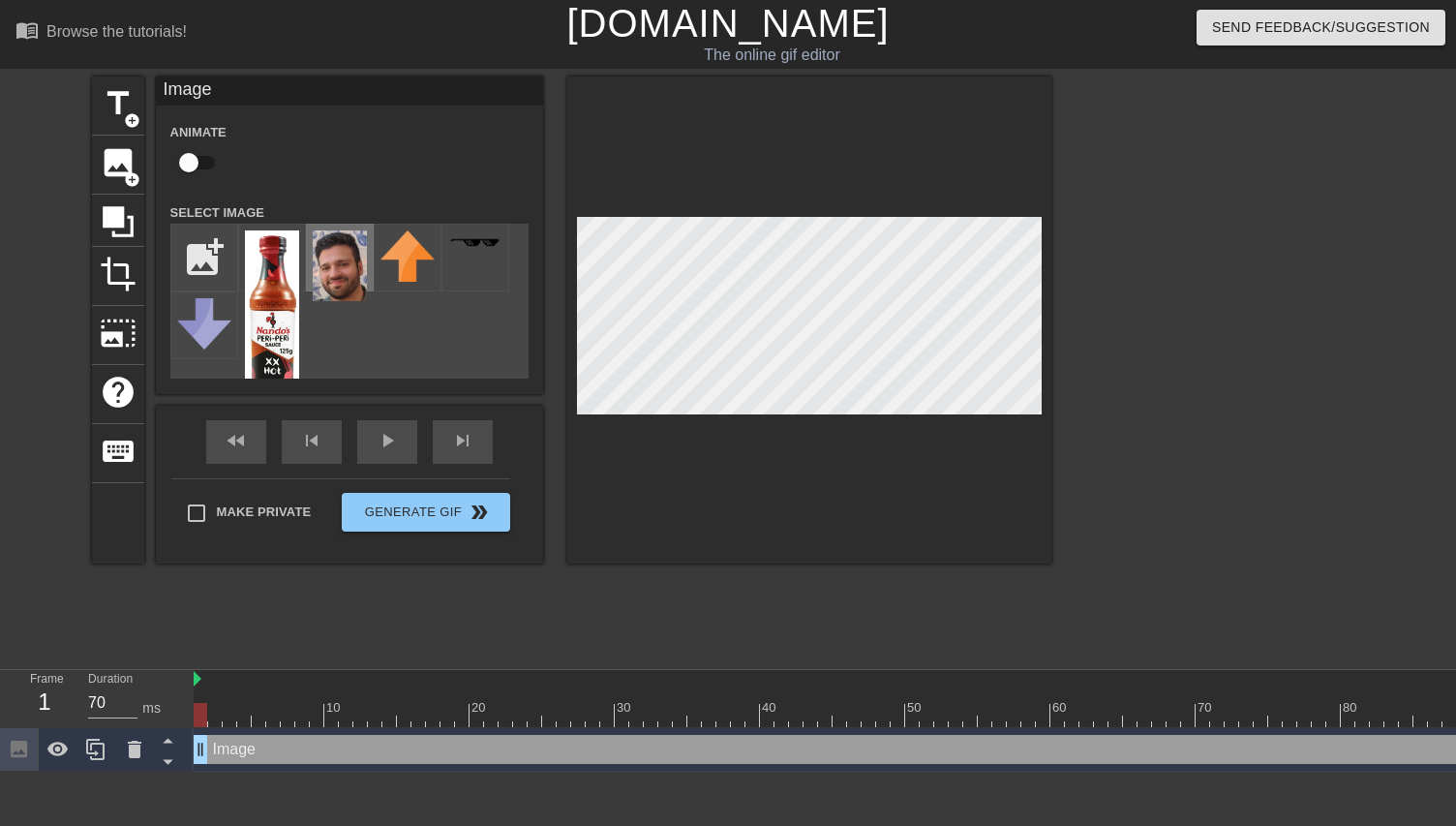
click at [366, 286] on img at bounding box center [340, 266] width 55 height 70
click at [163, 758] on icon at bounding box center [168, 761] width 24 height 24
click at [88, 755] on icon at bounding box center [96, 750] width 23 height 23
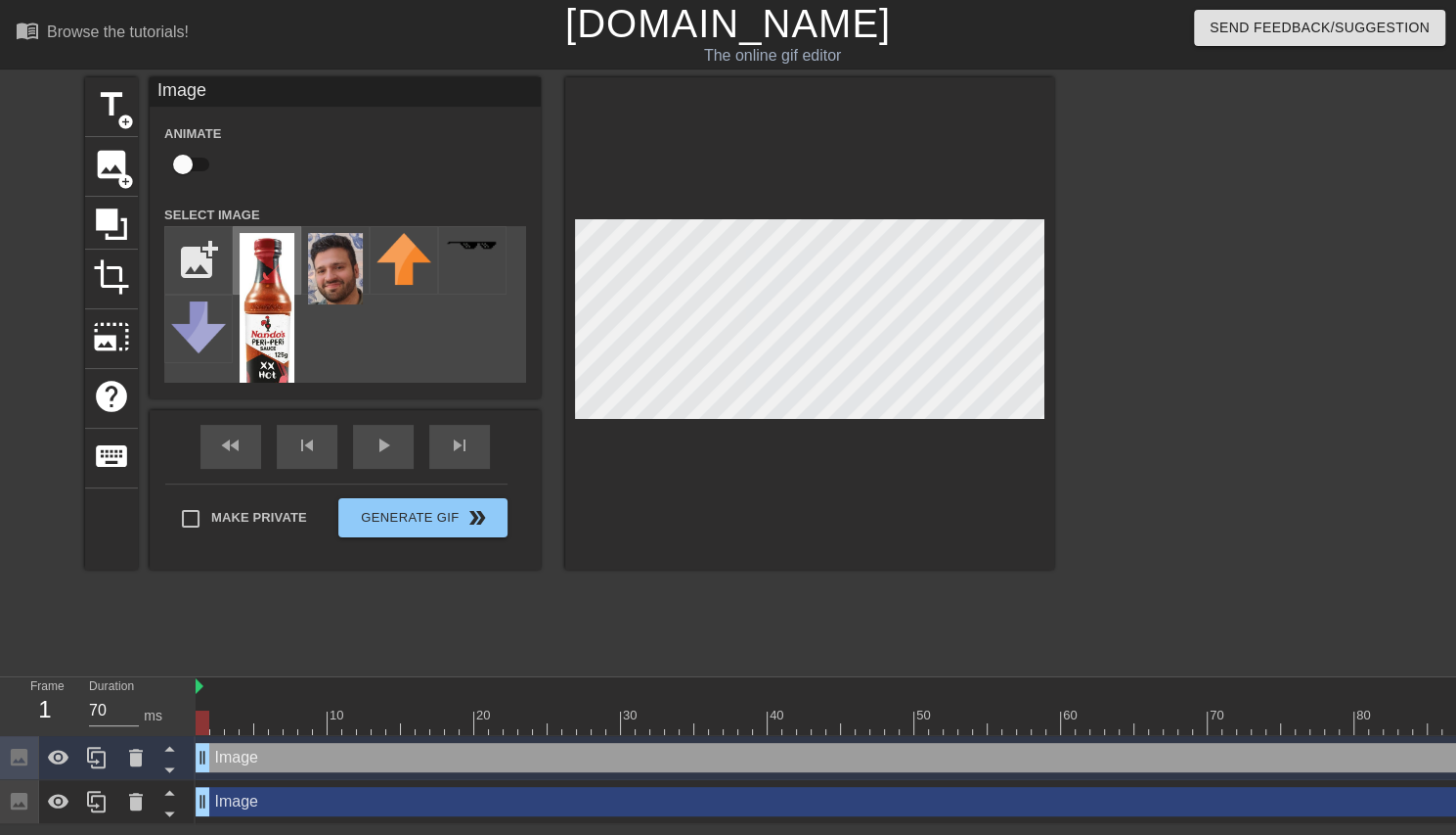
click at [288, 296] on img at bounding box center [267, 324] width 55 height 183
click at [698, 447] on div at bounding box center [810, 323] width 489 height 493
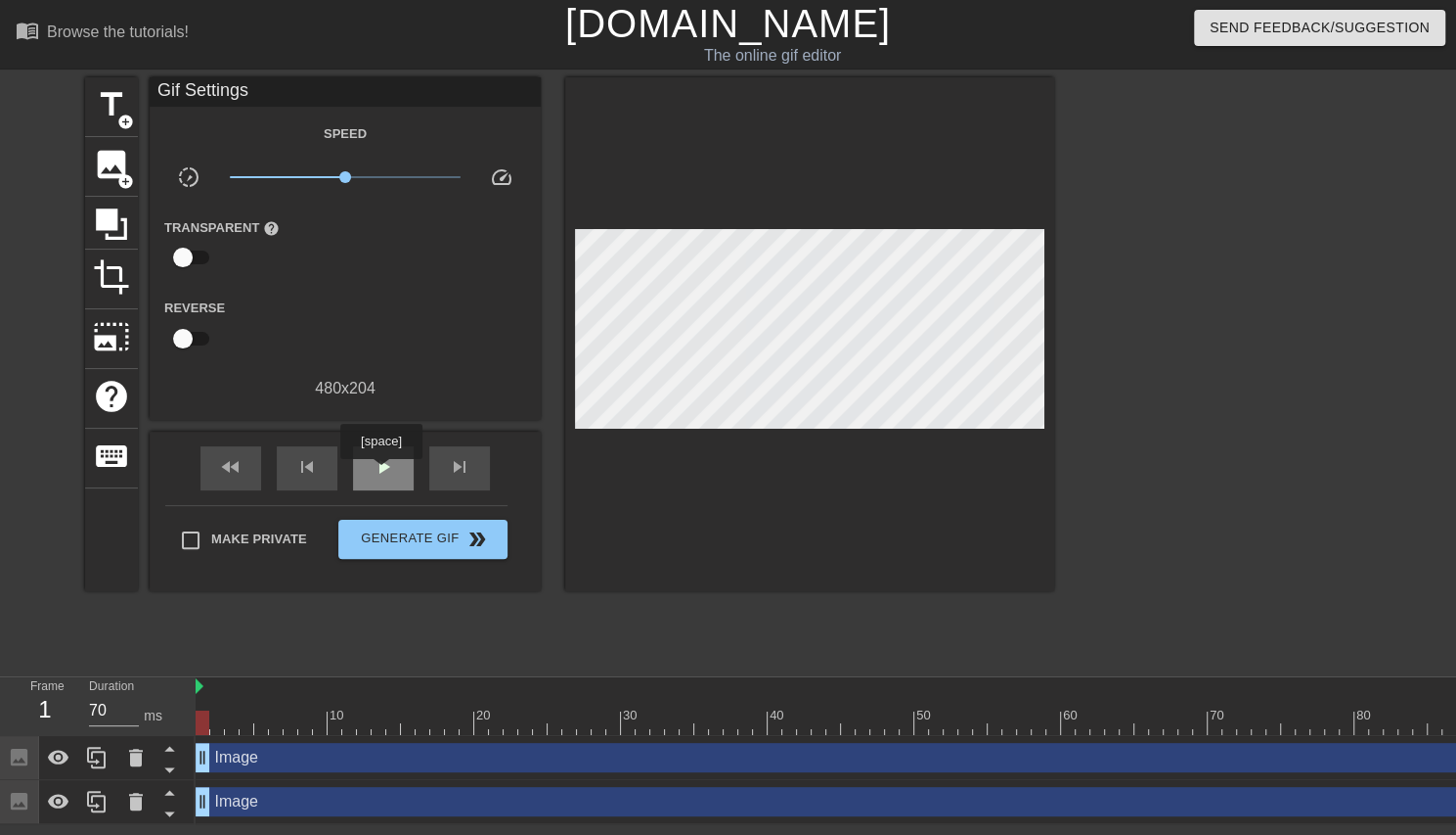
click at [381, 473] on span "play_arrow" at bounding box center [384, 467] width 24 height 24
type input "60"
click at [400, 465] on div "pause" at bounding box center [383, 468] width 60 height 44
click at [416, 548] on span "Generate Gif double_arrow" at bounding box center [423, 539] width 154 height 24
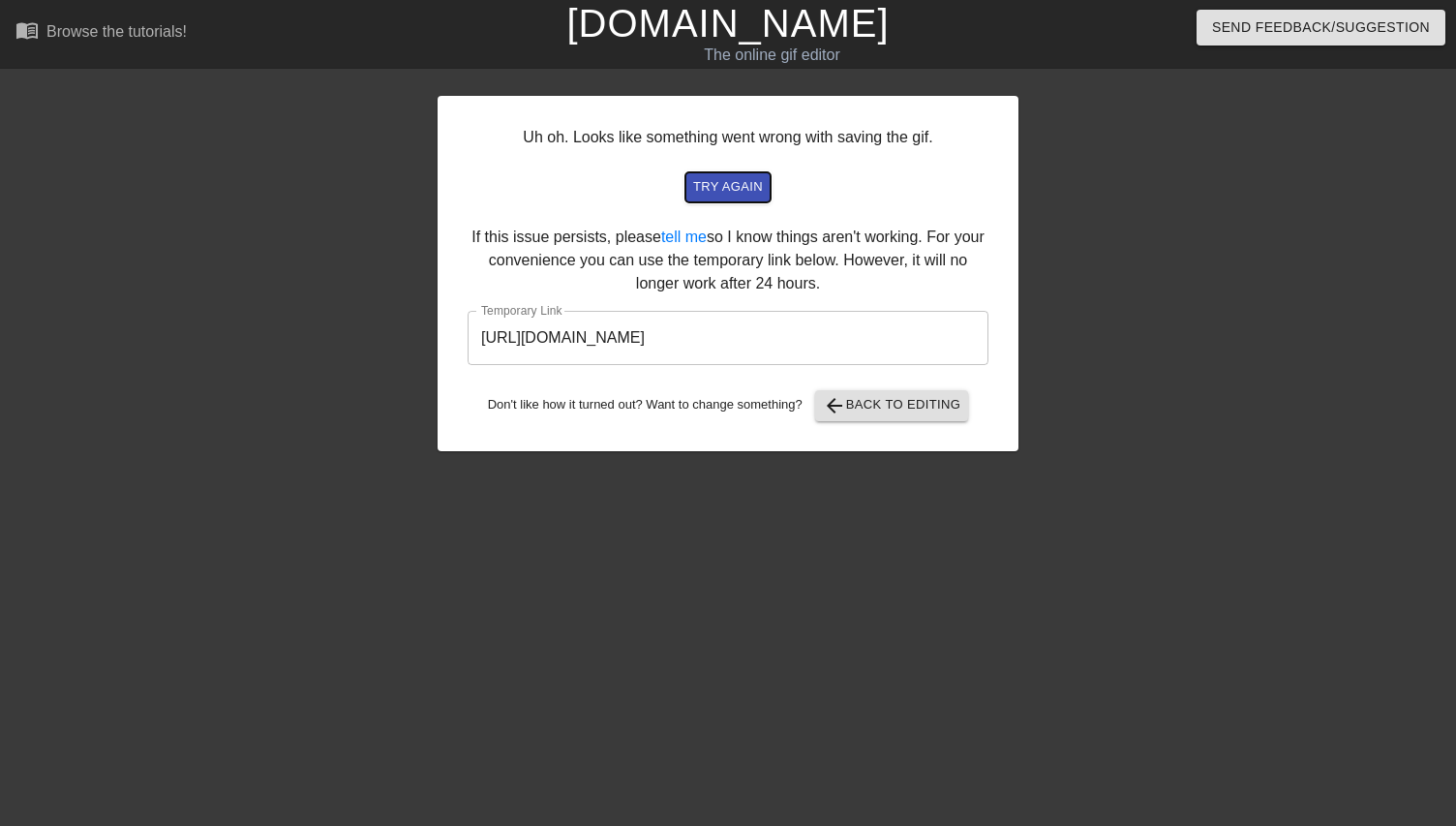
click at [719, 183] on span "try again" at bounding box center [728, 186] width 69 height 22
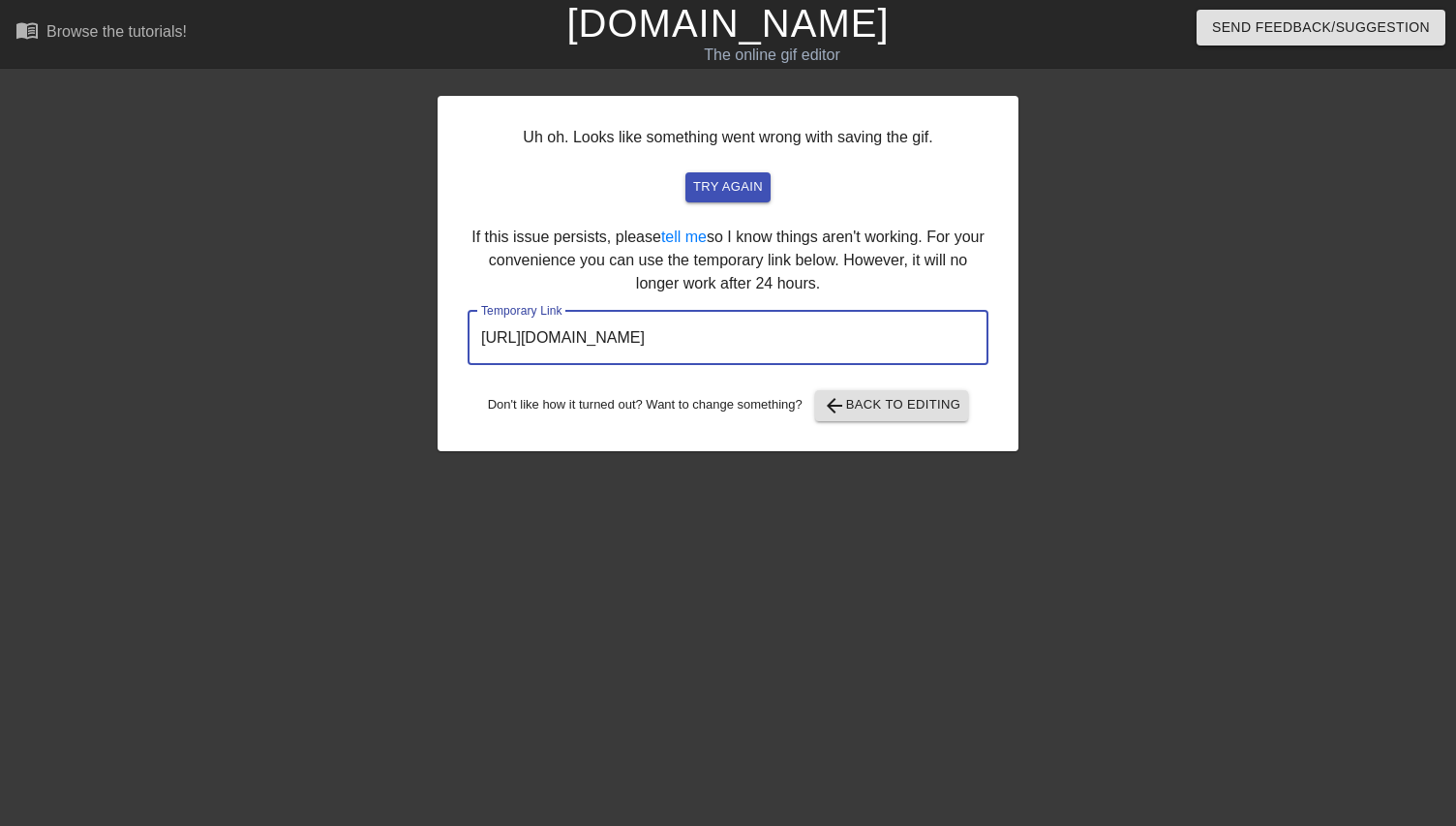
drag, startPoint x: 889, startPoint y: 339, endPoint x: 463, endPoint y: 336, distance: 426.0
click at [463, 336] on div "Uh oh. Looks like something went wrong with saving the gif. try again If this i…" at bounding box center [728, 273] width 581 height 355
